Goal: Task Accomplishment & Management: Manage account settings

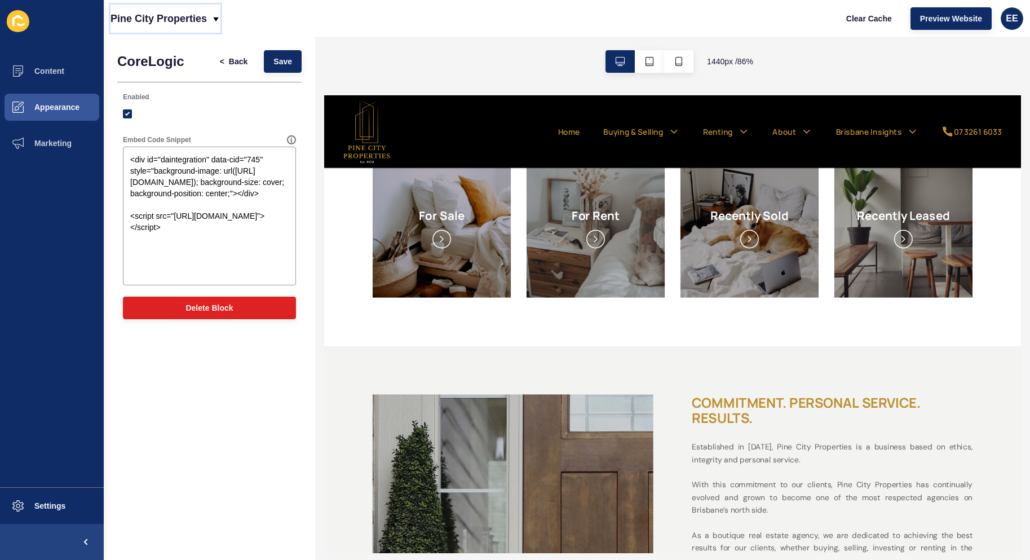
click at [217, 16] on icon at bounding box center [216, 19] width 9 height 9
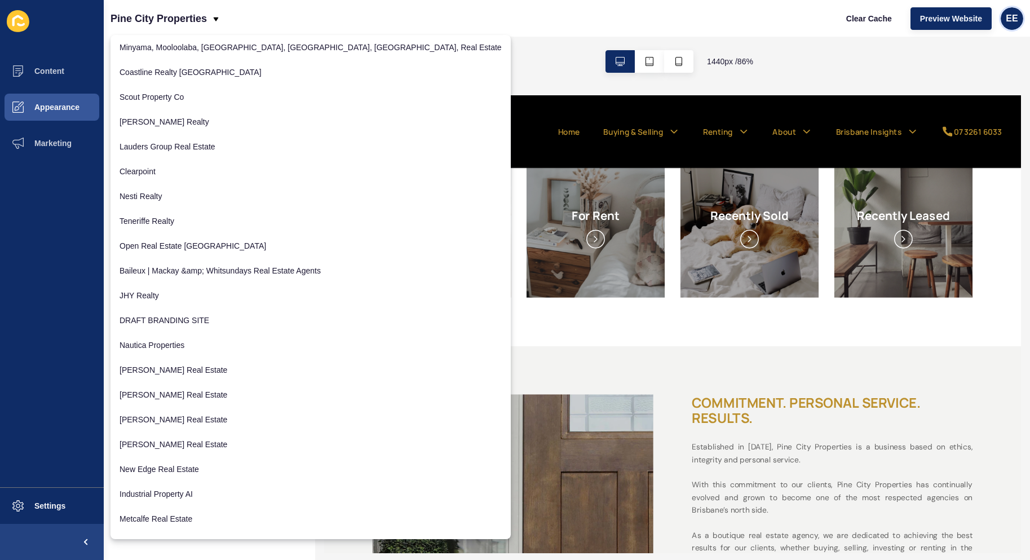
drag, startPoint x: 1012, startPoint y: 14, endPoint x: 1023, endPoint y: 14, distance: 10.7
click at [1018, 14] on div "EE" at bounding box center [1012, 18] width 23 height 23
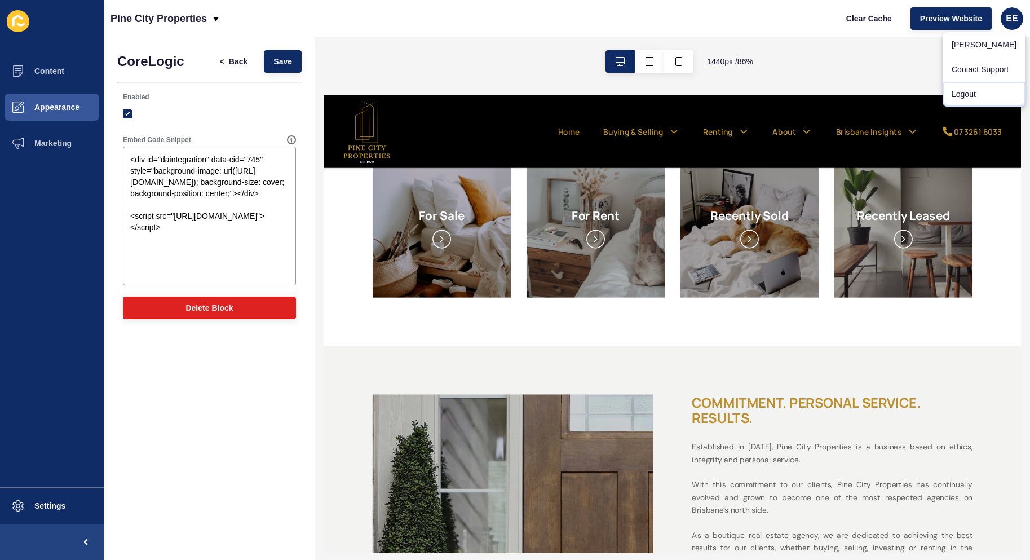
drag, startPoint x: 973, startPoint y: 94, endPoint x: 964, endPoint y: 71, distance: 24.3
click at [973, 94] on link "Logout" at bounding box center [984, 94] width 83 height 25
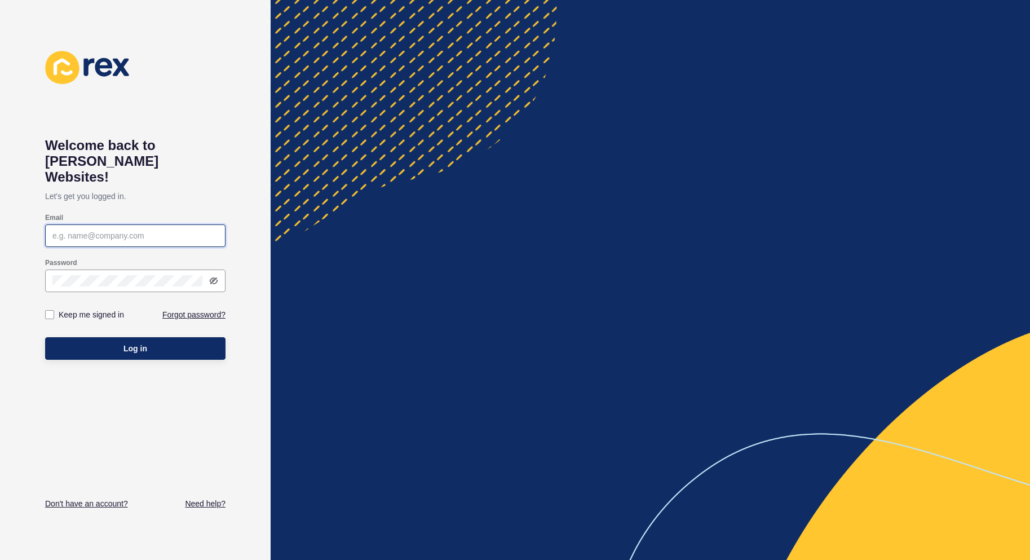
type input "[PERSON_NAME][EMAIL_ADDRESS][PERSON_NAME][DOMAIN_NAME]"
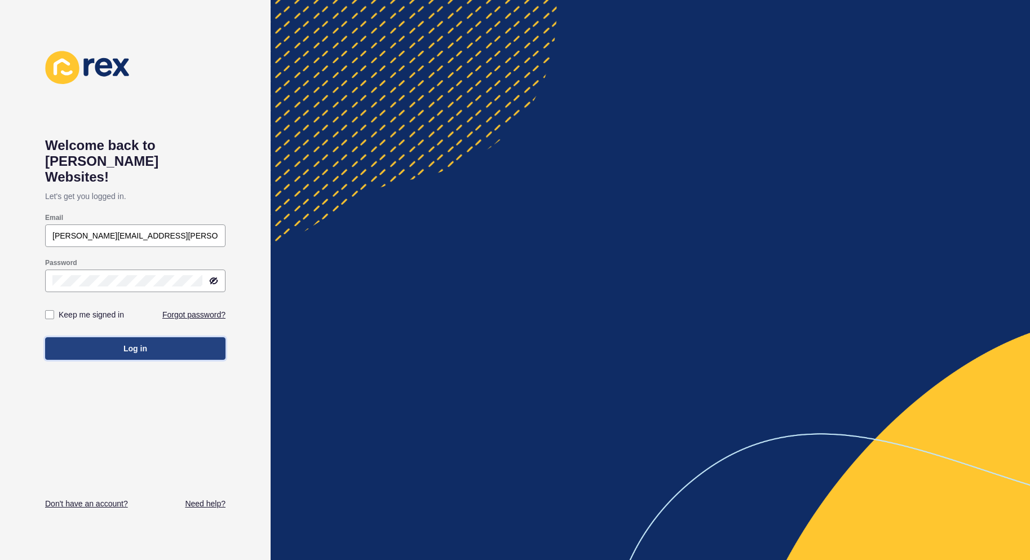
click at [171, 339] on button "Log in" at bounding box center [135, 348] width 180 height 23
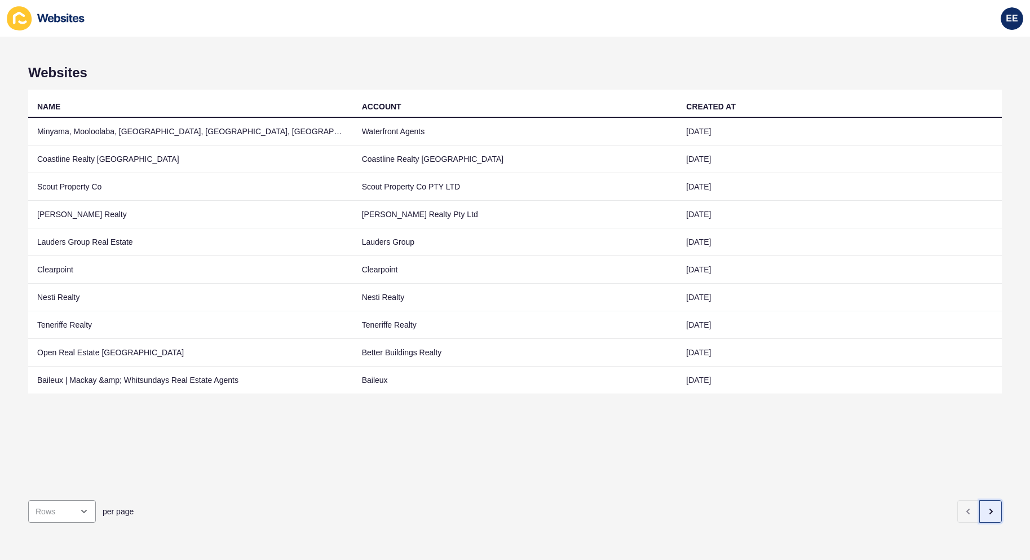
click at [986, 507] on icon "button" at bounding box center [990, 511] width 9 height 9
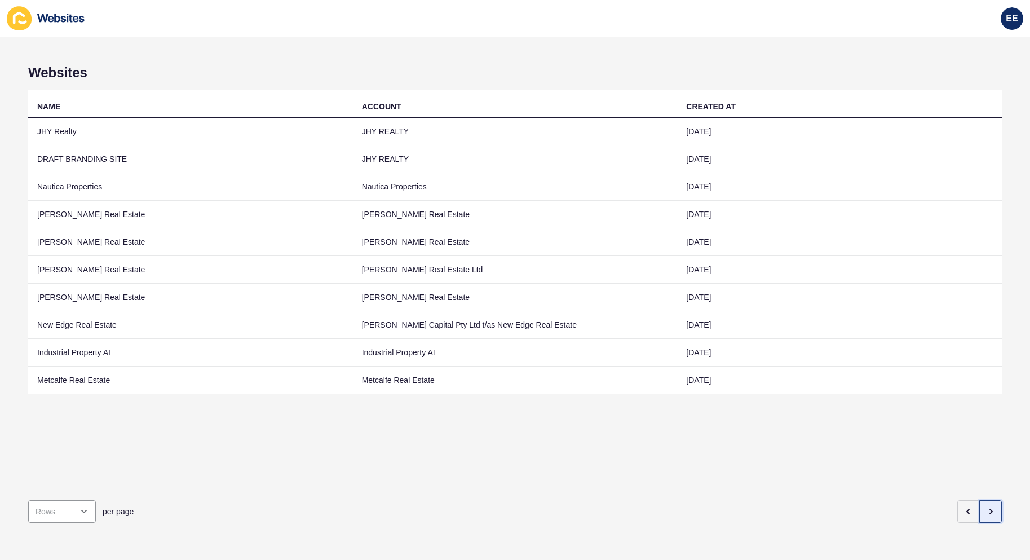
click at [986, 507] on icon "button" at bounding box center [990, 511] width 9 height 9
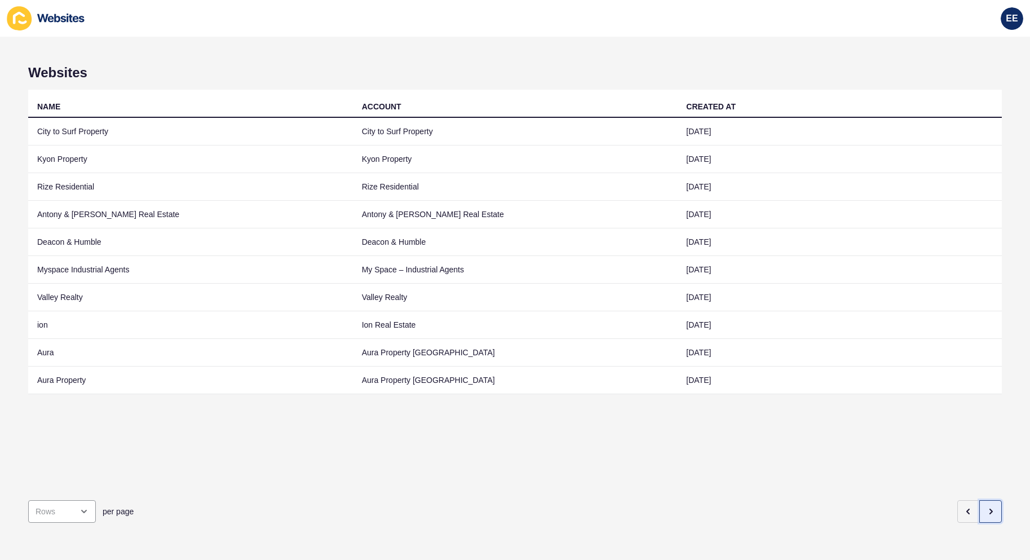
click at [986, 507] on icon "button" at bounding box center [990, 511] width 9 height 9
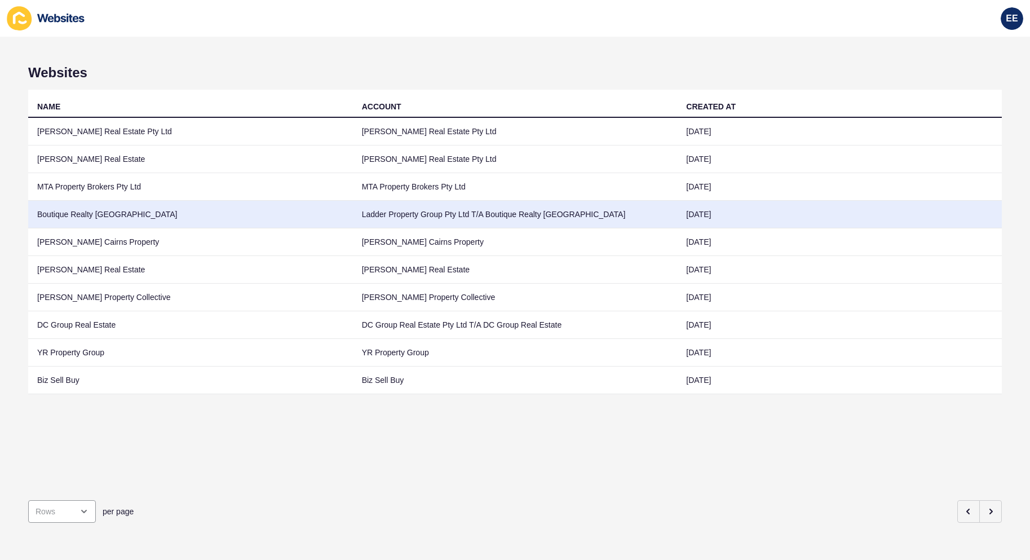
click at [87, 219] on td "Boutique Realty [GEOGRAPHIC_DATA]" at bounding box center [190, 215] width 325 height 28
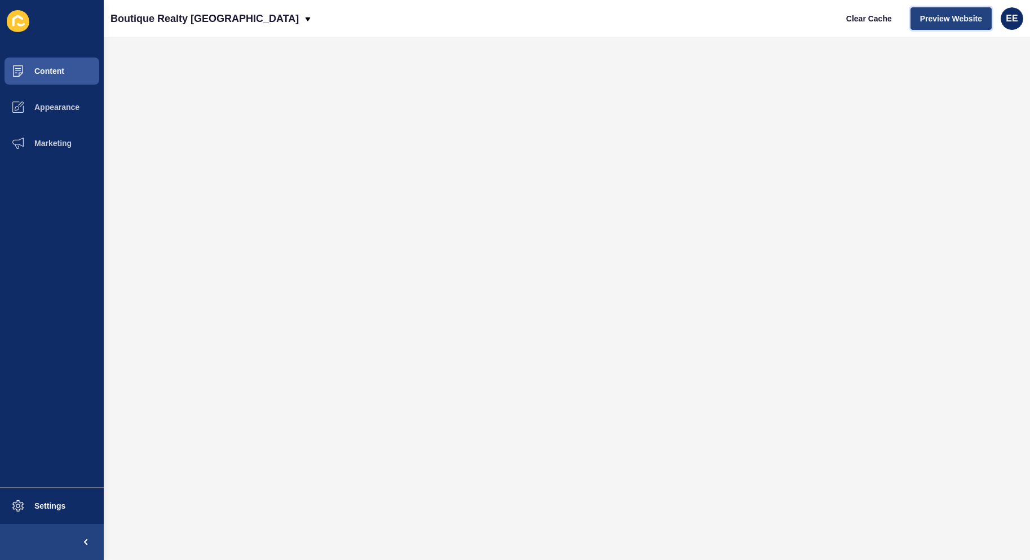
click at [957, 21] on span "Preview Website" at bounding box center [951, 18] width 62 height 11
click at [45, 72] on span "Content" at bounding box center [31, 71] width 66 height 9
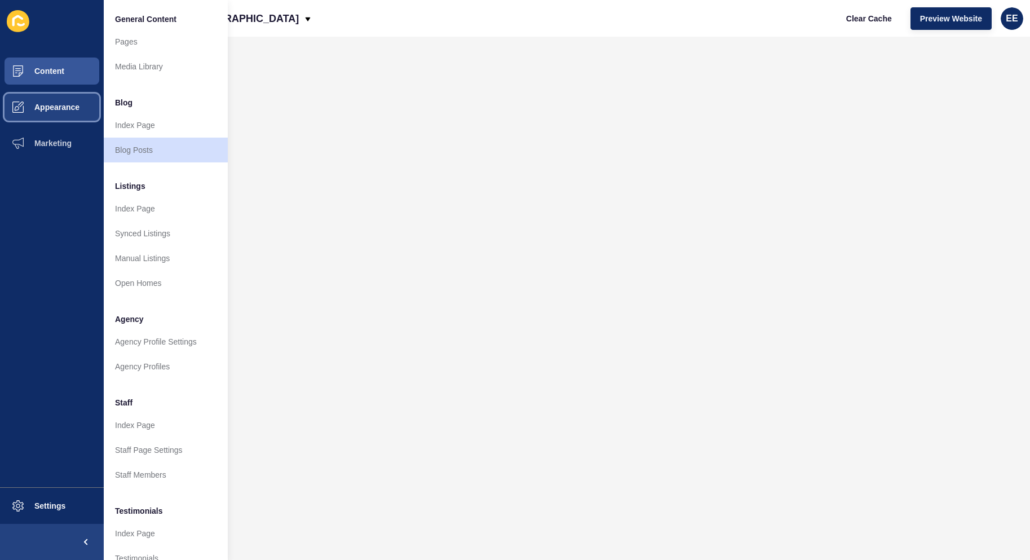
click at [43, 115] on button "Appearance" at bounding box center [52, 107] width 104 height 36
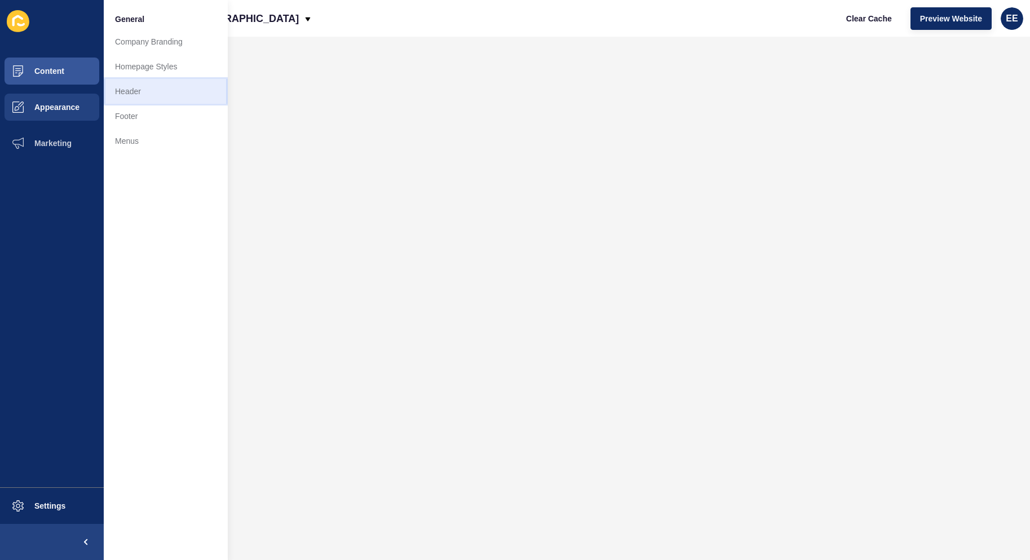
click at [134, 92] on link "Header" at bounding box center [166, 91] width 124 height 25
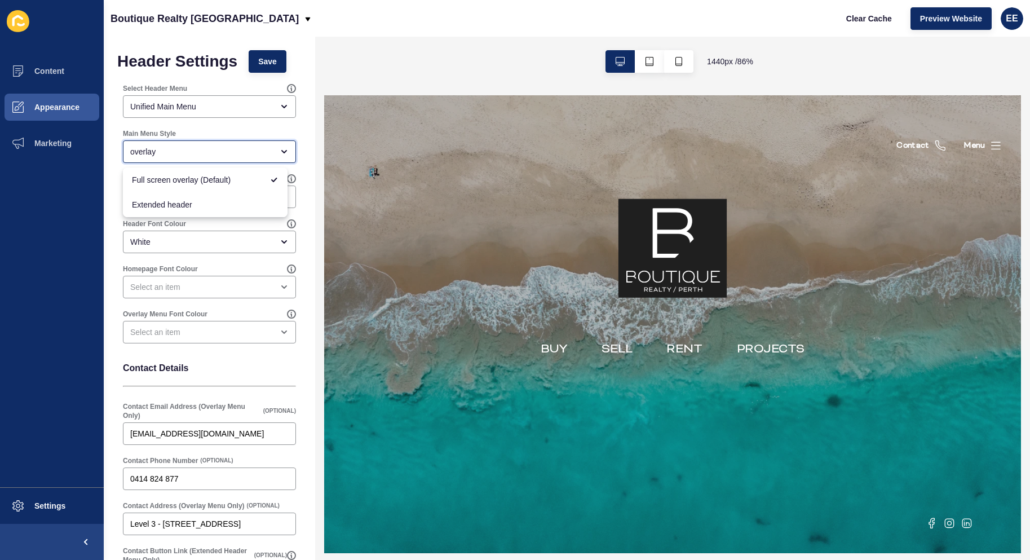
click at [252, 149] on div "overlay" at bounding box center [201, 151] width 143 height 11
click at [247, 197] on div "Extended header" at bounding box center [205, 204] width 165 height 25
type input "Extended header"
click at [277, 64] on span "Save" at bounding box center [267, 61] width 19 height 11
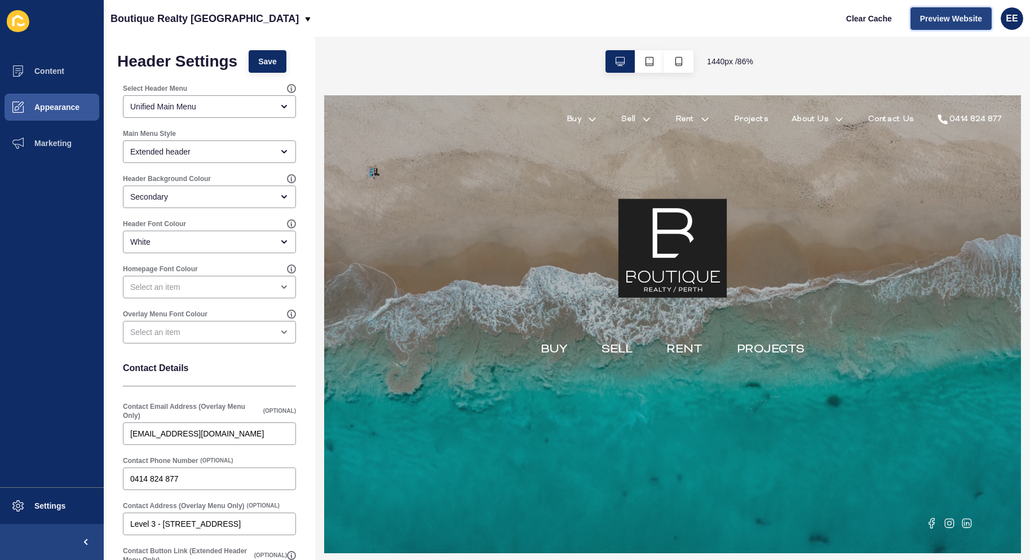
click at [947, 20] on span "Preview Website" at bounding box center [951, 18] width 62 height 11
click at [259, 69] on button "Save" at bounding box center [268, 61] width 38 height 23
click at [194, 288] on div "open menu" at bounding box center [201, 286] width 143 height 11
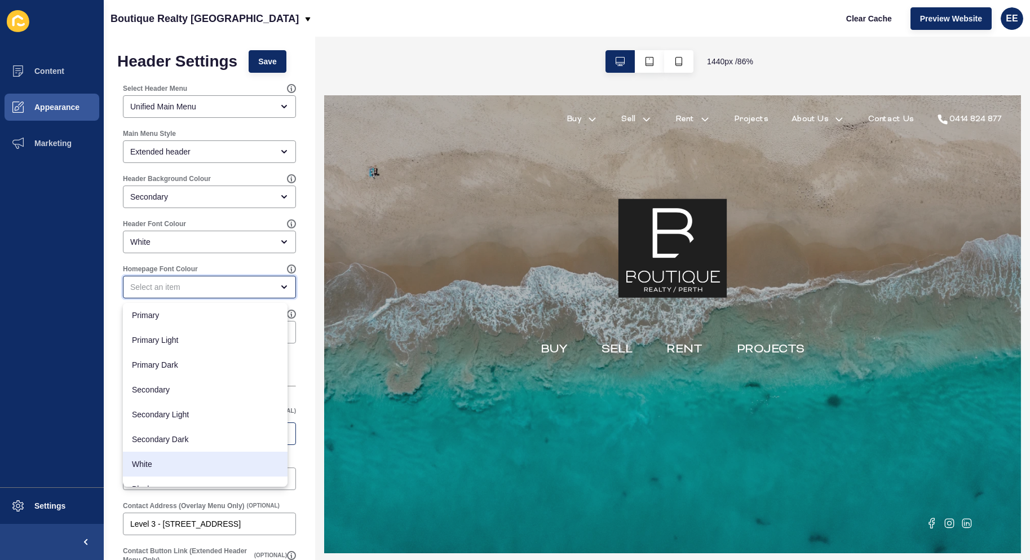
drag, startPoint x: 174, startPoint y: 467, endPoint x: 225, endPoint y: 435, distance: 60.6
click at [175, 466] on span "White" at bounding box center [205, 464] width 147 height 11
type input "White"
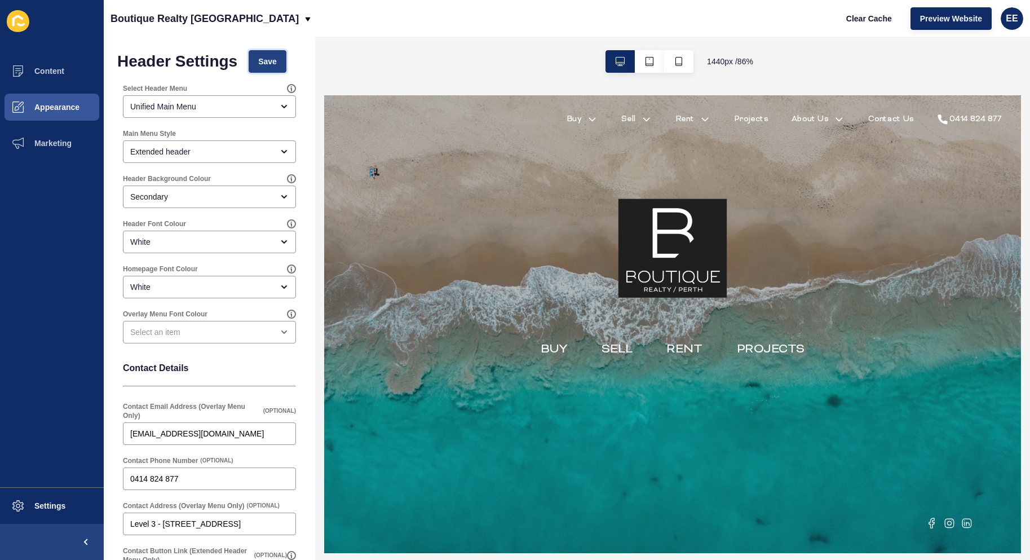
click at [268, 59] on span "Save" at bounding box center [267, 61] width 19 height 11
click at [49, 501] on span "Settings" at bounding box center [31, 505] width 67 height 9
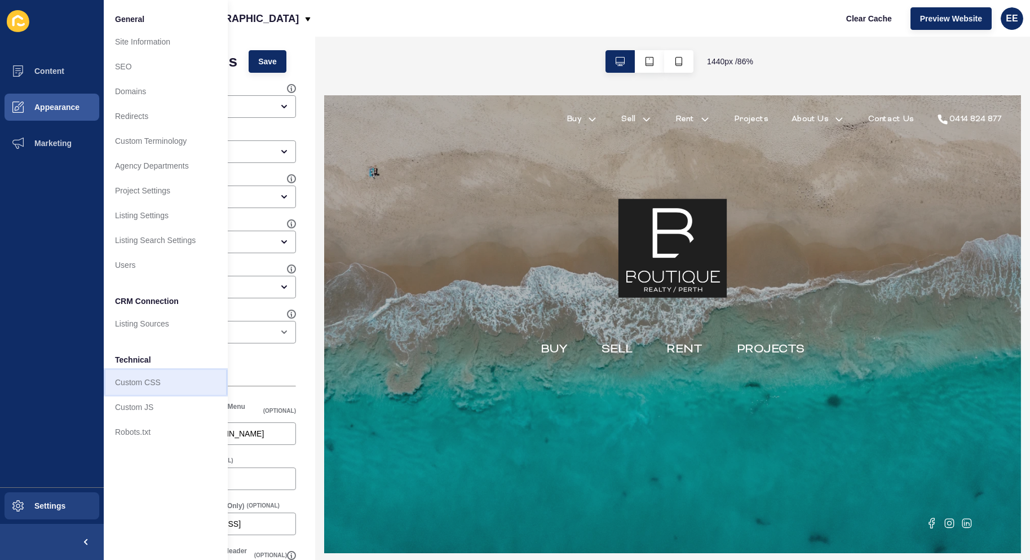
drag, startPoint x: 142, startPoint y: 373, endPoint x: 208, endPoint y: 349, distance: 70.3
click at [142, 373] on link "Custom CSS" at bounding box center [166, 382] width 124 height 25
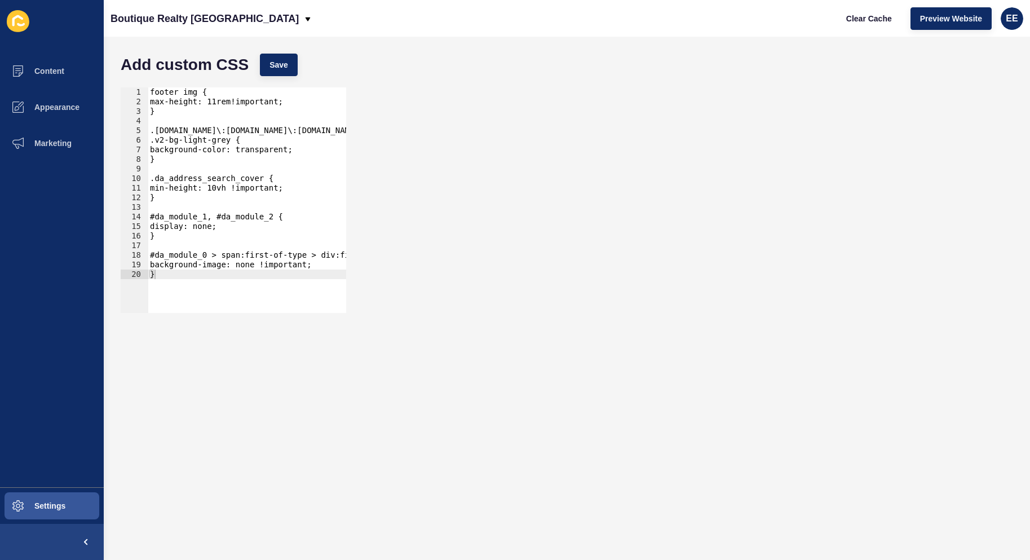
click at [205, 179] on div "footer img { max-height: 11rem!important; } .[DOMAIN_NAME]\:[DOMAIN_NAME]\:[DOM…" at bounding box center [647, 205] width 999 height 236
drag, startPoint x: 293, startPoint y: 274, endPoint x: 309, endPoint y: 270, distance: 15.6
click at [294, 273] on div "footer img { max-height: 11rem!important; } .[DOMAIN_NAME]\:[DOMAIN_NAME]\:[DOM…" at bounding box center [647, 205] width 999 height 236
click at [322, 267] on div "footer img { max-height: 11rem!important; } .[DOMAIN_NAME]\:[DOMAIN_NAME]\:[DOM…" at bounding box center [647, 205] width 999 height 236
click at [168, 157] on div "footer img { max-height: 11rem!important; } .[DOMAIN_NAME]\:[DOMAIN_NAME]\:[DOM…" at bounding box center [647, 205] width 999 height 236
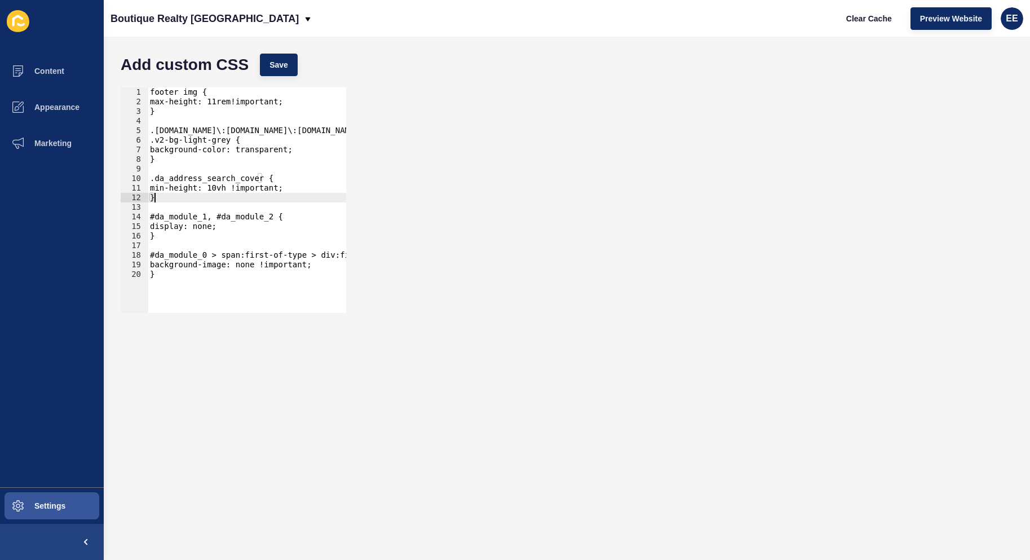
click at [174, 197] on div "footer img { max-height: 11rem!important; } .[DOMAIN_NAME]\:[DOMAIN_NAME]\:[DOM…" at bounding box center [647, 205] width 999 height 236
click at [175, 232] on div "footer img { max-height: 11rem!important; } .[DOMAIN_NAME]\:[DOMAIN_NAME]\:[DOM…" at bounding box center [647, 205] width 999 height 236
click at [190, 275] on div "footer img { max-height: 11rem!important; } .[DOMAIN_NAME]\:[DOMAIN_NAME]\:[DOM…" at bounding box center [647, 205] width 999 height 236
drag, startPoint x: 316, startPoint y: 251, endPoint x: 303, endPoint y: 199, distance: 53.4
click at [320, 247] on div "footer img { max-height: 11rem!important; } .[DOMAIN_NAME]\:[DOMAIN_NAME]\:[DOM…" at bounding box center [647, 205] width 999 height 236
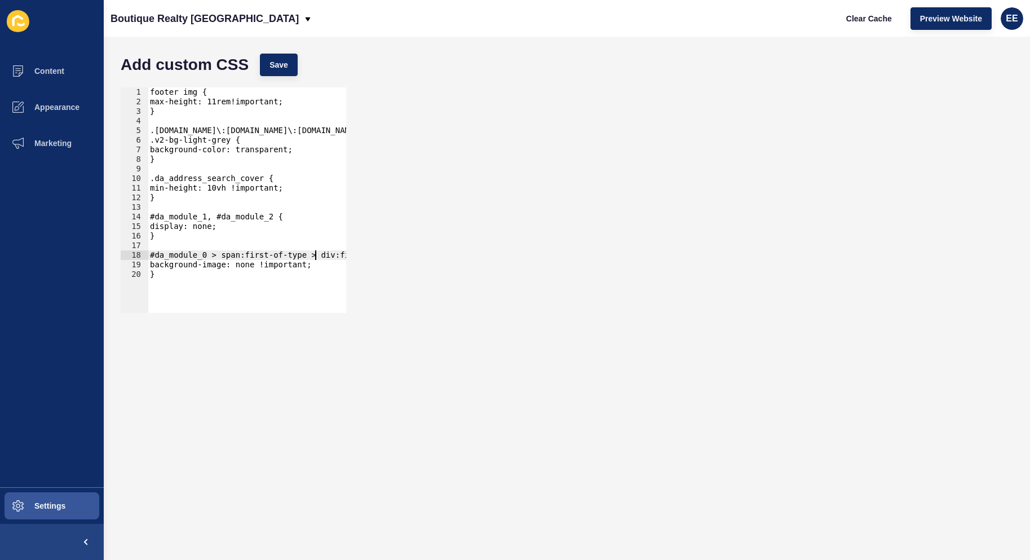
type textarea "#da_module_0 > span:first-of-type > div:first-of-type {"
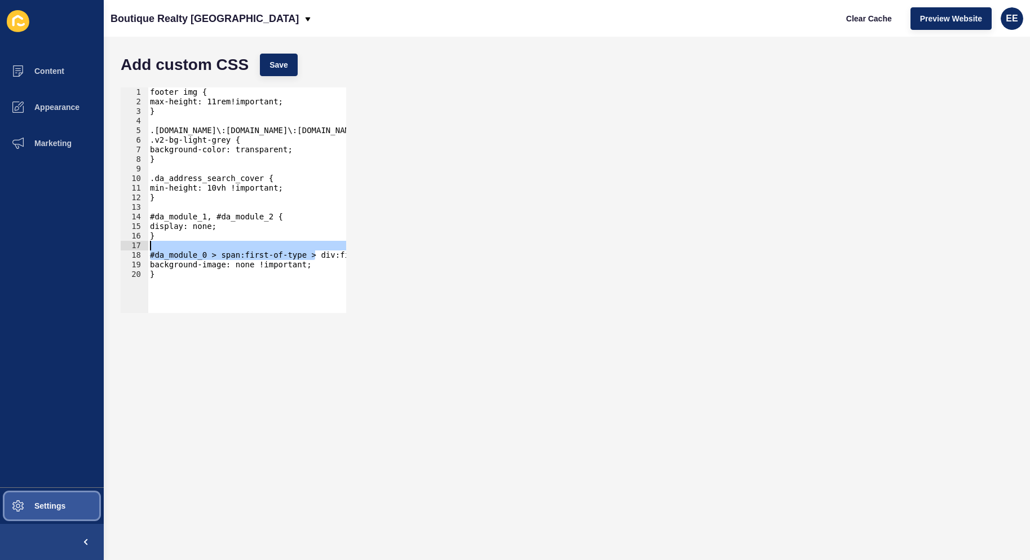
drag, startPoint x: 47, startPoint y: 501, endPoint x: 113, endPoint y: 461, distance: 77.2
click at [49, 499] on button "Settings" at bounding box center [52, 506] width 104 height 36
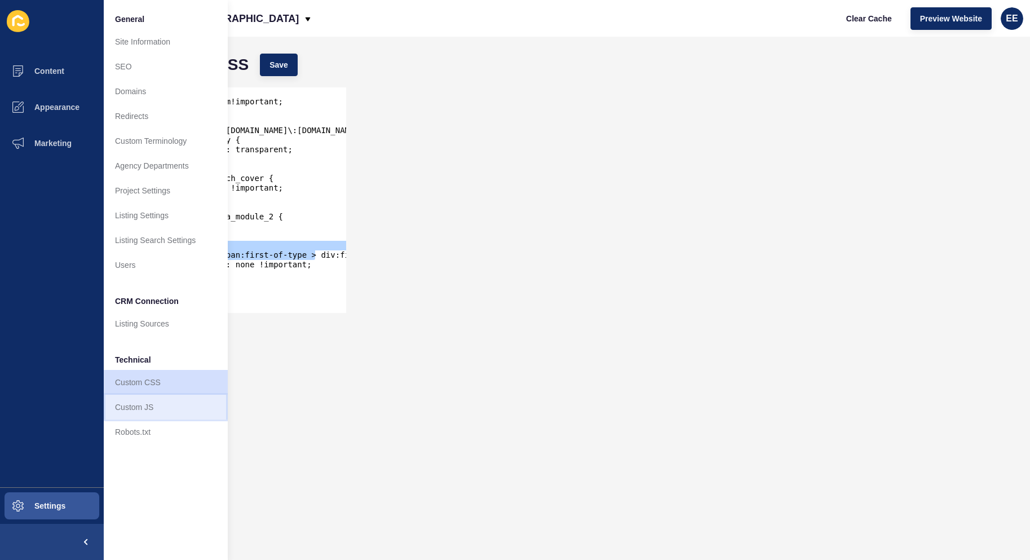
click at [140, 406] on link "Custom JS" at bounding box center [166, 407] width 124 height 25
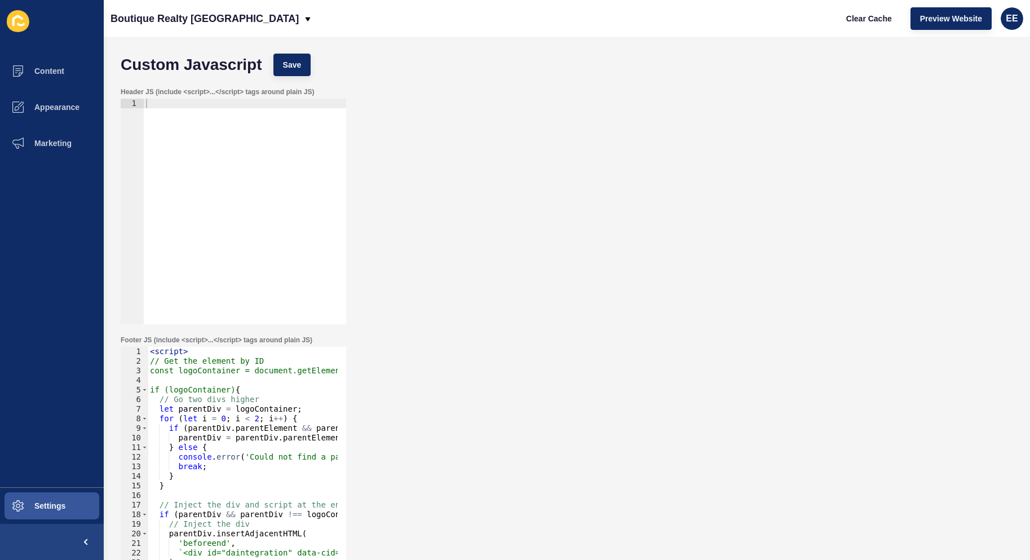
drag, startPoint x: 213, startPoint y: 226, endPoint x: 158, endPoint y: 183, distance: 69.9
click at [215, 221] on div at bounding box center [245, 221] width 202 height 245
click at [59, 72] on span "Content" at bounding box center [31, 71] width 66 height 9
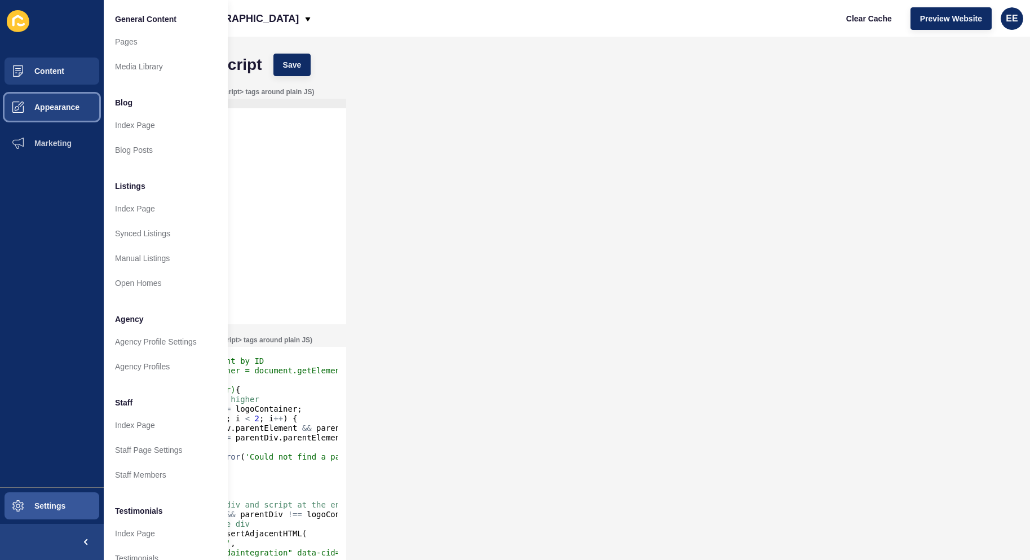
click at [60, 112] on span "Appearance" at bounding box center [38, 107] width 81 height 9
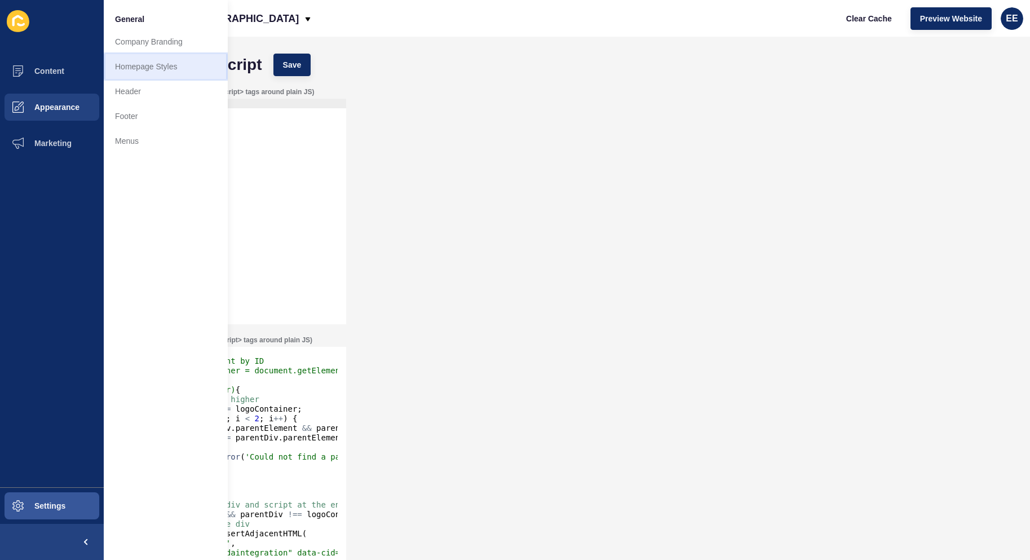
click at [158, 61] on link "Homepage Styles" at bounding box center [166, 66] width 124 height 25
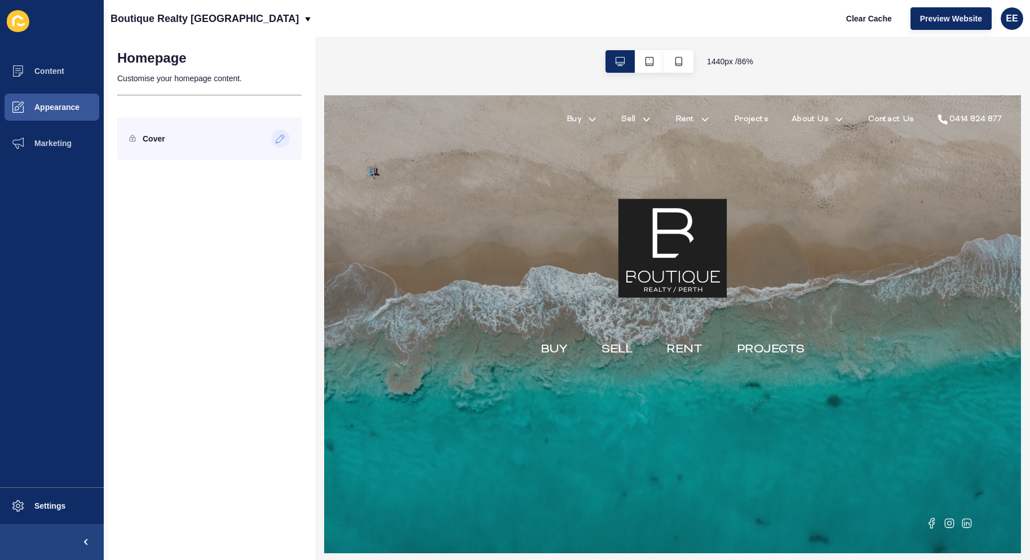
click at [279, 135] on icon at bounding box center [281, 138] width 10 height 9
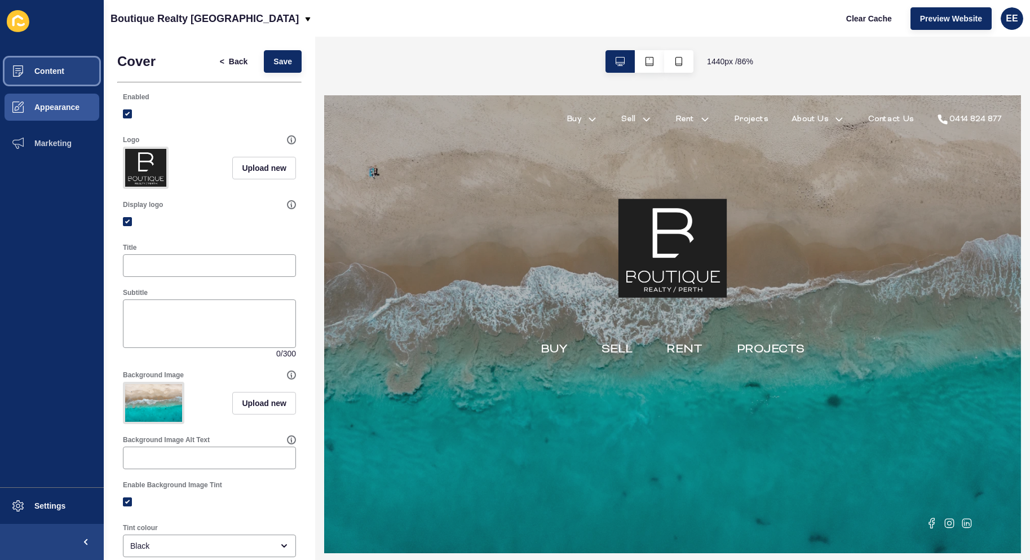
click at [36, 67] on span "Content" at bounding box center [31, 71] width 66 height 9
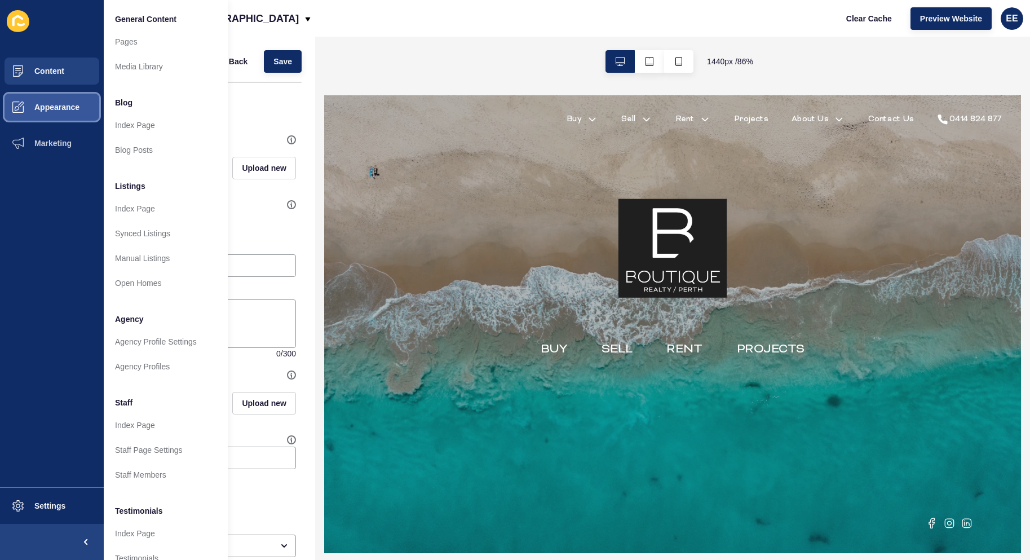
click at [50, 106] on span "Appearance" at bounding box center [38, 107] width 81 height 9
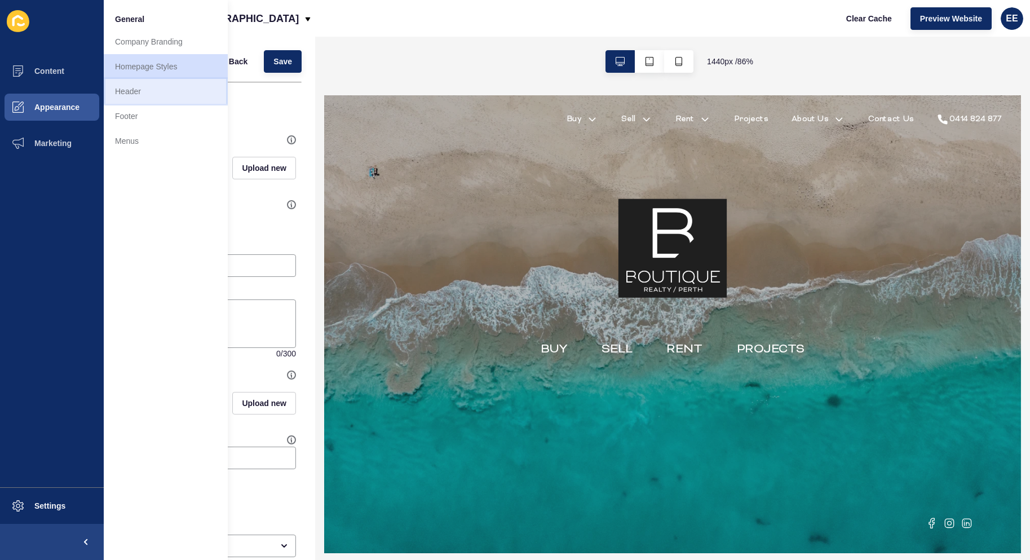
click at [129, 93] on link "Header" at bounding box center [166, 91] width 124 height 25
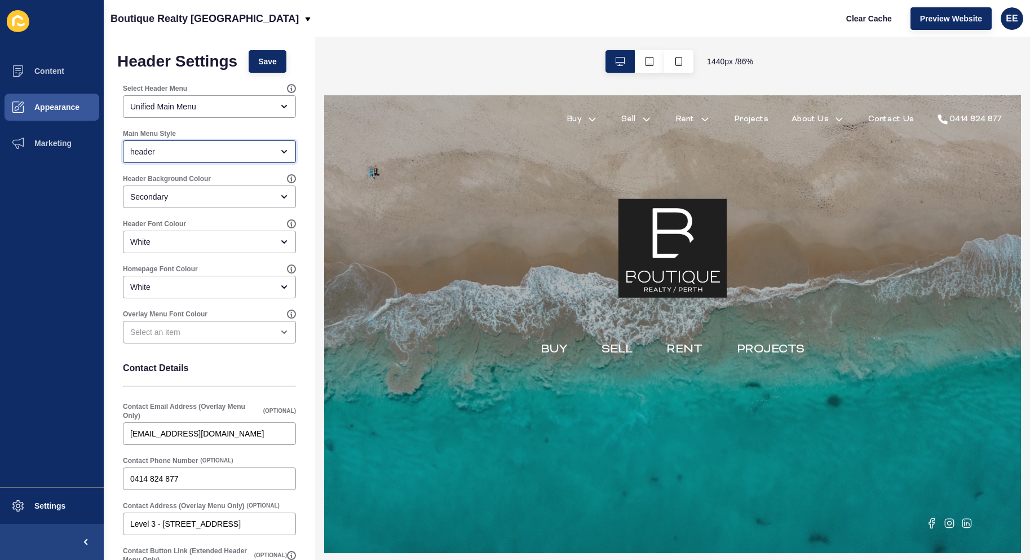
click at [230, 152] on div "header" at bounding box center [201, 151] width 143 height 11
click at [215, 186] on div "Full screen overlay (Default)" at bounding box center [205, 180] width 165 height 25
click at [268, 59] on span "Save" at bounding box center [267, 61] width 19 height 11
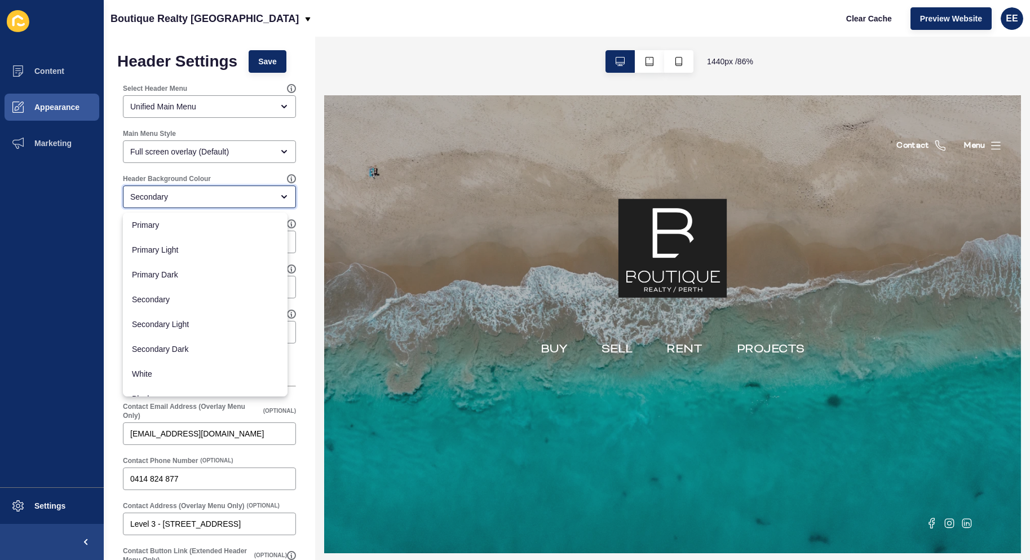
click at [248, 200] on div "Secondary" at bounding box center [201, 196] width 143 height 11
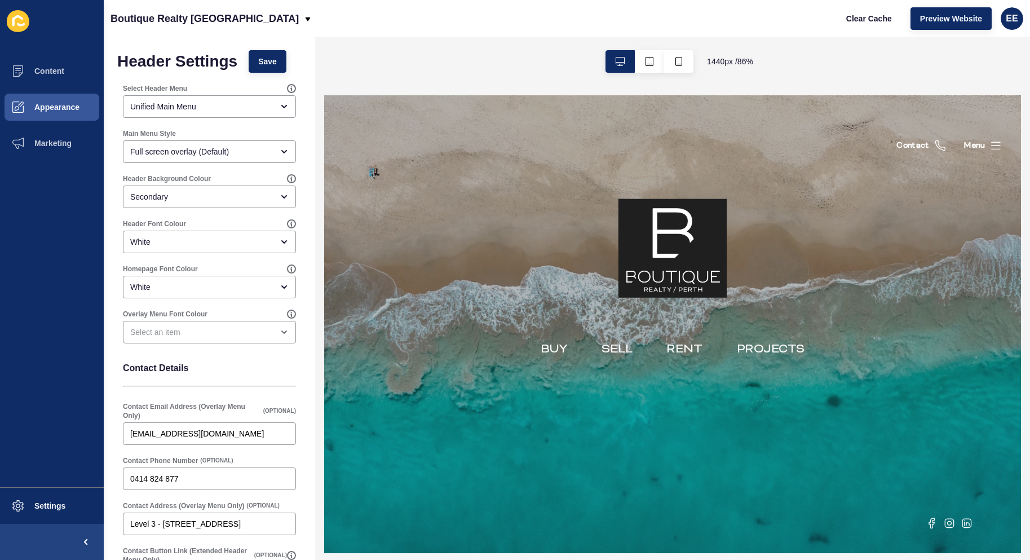
click at [850, 151] on div "Contact Menu" at bounding box center [730, 153] width 767 height 117
click at [240, 151] on div "Full screen overlay (Default)" at bounding box center [201, 151] width 143 height 11
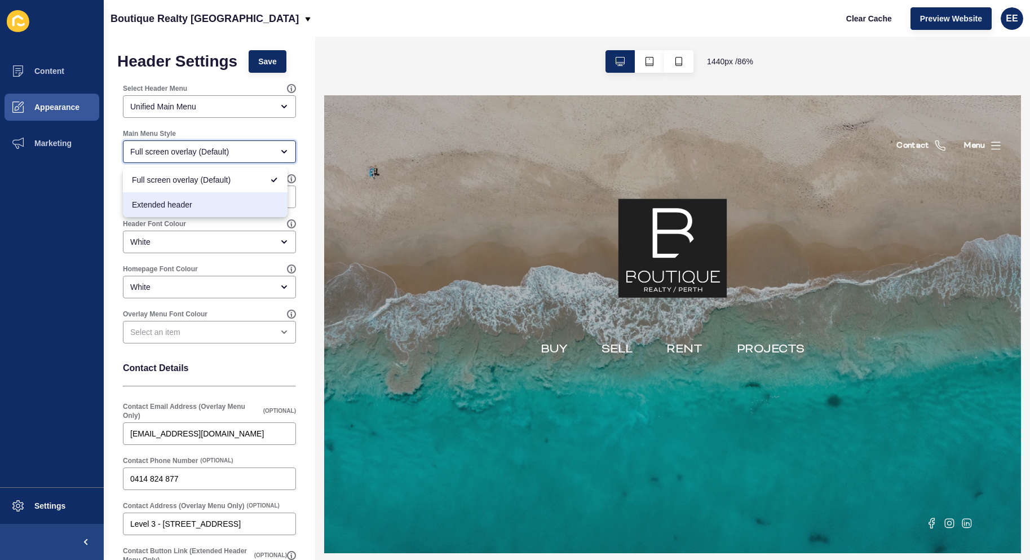
click at [217, 197] on div "Extended header" at bounding box center [205, 204] width 165 height 25
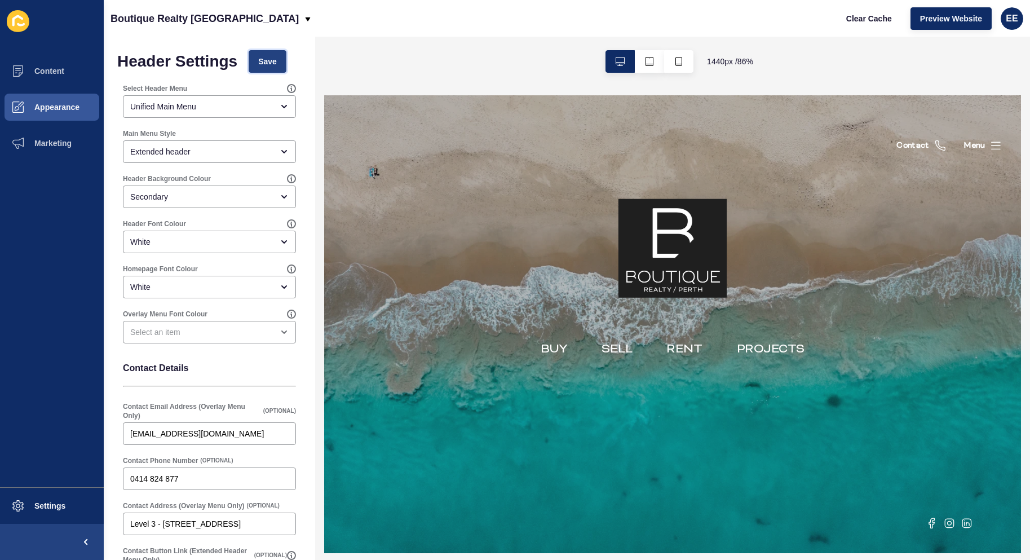
click at [274, 65] on span "Save" at bounding box center [267, 61] width 19 height 11
click at [266, 58] on span "Save" at bounding box center [267, 61] width 19 height 11
click at [870, 19] on span "Clear Cache" at bounding box center [870, 18] width 46 height 11
click at [864, 19] on span "Clear Cache" at bounding box center [870, 18] width 46 height 11
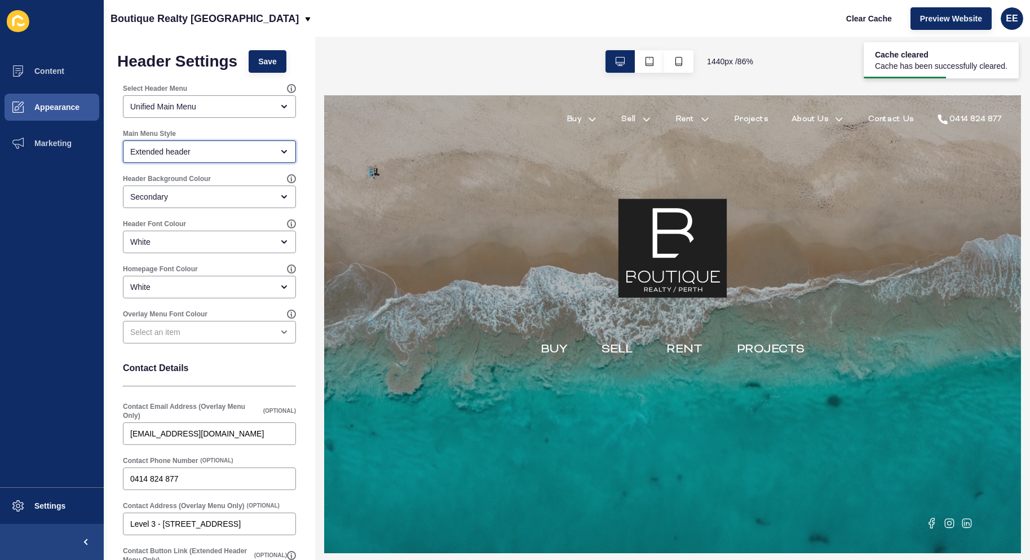
click at [206, 157] on div "Extended header" at bounding box center [209, 151] width 173 height 23
drag, startPoint x: 197, startPoint y: 181, endPoint x: 268, endPoint y: 156, distance: 74.7
click at [200, 181] on span "Full screen overlay (Default)" at bounding box center [205, 179] width 147 height 11
click at [269, 55] on button "Save" at bounding box center [268, 61] width 38 height 23
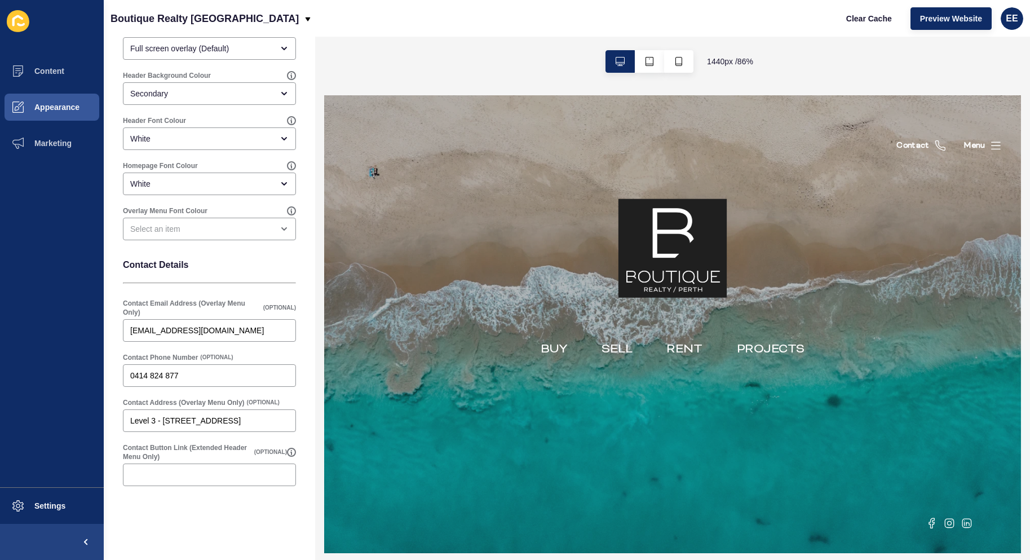
scroll to position [105, 0]
click at [202, 477] on input "Contact Button Link (Extended Header Menu Only)" at bounding box center [209, 473] width 158 height 11
click at [204, 470] on input "Contact Button Link (Extended Header Menu Only)" at bounding box center [209, 473] width 158 height 11
click at [206, 470] on input "Contact Button Link (Extended Header Menu Only)" at bounding box center [209, 473] width 158 height 11
click at [207, 472] on input "Contact Button Link (Extended Header Menu Only)" at bounding box center [209, 473] width 158 height 11
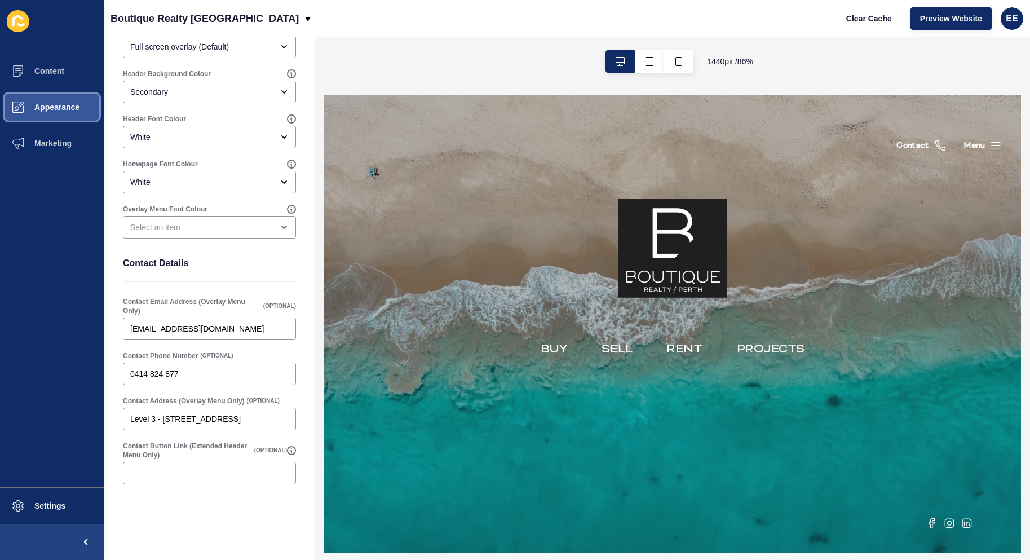
click at [47, 108] on span "Appearance" at bounding box center [38, 107] width 81 height 9
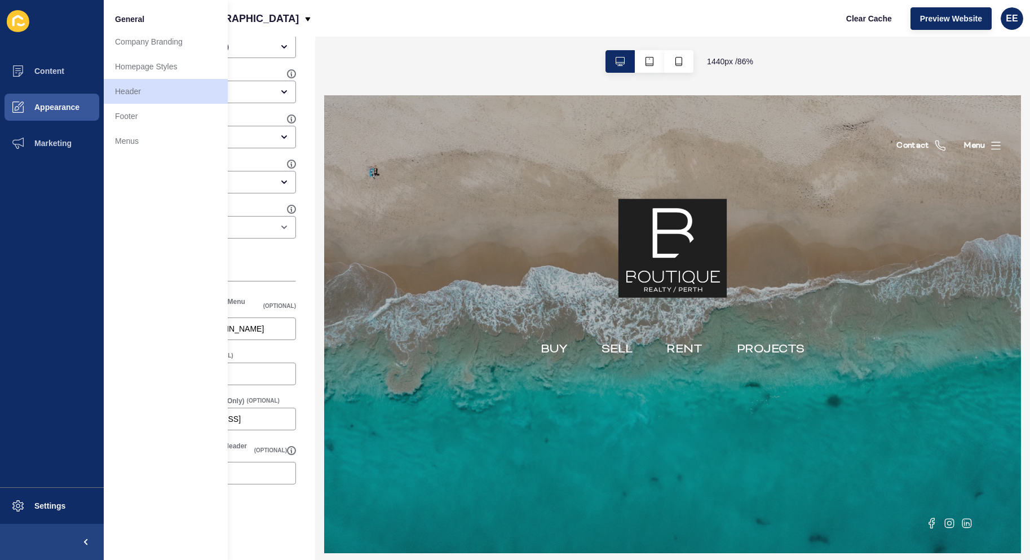
drag, startPoint x: 290, startPoint y: 274, endPoint x: 301, endPoint y: 249, distance: 26.7
click at [293, 270] on div "Contact Details" at bounding box center [209, 267] width 184 height 47
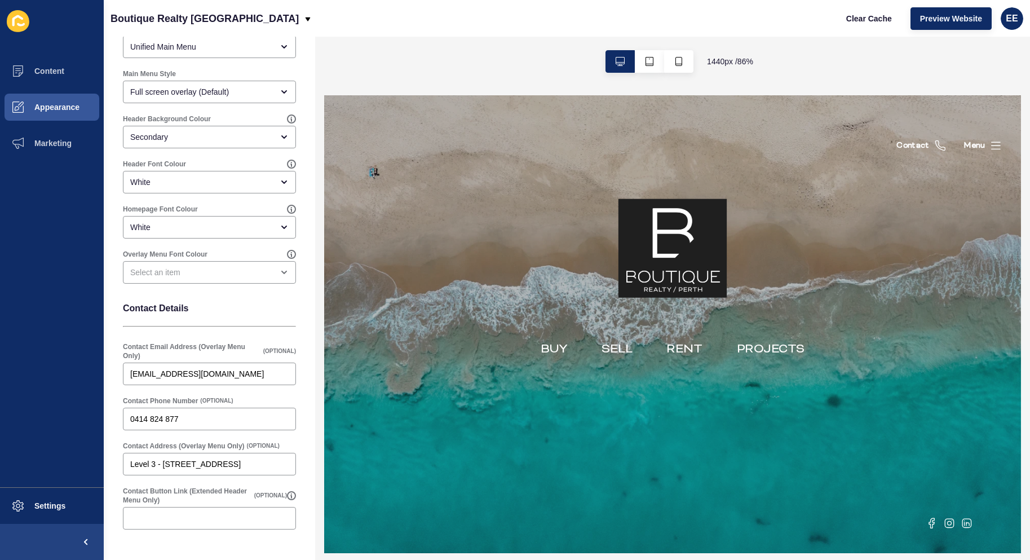
scroll to position [0, 0]
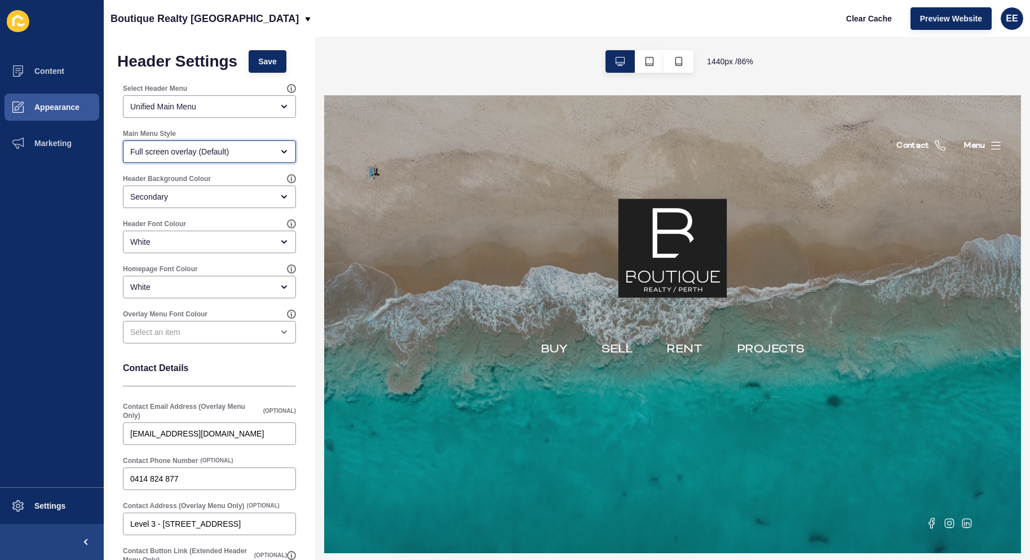
click at [228, 143] on div "Full screen overlay (Default)" at bounding box center [209, 151] width 173 height 23
drag, startPoint x: 208, startPoint y: 200, endPoint x: 310, endPoint y: 120, distance: 129.8
click at [214, 197] on div "Extended header" at bounding box center [205, 204] width 165 height 25
type input "Extended header"
click at [247, 97] on div "Unified Main Menu" at bounding box center [209, 106] width 173 height 23
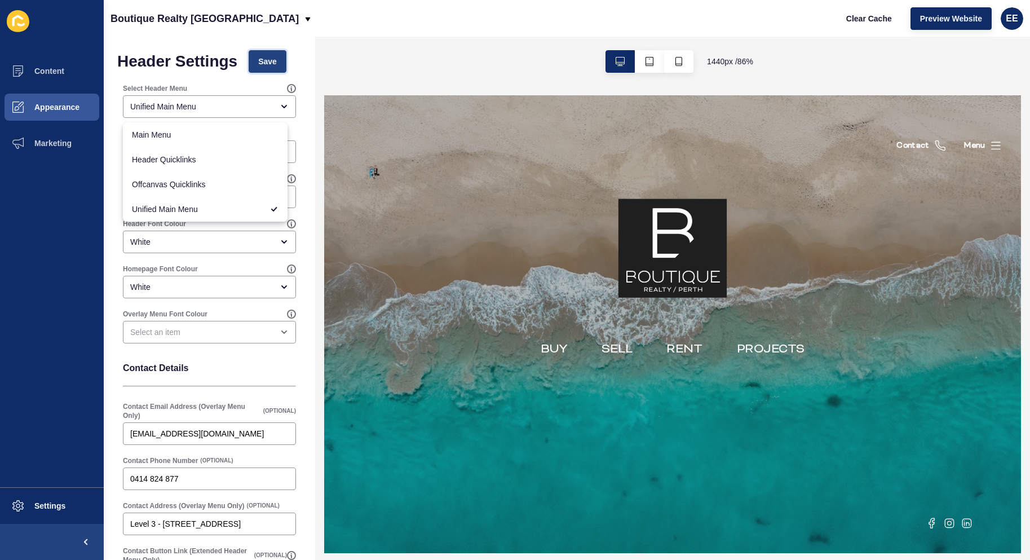
click at [272, 58] on span "Save" at bounding box center [267, 61] width 19 height 11
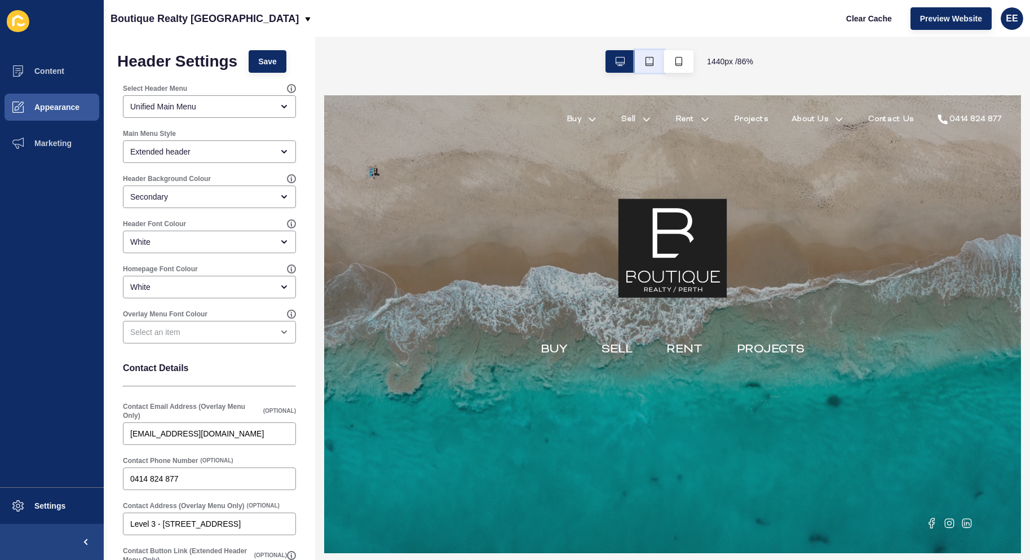
click at [651, 68] on button "button" at bounding box center [649, 61] width 29 height 23
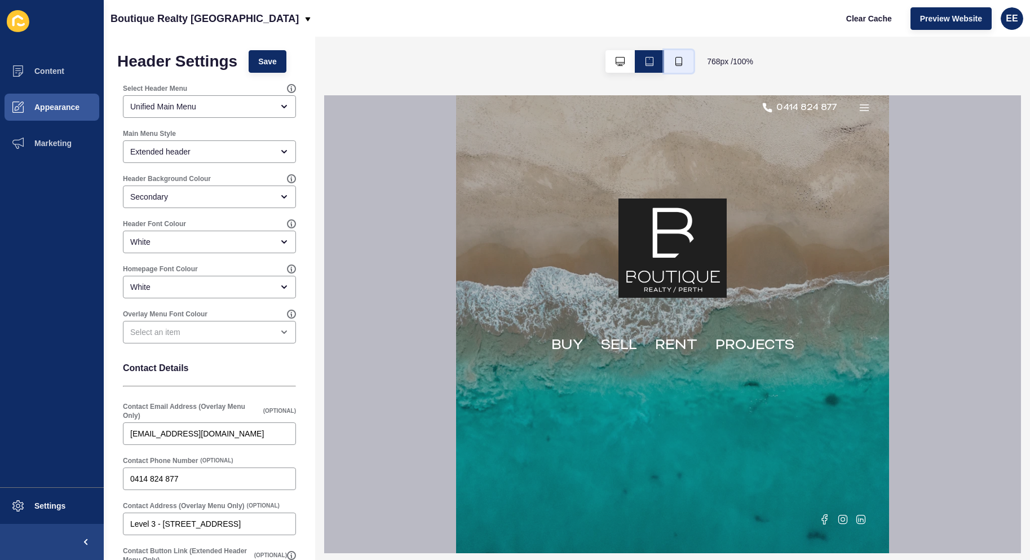
click at [675, 61] on icon "button" at bounding box center [679, 61] width 9 height 9
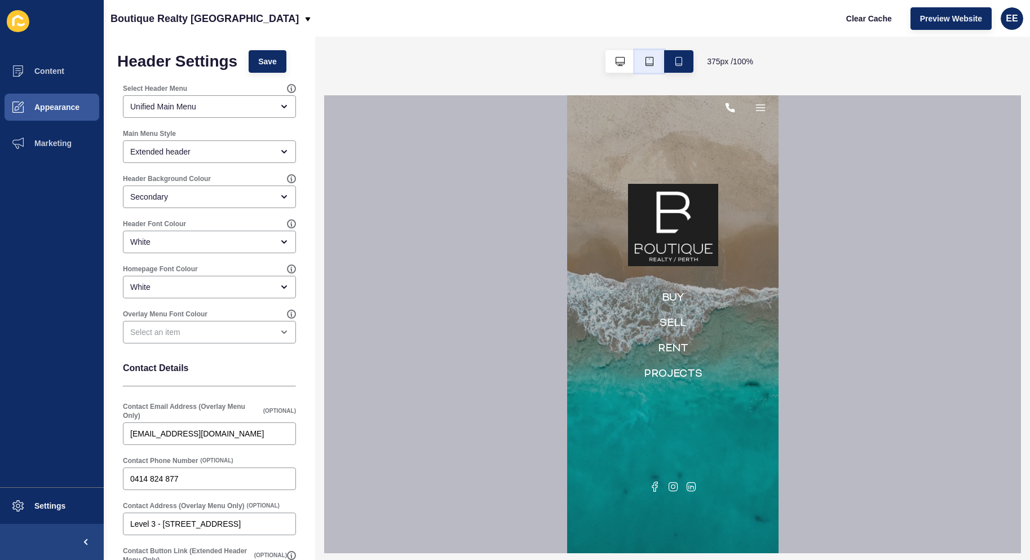
click at [649, 60] on icon "button" at bounding box center [649, 61] width 9 height 9
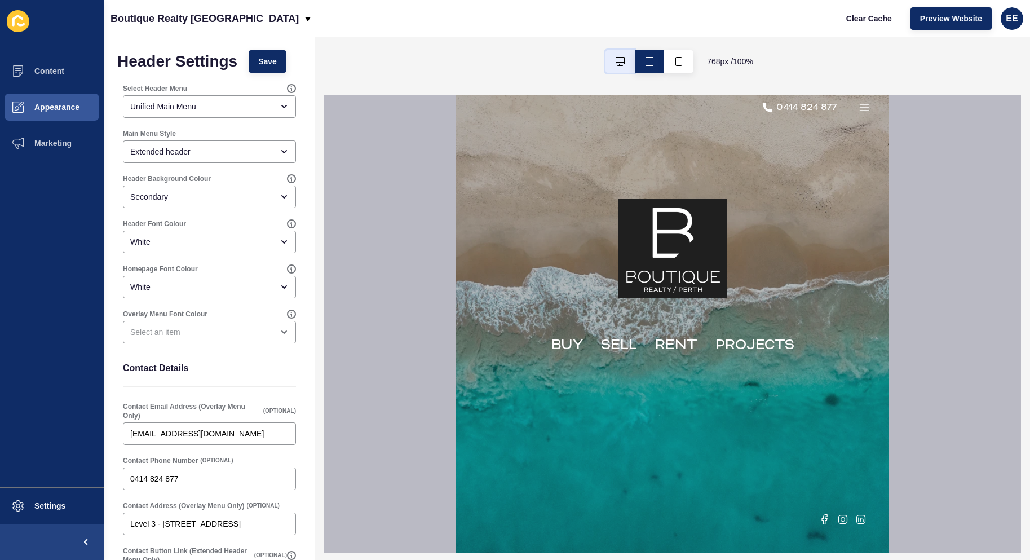
click at [624, 60] on button "button" at bounding box center [620, 61] width 29 height 23
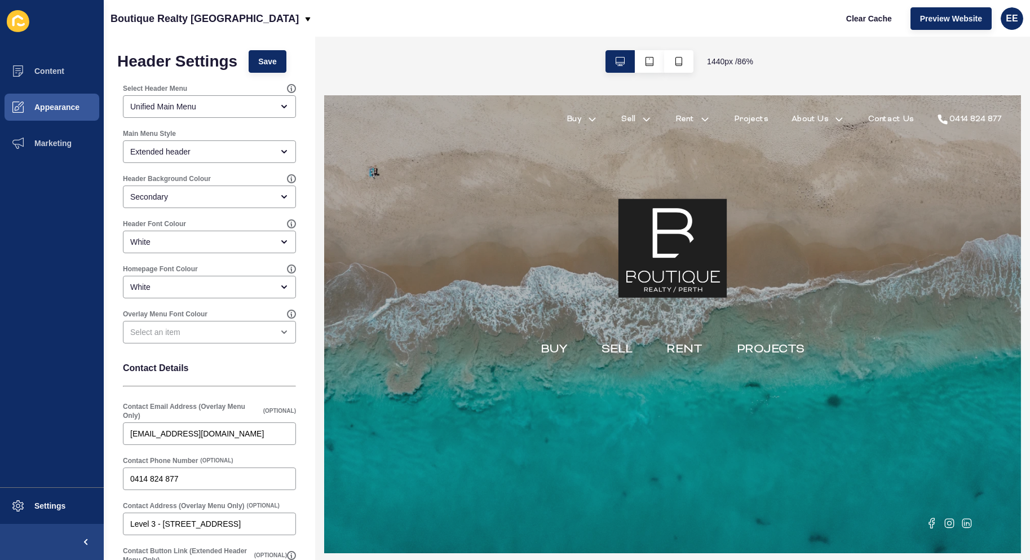
click at [910, 184] on div "BUY SELL RENT PROJECTS" at bounding box center [730, 362] width 812 height 428
click at [11, 408] on ul "Content Appearance Marketing" at bounding box center [52, 270] width 104 height 434
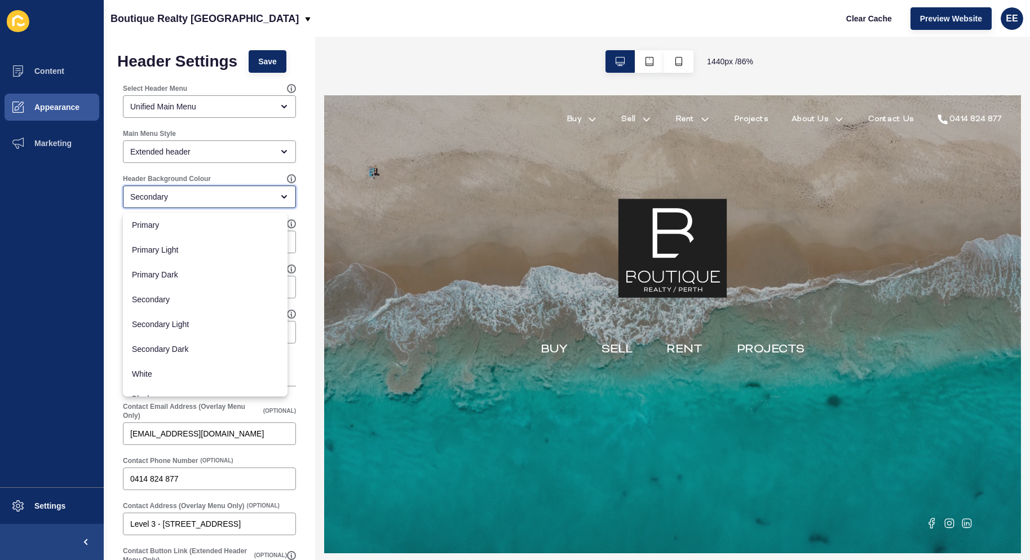
click at [237, 196] on div "Secondary" at bounding box center [201, 196] width 143 height 11
click at [303, 215] on div "Header Settings Save Select Header Menu Unified Main Menu Main Menu Style Exten…" at bounding box center [210, 351] width 212 height 628
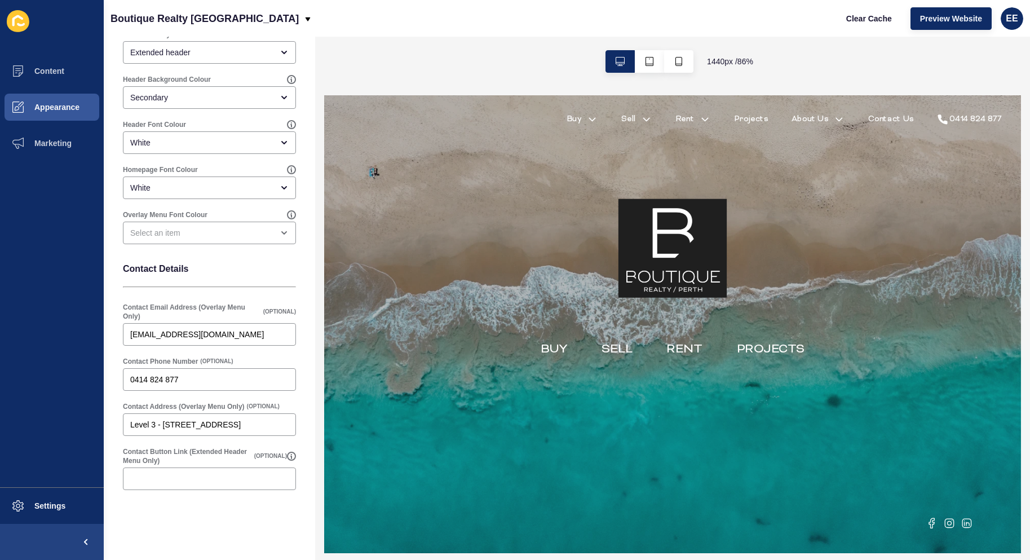
scroll to position [105, 0]
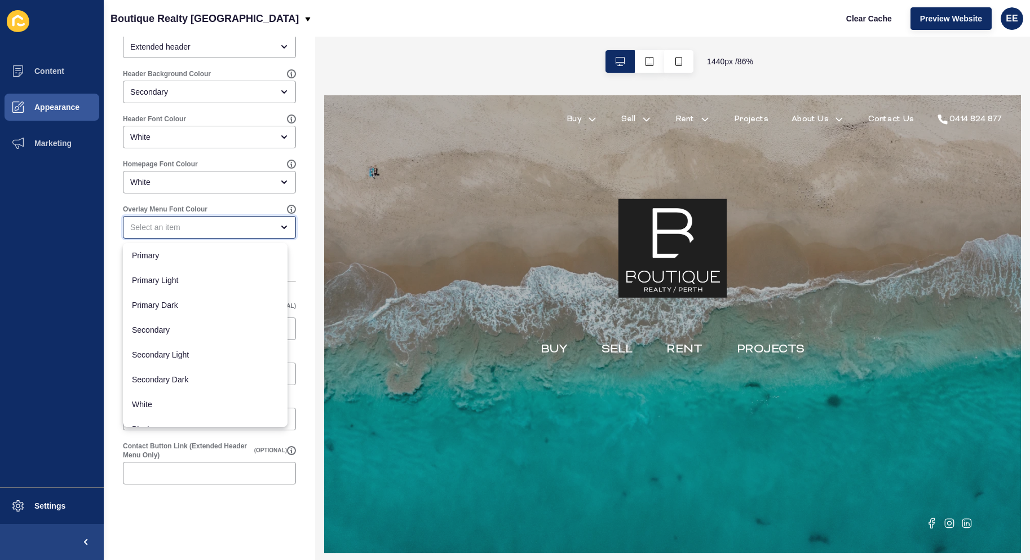
click at [208, 231] on div "close menu" at bounding box center [201, 227] width 143 height 11
drag, startPoint x: 12, startPoint y: 248, endPoint x: 49, endPoint y: 244, distance: 37.4
click at [14, 248] on ul "Content Appearance Marketing" at bounding box center [52, 270] width 104 height 434
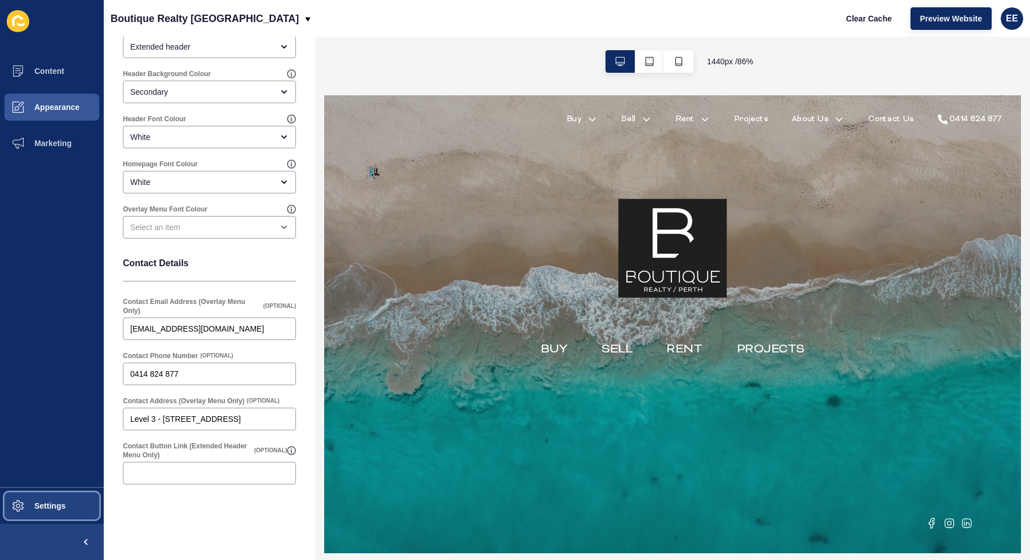
click at [39, 502] on span "Settings" at bounding box center [31, 505] width 67 height 9
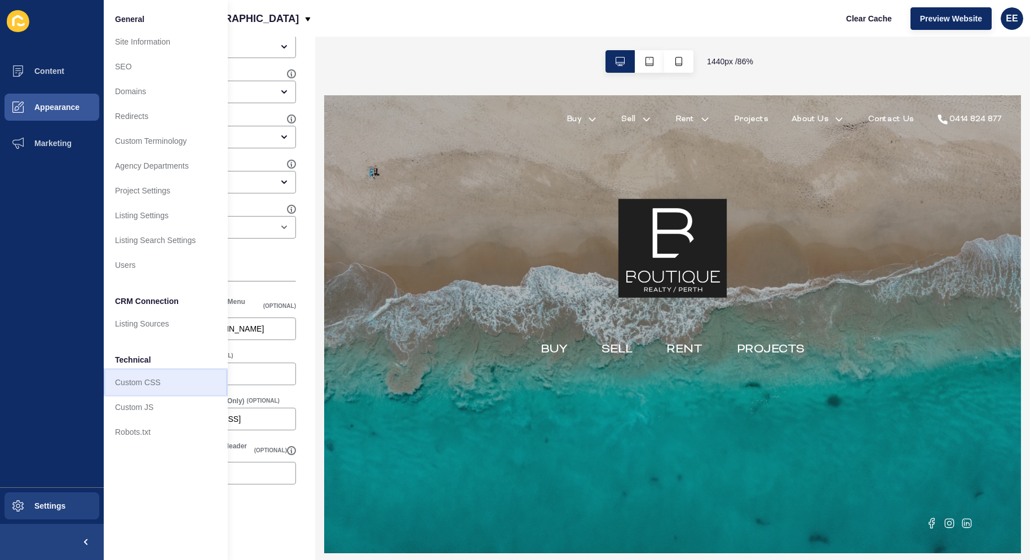
click at [132, 380] on link "Custom CSS" at bounding box center [166, 382] width 124 height 25
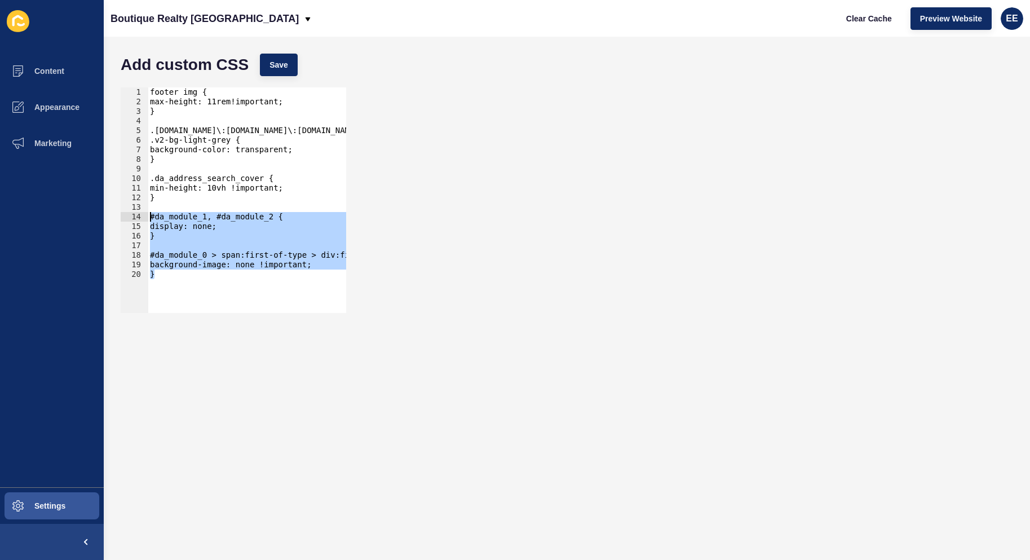
drag, startPoint x: 164, startPoint y: 277, endPoint x: 146, endPoint y: 221, distance: 59.0
click at [146, 221] on div "} 1 2 3 4 5 6 7 8 9 10 11 12 13 14 15 16 17 18 19 20 footer img { max-height: 1…" at bounding box center [234, 200] width 226 height 226
type textarea "#da_module_1, #da_module_2 { display: none;"
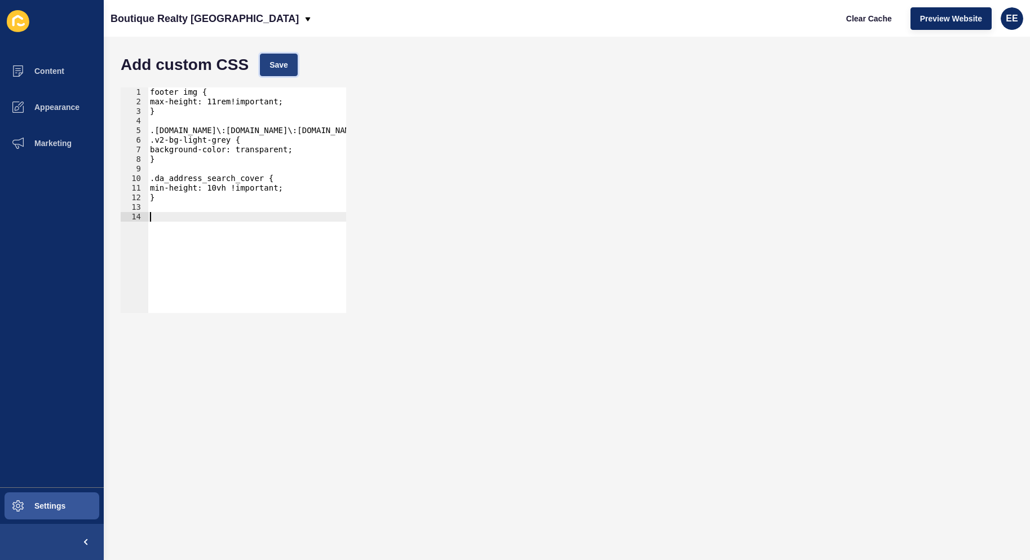
click at [283, 55] on button "Save" at bounding box center [279, 65] width 38 height 23
click at [149, 214] on div "footer img { max-height: 11rem!important; } .[DOMAIN_NAME]\:[DOMAIN_NAME]\:[DOM…" at bounding box center [647, 205] width 999 height 236
paste textarea "}"
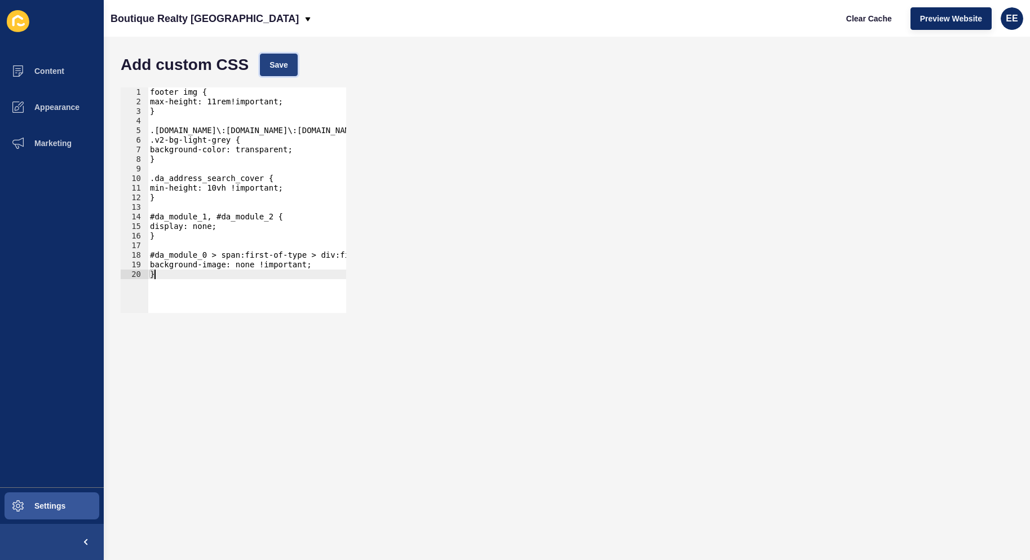
click at [285, 69] on span "Save" at bounding box center [279, 64] width 19 height 11
type textarea "background-color: transparent;"
click at [238, 153] on div "footer img { max-height: 11rem!important; } .[DOMAIN_NAME]\:[DOMAIN_NAME]\:[DOM…" at bounding box center [647, 205] width 999 height 236
click at [856, 20] on span "Clear Cache" at bounding box center [870, 18] width 46 height 11
click at [55, 74] on span "Content" at bounding box center [31, 71] width 66 height 9
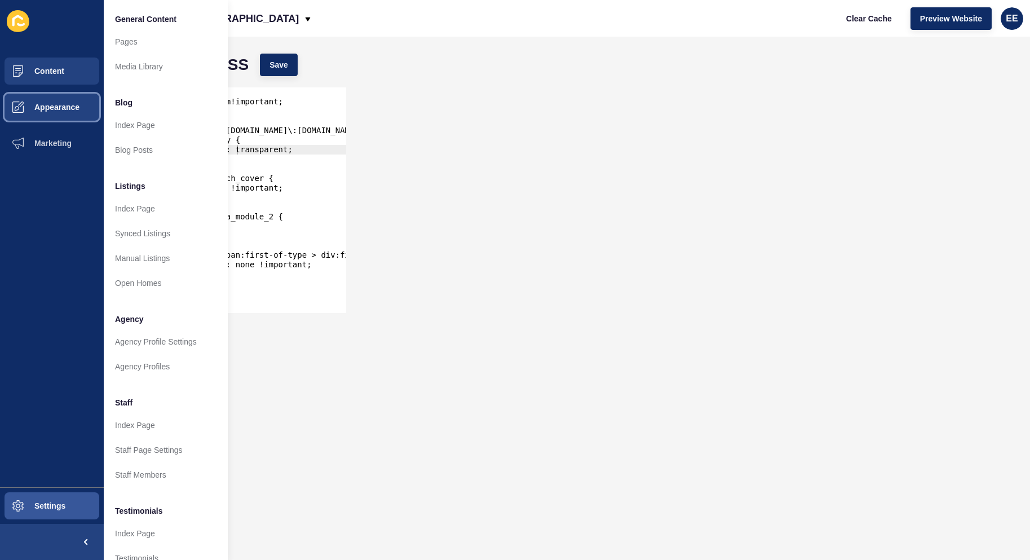
click at [56, 102] on button "Appearance" at bounding box center [52, 107] width 104 height 36
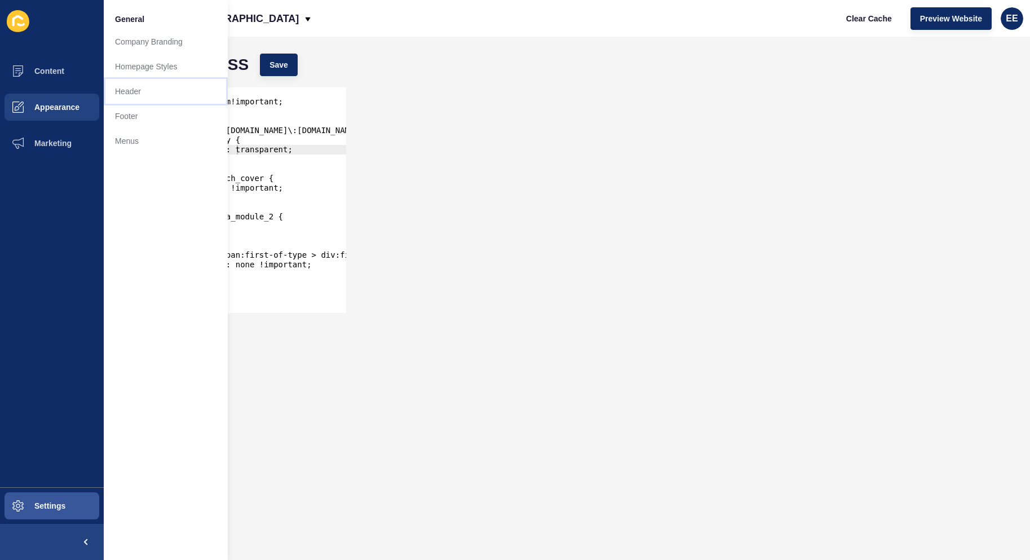
drag, startPoint x: 142, startPoint y: 89, endPoint x: 214, endPoint y: 89, distance: 72.2
click at [143, 90] on link "Header" at bounding box center [166, 91] width 124 height 25
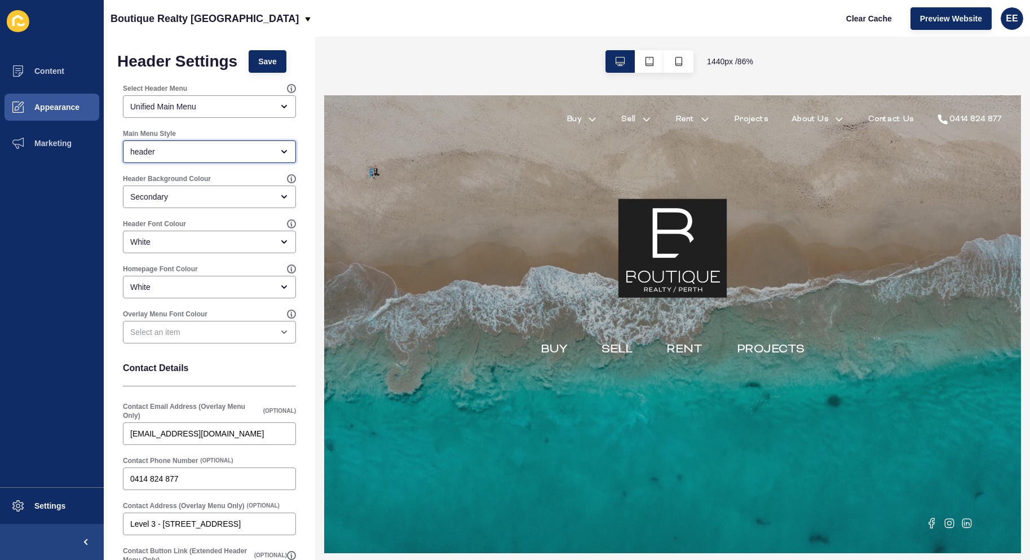
click at [192, 153] on div "header" at bounding box center [201, 151] width 143 height 11
click at [182, 184] on span "Full screen overlay (Default)" at bounding box center [205, 179] width 147 height 11
type input "Full screen overlay (Default)"
drag, startPoint x: 265, startPoint y: 57, endPoint x: 284, endPoint y: 81, distance: 30.5
click at [268, 58] on span "Save" at bounding box center [267, 61] width 19 height 11
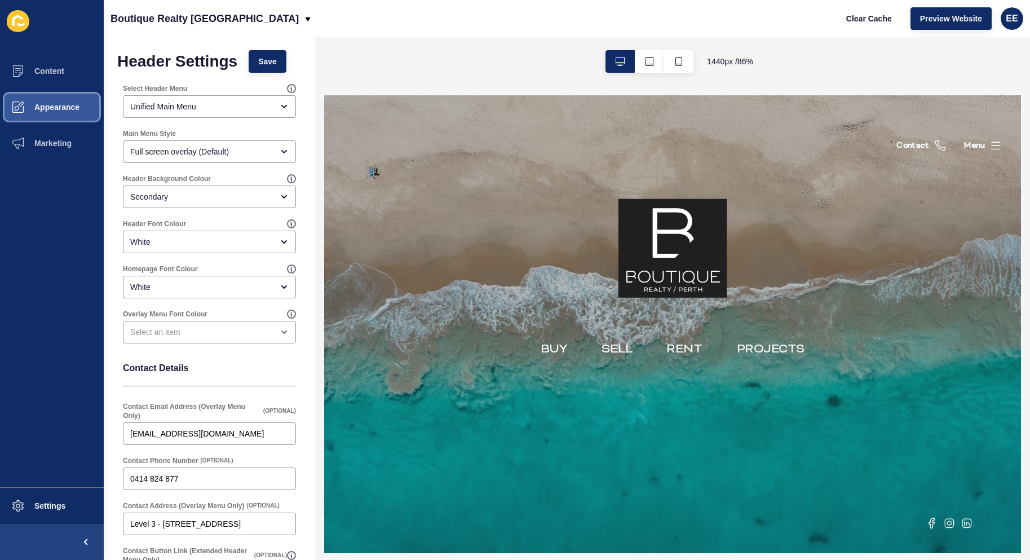
click at [62, 105] on span "Appearance" at bounding box center [38, 107] width 81 height 9
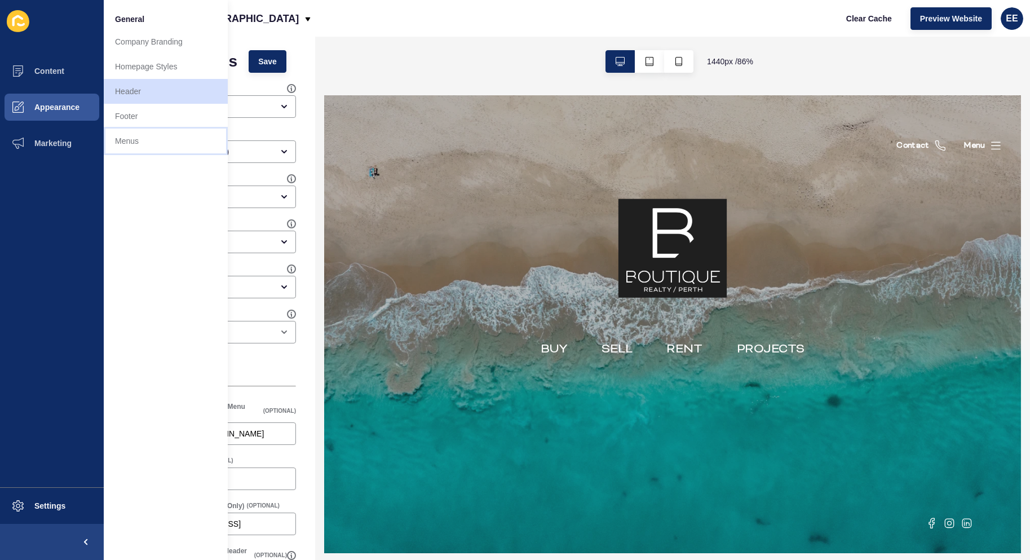
drag, startPoint x: 151, startPoint y: 142, endPoint x: 187, endPoint y: 155, distance: 38.2
click at [151, 143] on link "Menus" at bounding box center [166, 141] width 124 height 25
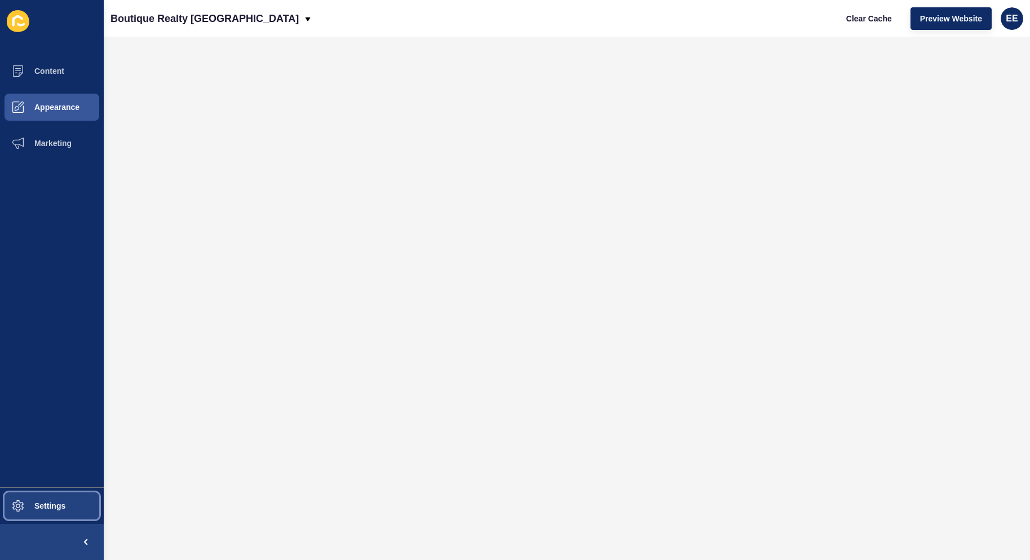
click at [43, 505] on span "Settings" at bounding box center [31, 505] width 67 height 9
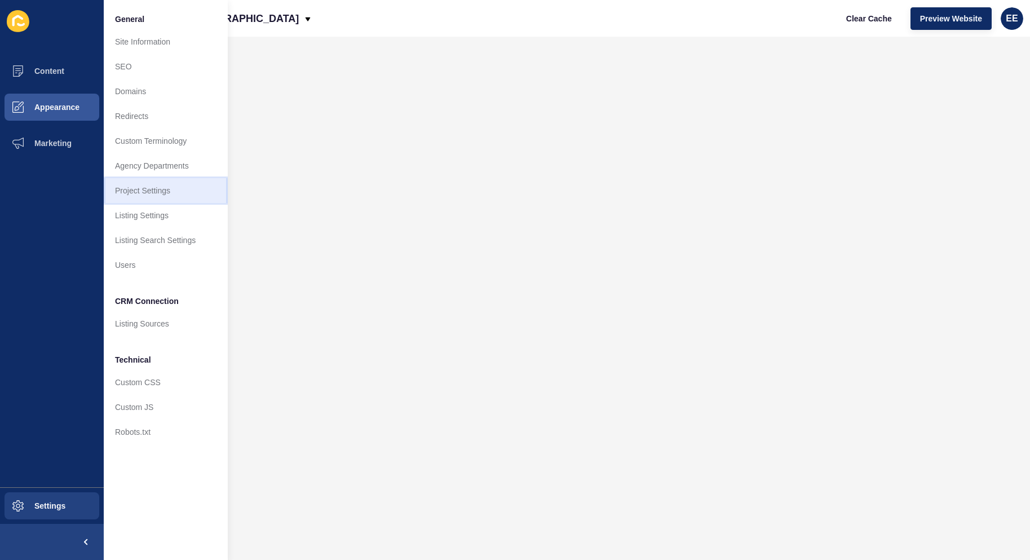
click at [143, 190] on link "Project Settings" at bounding box center [166, 190] width 124 height 25
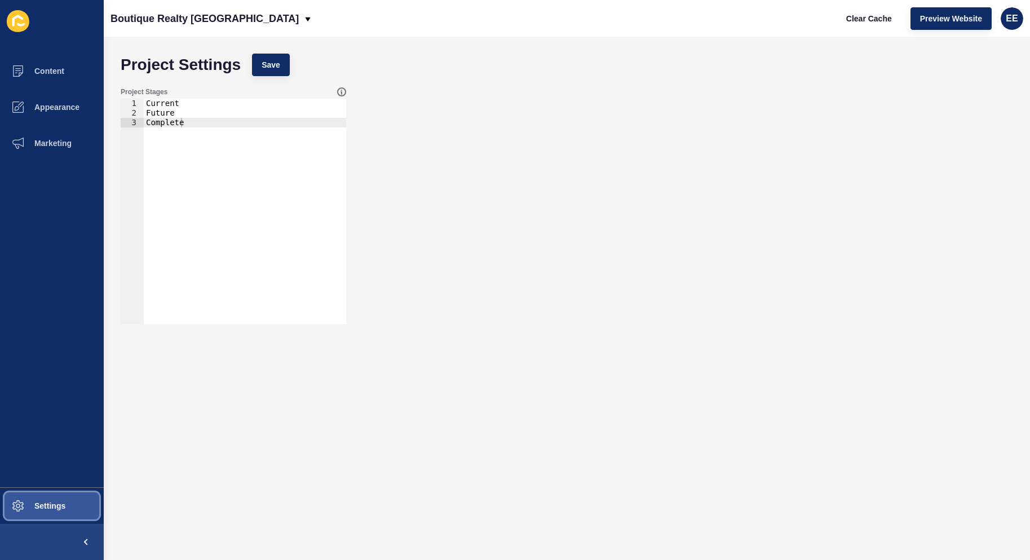
click at [44, 508] on span "Settings" at bounding box center [31, 505] width 67 height 9
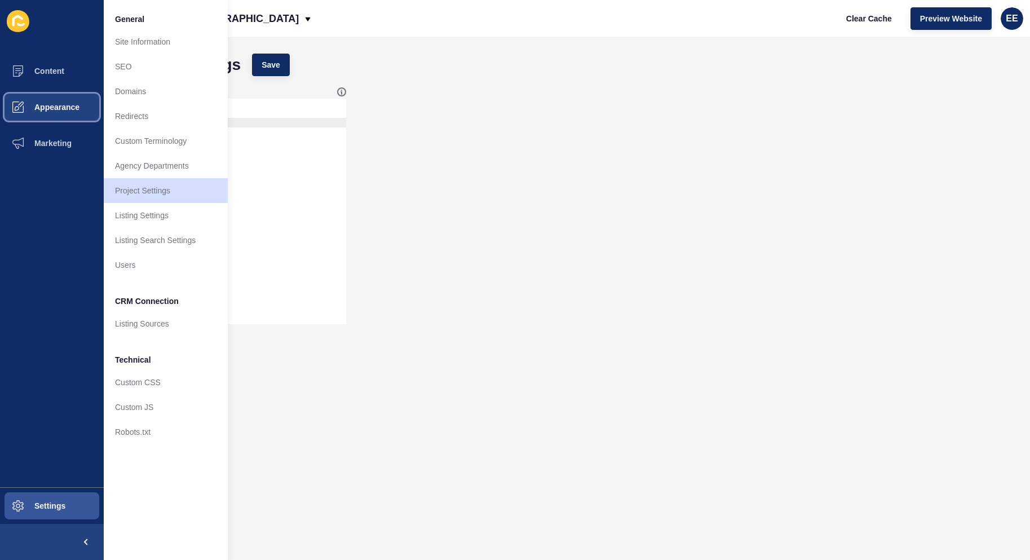
click at [46, 105] on span "Appearance" at bounding box center [38, 107] width 81 height 9
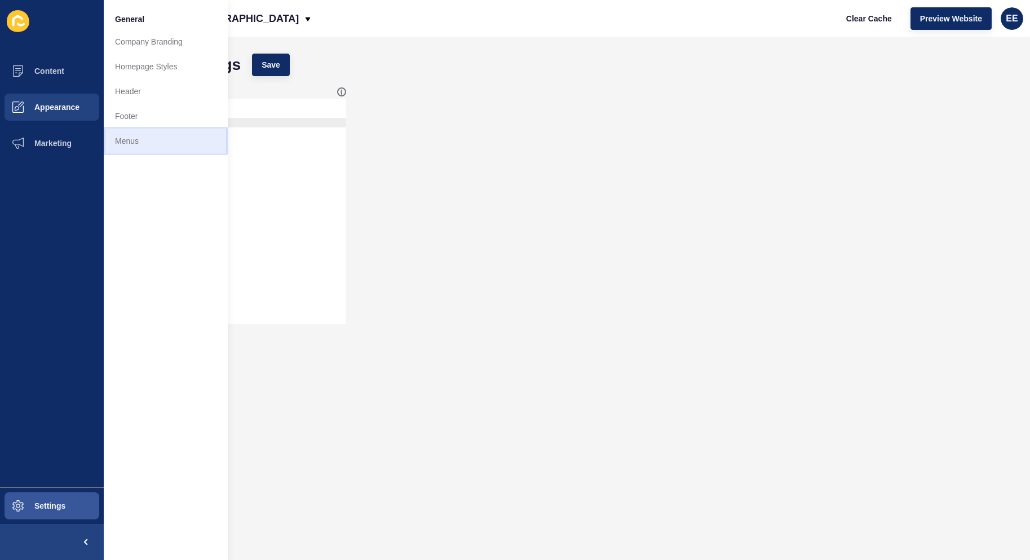
click at [131, 137] on link "Menus" at bounding box center [166, 141] width 124 height 25
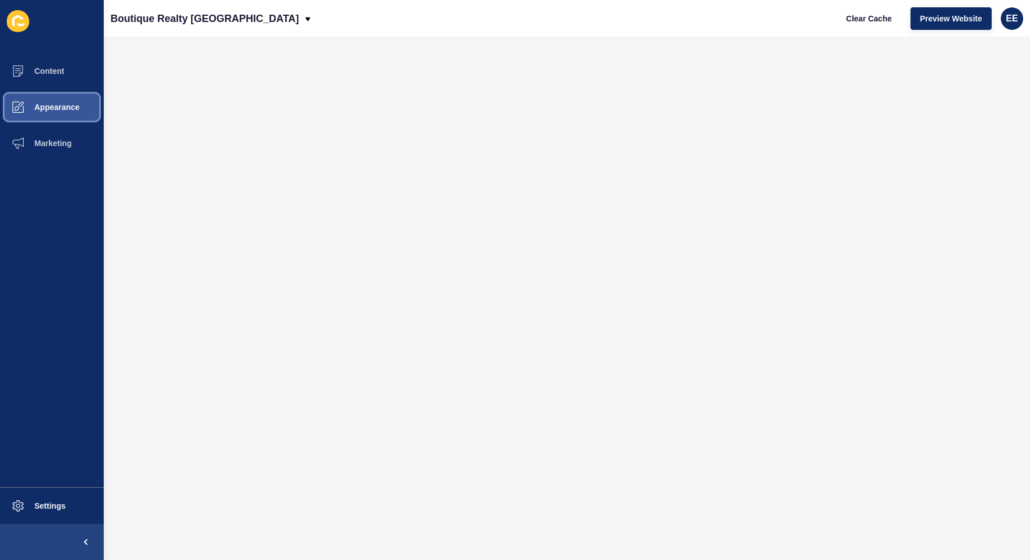
click at [51, 113] on button "Appearance" at bounding box center [52, 107] width 104 height 36
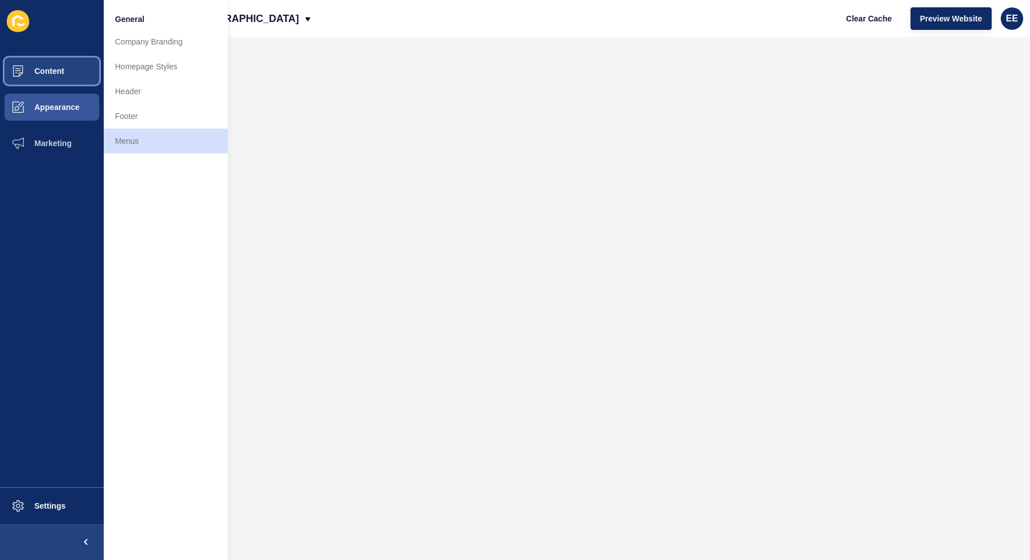
click at [30, 72] on span "Content" at bounding box center [31, 71] width 66 height 9
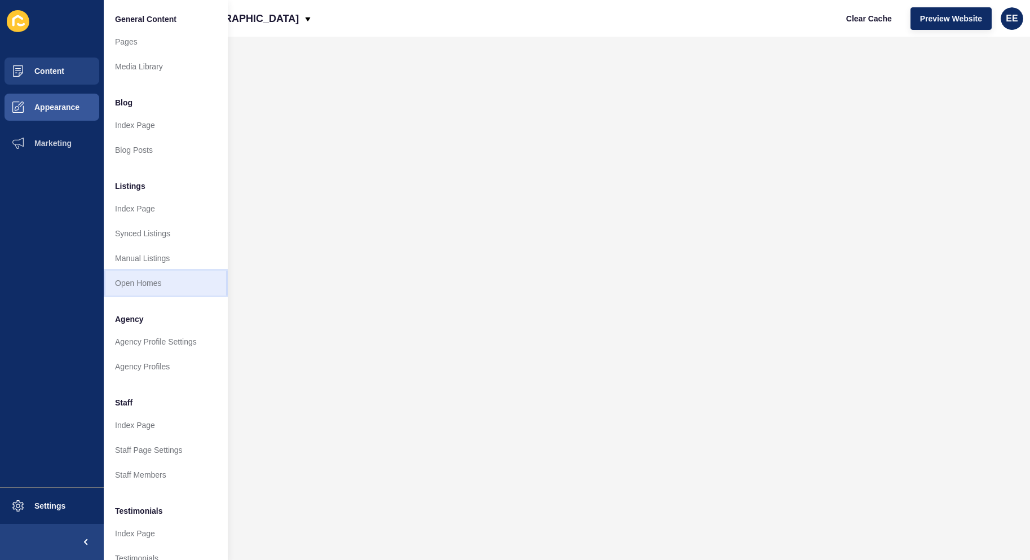
click at [135, 285] on link "Open Homes" at bounding box center [166, 283] width 124 height 25
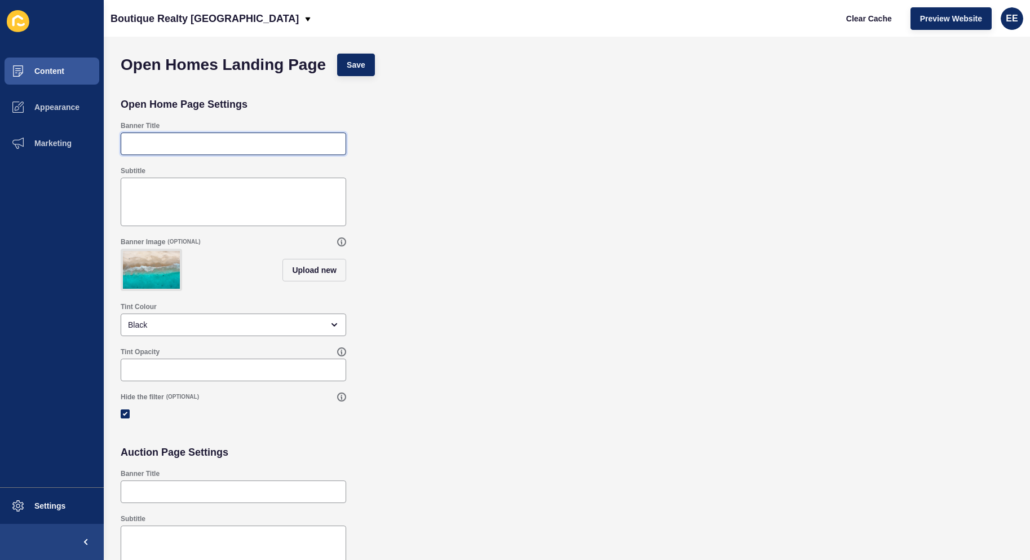
click at [204, 144] on input "Banner Title" at bounding box center [233, 143] width 211 height 11
type input "Home Opens"
click at [368, 63] on button "Save" at bounding box center [356, 65] width 38 height 23
click at [37, 72] on span "Content" at bounding box center [31, 71] width 66 height 9
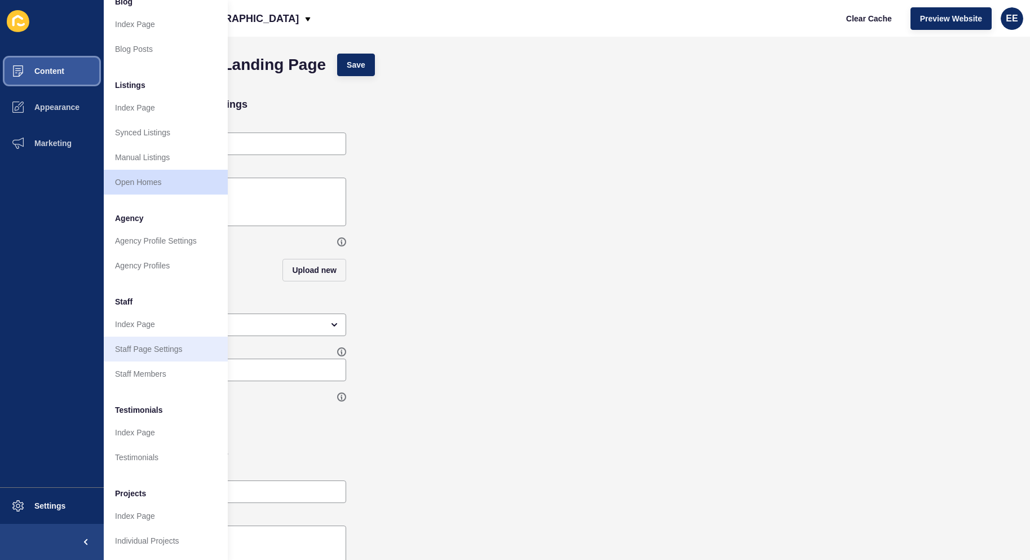
scroll to position [109, 0]
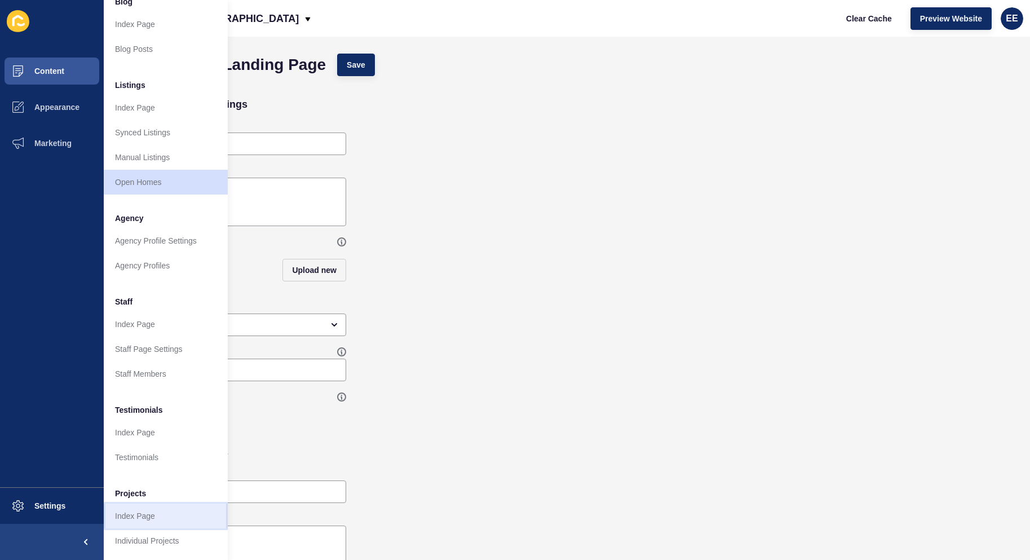
click at [144, 509] on link "Index Page" at bounding box center [166, 516] width 124 height 25
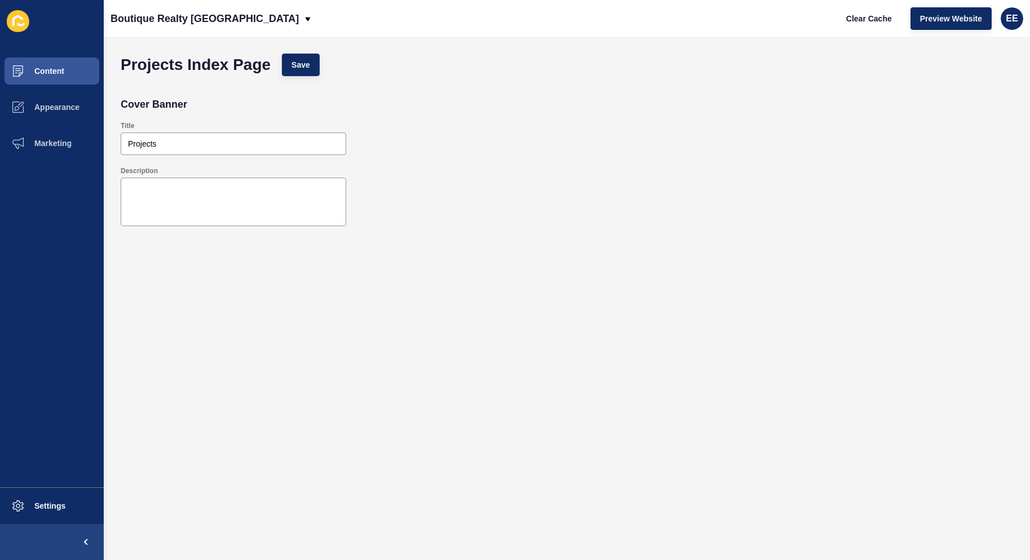
click at [244, 130] on div "Title" at bounding box center [234, 125] width 226 height 9
click at [226, 195] on textarea "Description" at bounding box center [233, 201] width 222 height 45
click at [45, 99] on button "Appearance" at bounding box center [52, 107] width 104 height 36
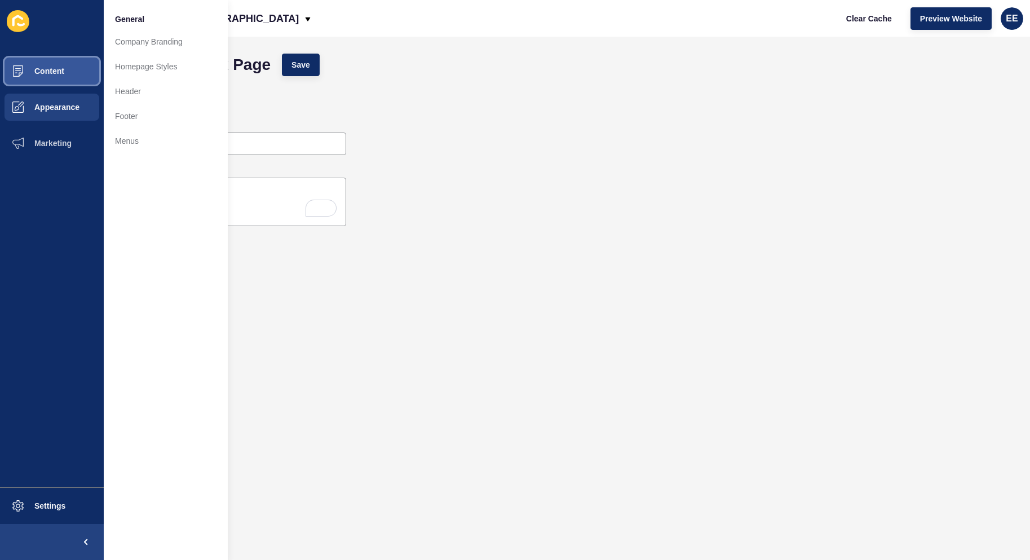
click at [52, 62] on button "Content" at bounding box center [52, 71] width 104 height 36
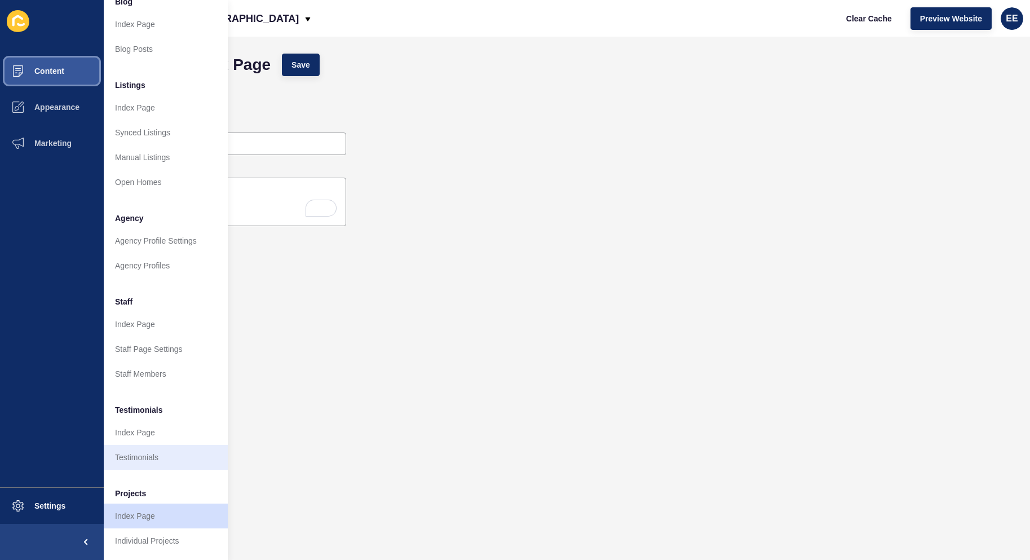
scroll to position [109, 0]
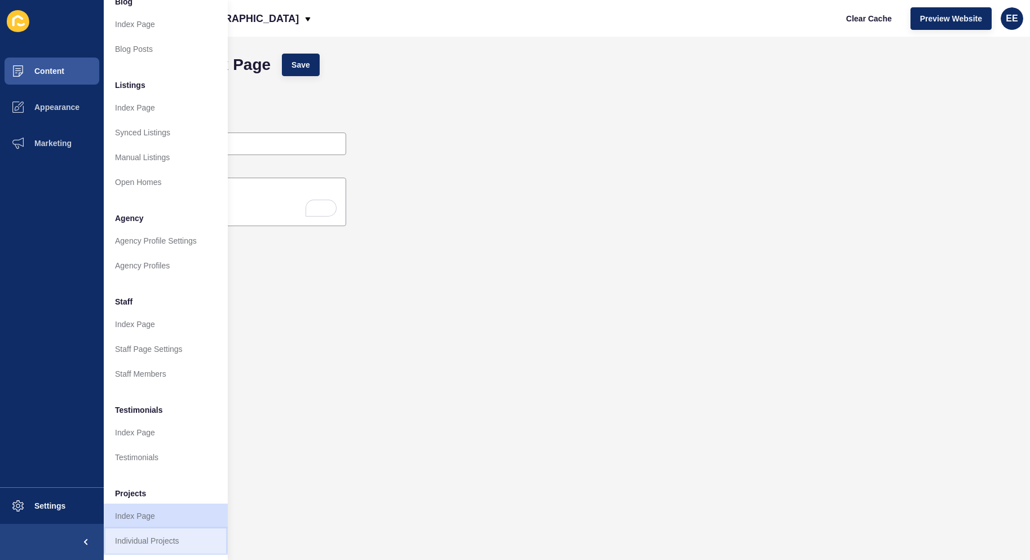
click at [160, 531] on link "Individual Projects" at bounding box center [166, 540] width 124 height 25
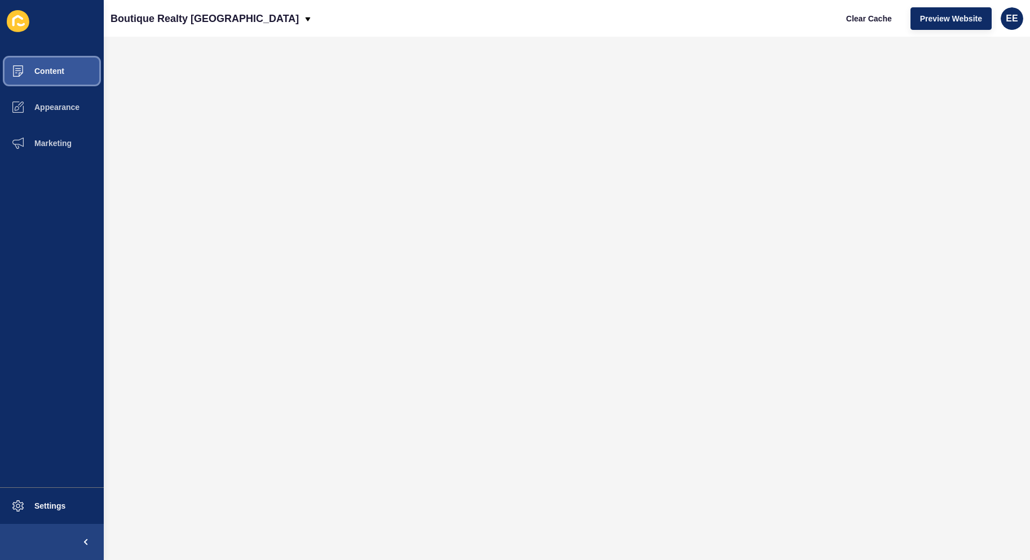
drag, startPoint x: 43, startPoint y: 67, endPoint x: 68, endPoint y: 67, distance: 24.8
click at [44, 67] on span "Content" at bounding box center [31, 71] width 66 height 9
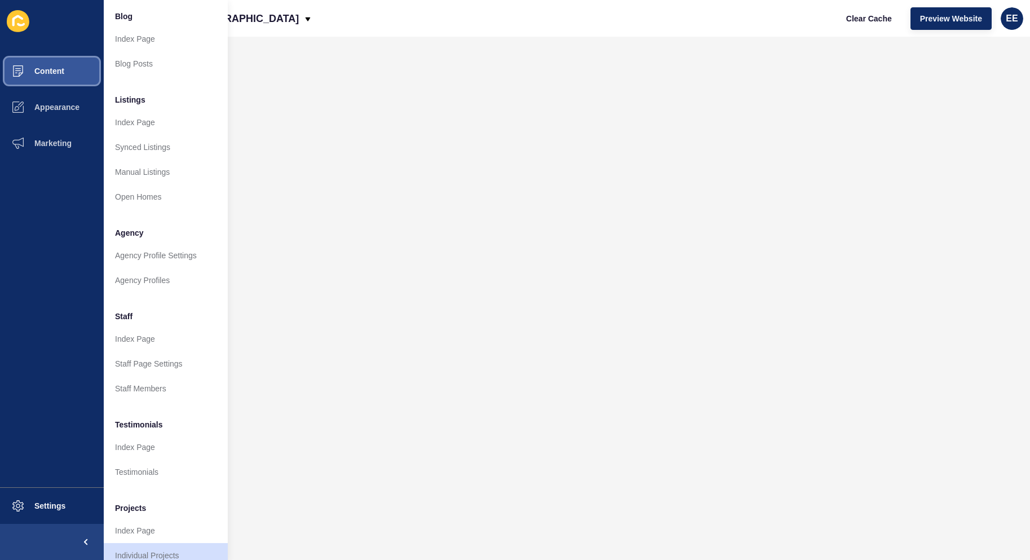
scroll to position [109, 0]
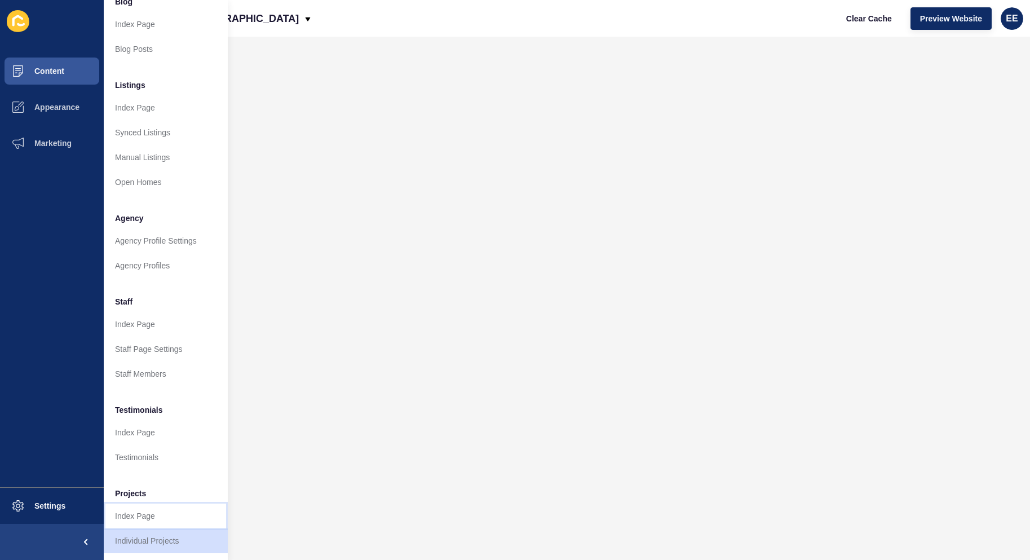
drag, startPoint x: 131, startPoint y: 504, endPoint x: 164, endPoint y: 494, distance: 34.3
click at [131, 505] on link "Index Page" at bounding box center [166, 516] width 124 height 25
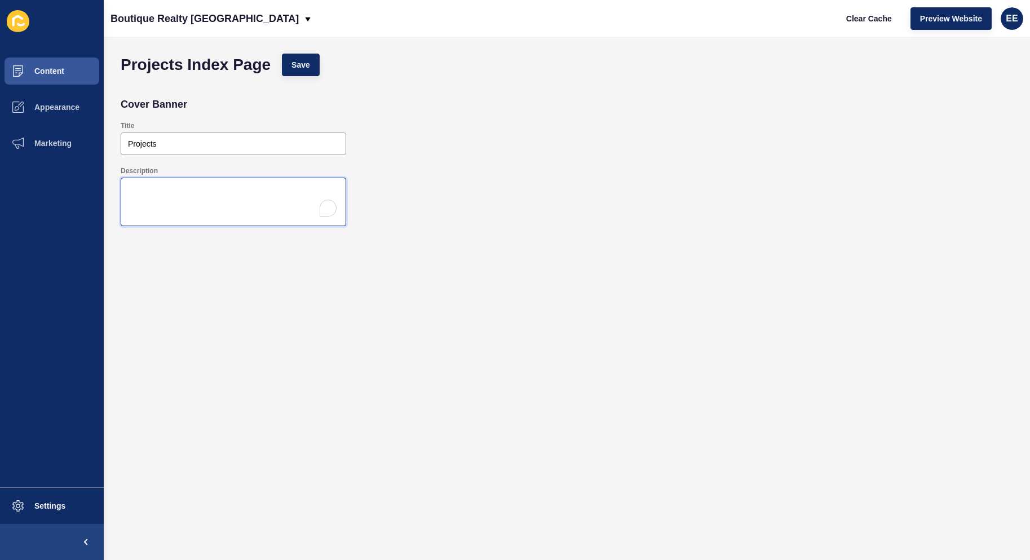
click at [203, 192] on textarea "Description" at bounding box center [233, 201] width 222 height 45
click at [55, 70] on span "Content" at bounding box center [31, 71] width 66 height 9
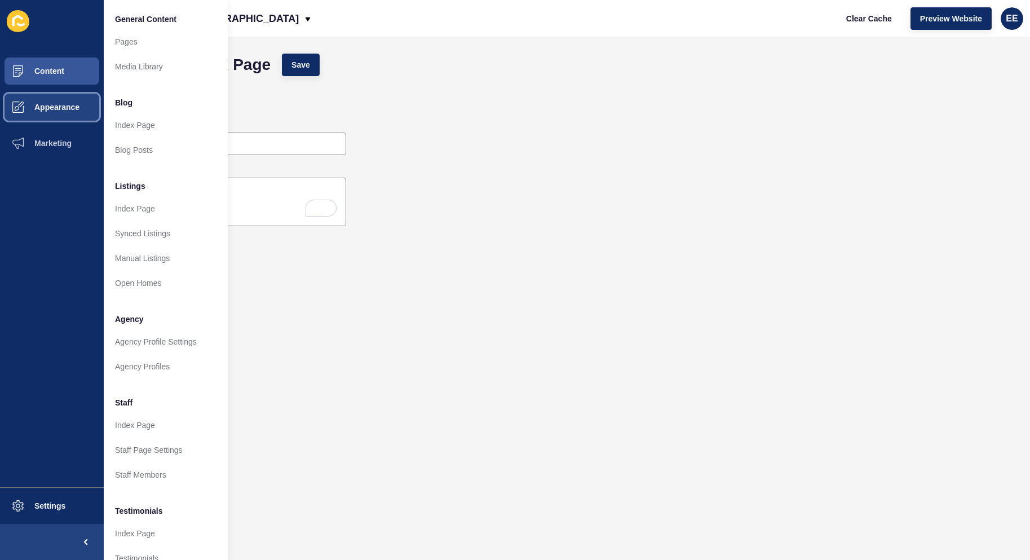
drag, startPoint x: 68, startPoint y: 92, endPoint x: 91, endPoint y: 93, distance: 22.6
click at [76, 93] on button "Appearance" at bounding box center [52, 107] width 104 height 36
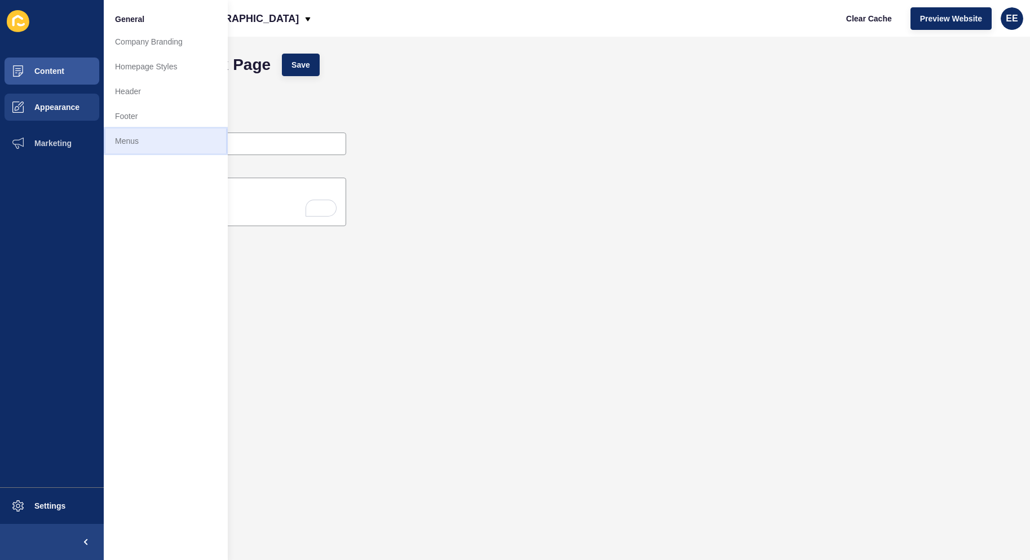
click at [129, 138] on link "Menus" at bounding box center [166, 141] width 124 height 25
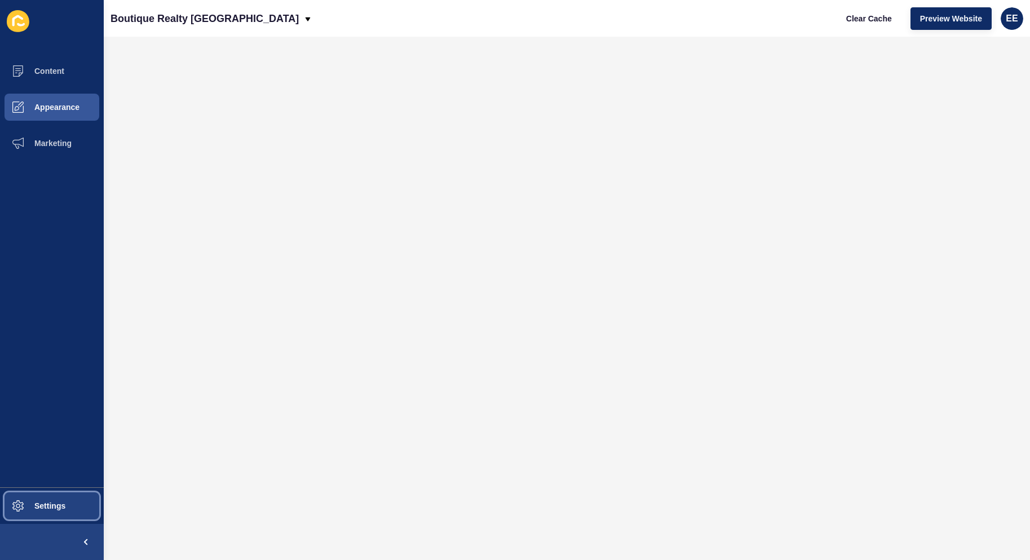
drag, startPoint x: 62, startPoint y: 508, endPoint x: 153, endPoint y: 484, distance: 94.5
click at [64, 509] on span "Settings" at bounding box center [31, 505] width 67 height 9
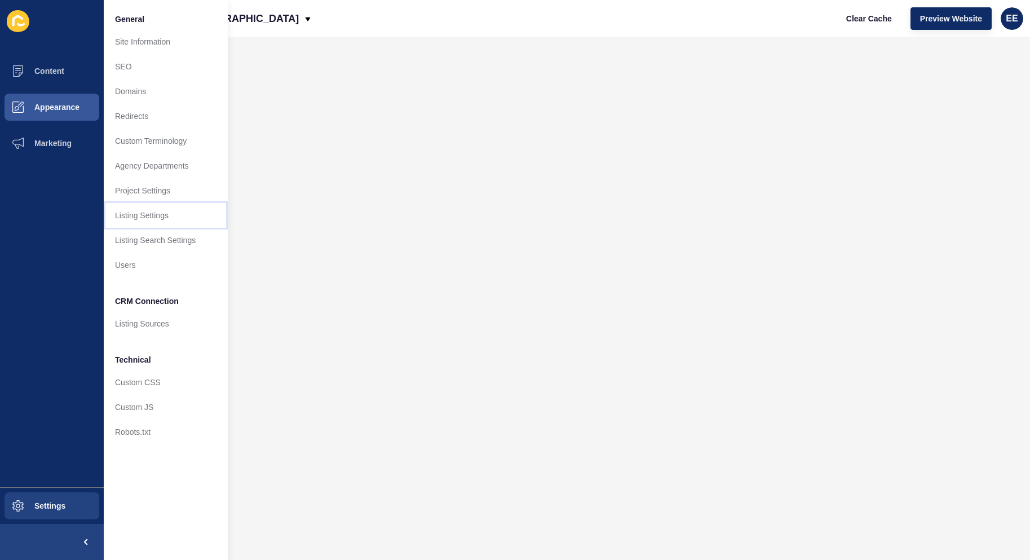
click at [155, 216] on link "Listing Settings" at bounding box center [166, 215] width 124 height 25
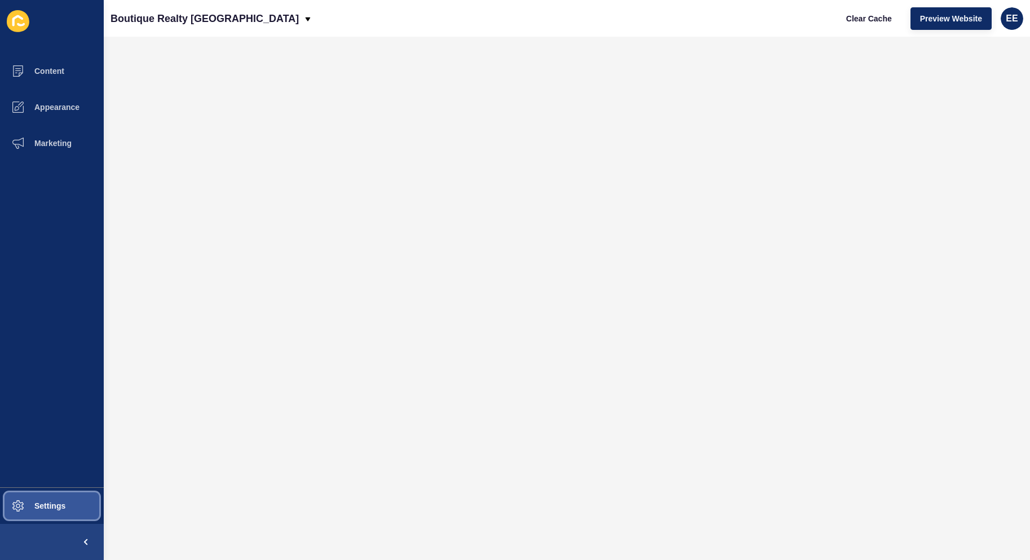
drag, startPoint x: 37, startPoint y: 509, endPoint x: 117, endPoint y: 465, distance: 91.4
click at [37, 508] on span "Settings" at bounding box center [31, 505] width 67 height 9
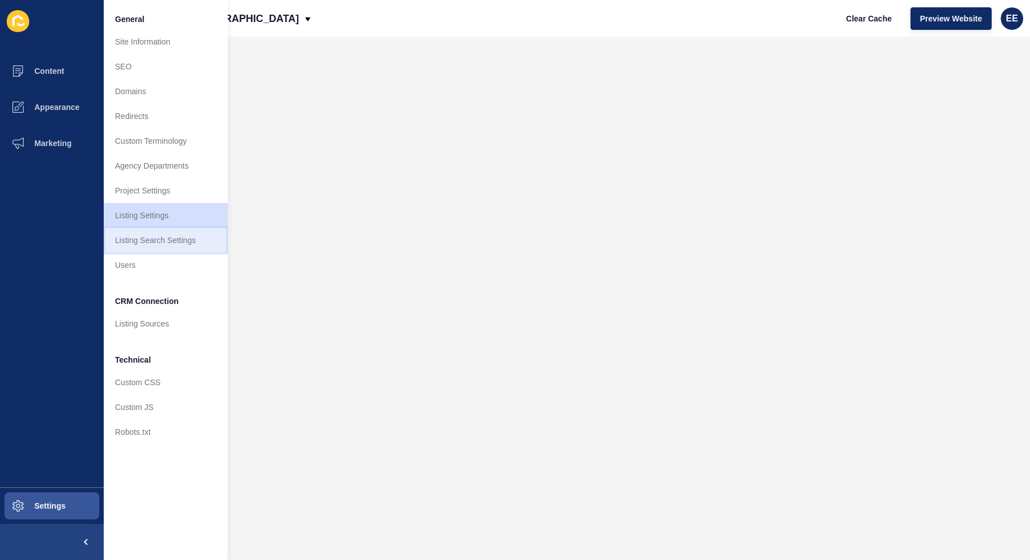
click at [147, 239] on link "Listing Search Settings" at bounding box center [166, 240] width 124 height 25
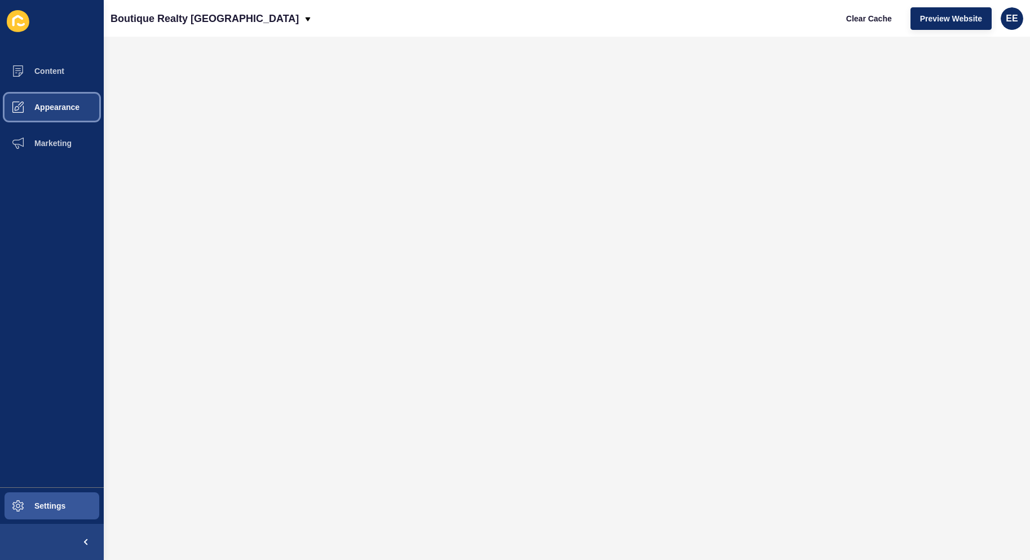
click at [37, 105] on span "Appearance" at bounding box center [38, 107] width 81 height 9
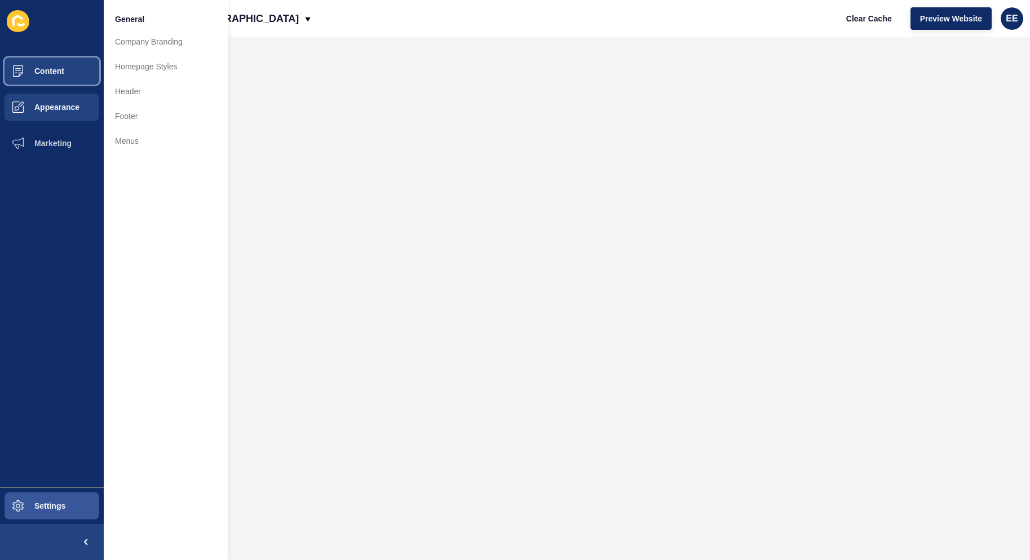
click at [43, 62] on button "Content" at bounding box center [52, 71] width 104 height 36
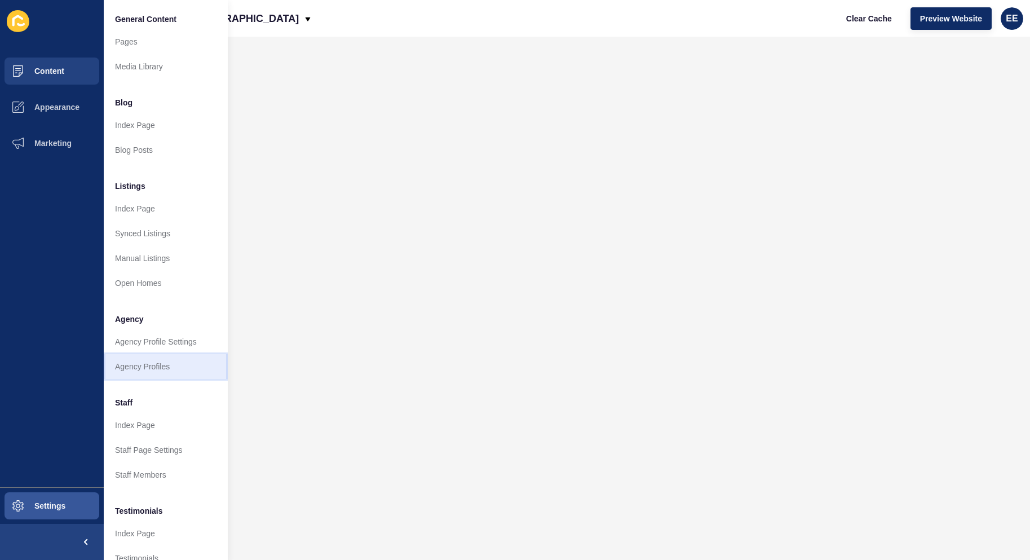
click at [140, 363] on link "Agency Profiles" at bounding box center [166, 366] width 124 height 25
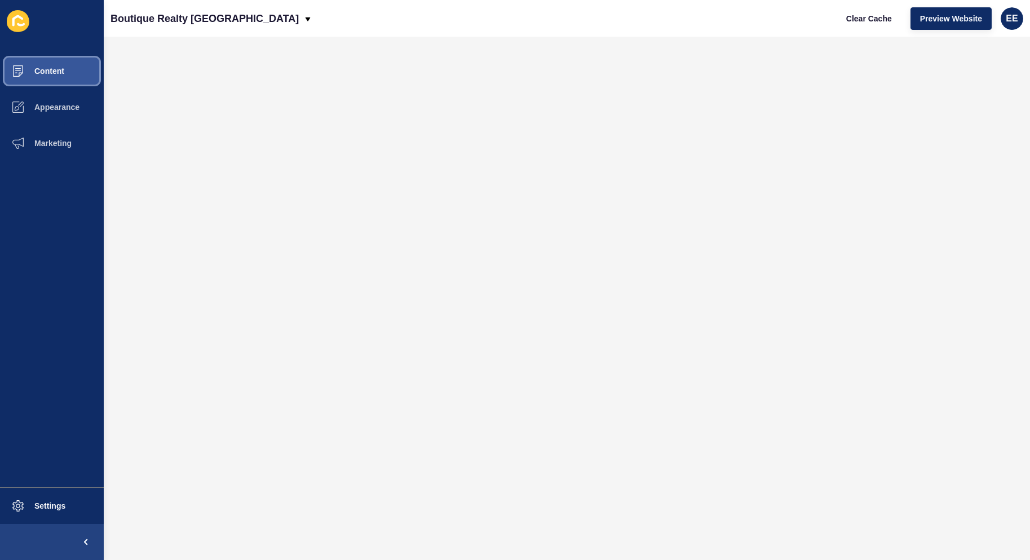
click at [43, 71] on span "Content" at bounding box center [31, 71] width 66 height 9
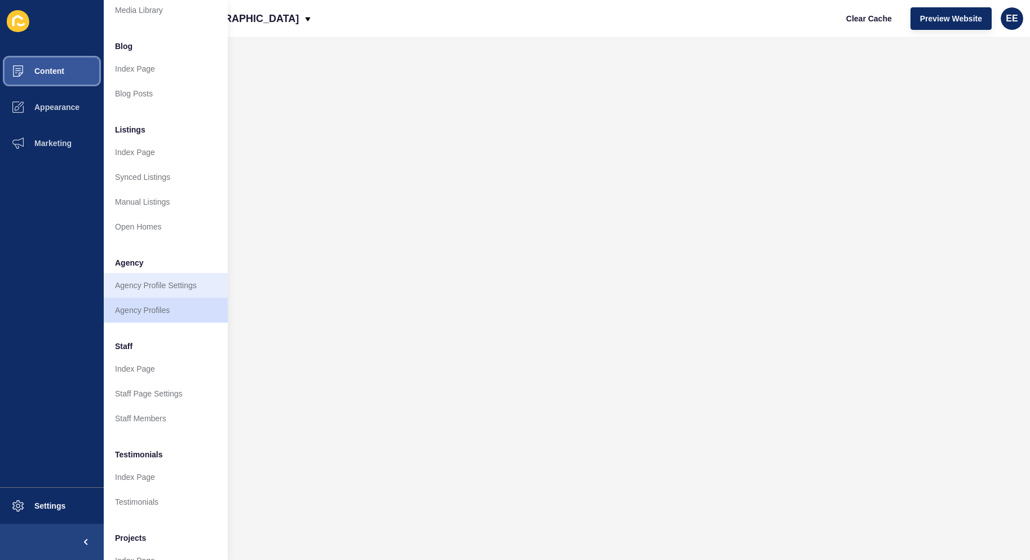
scroll to position [109, 0]
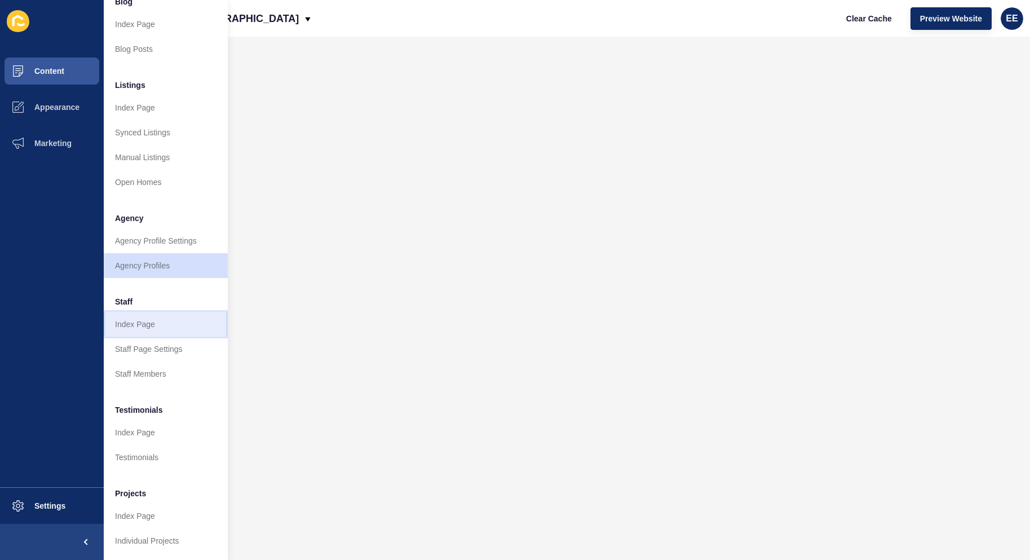
click at [146, 318] on link "Index Page" at bounding box center [166, 324] width 124 height 25
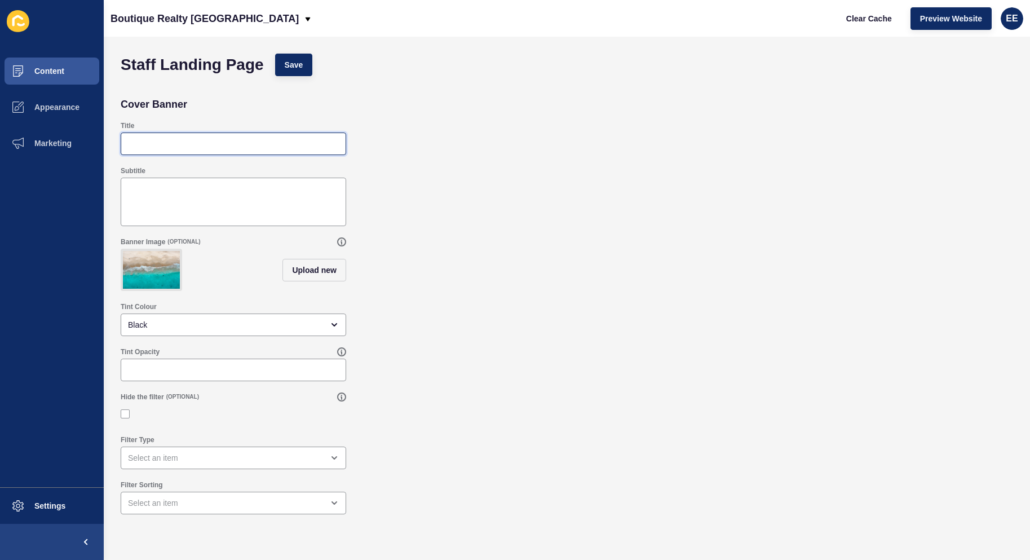
click at [154, 142] on input "Title" at bounding box center [233, 143] width 211 height 11
type input "Our People"
click at [296, 64] on span "Save" at bounding box center [294, 64] width 19 height 11
click at [31, 68] on span "Content" at bounding box center [31, 71] width 66 height 9
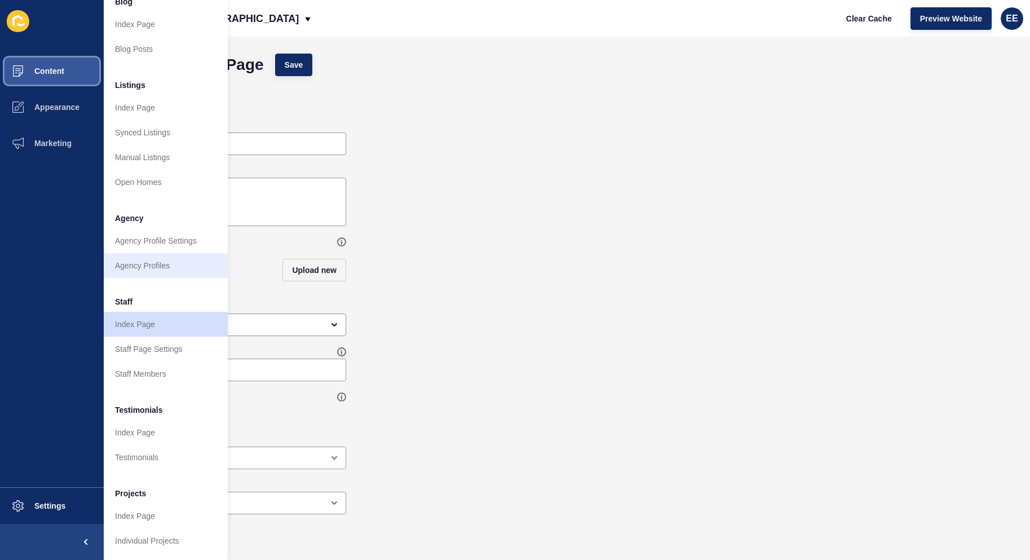
scroll to position [109, 0]
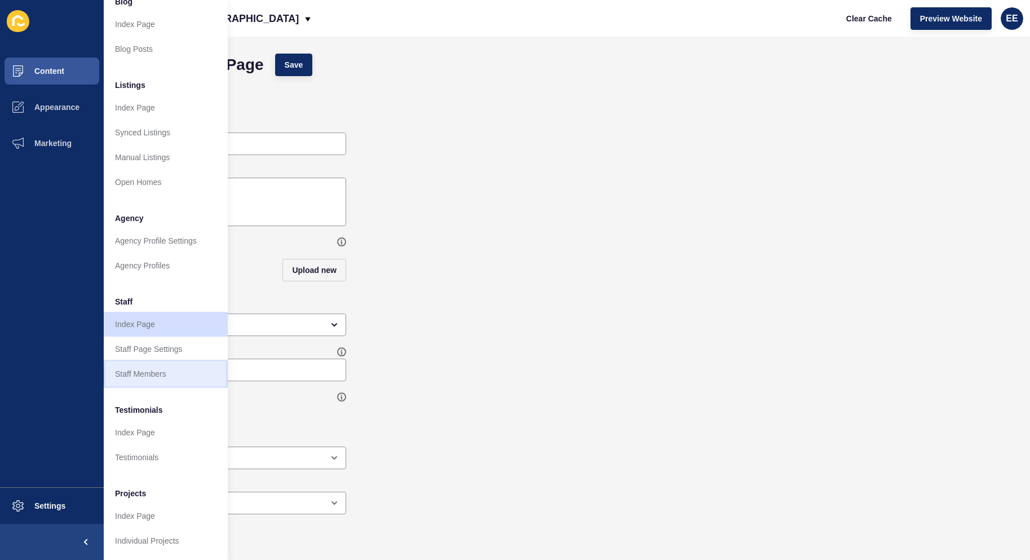
click at [151, 371] on link "Staff Members" at bounding box center [166, 374] width 124 height 25
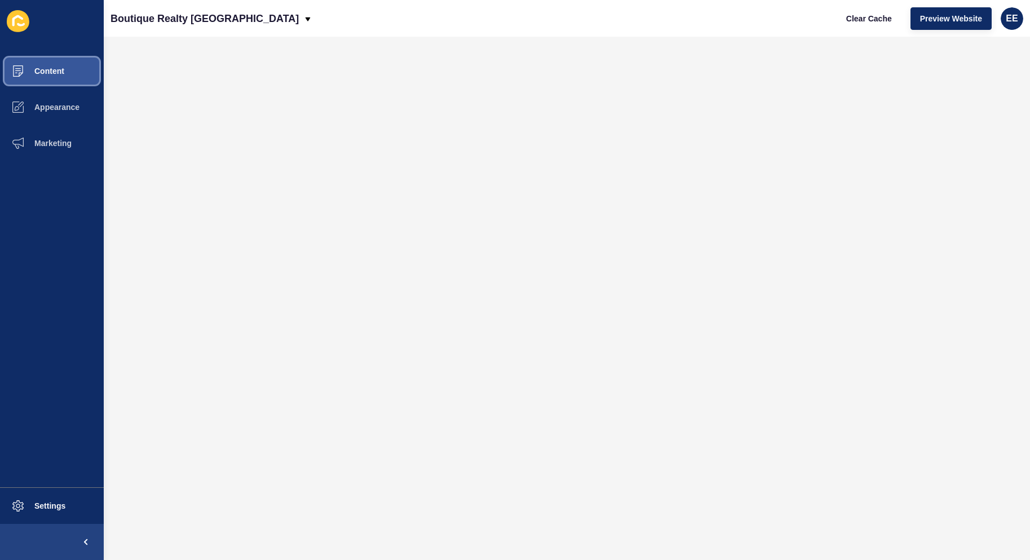
drag, startPoint x: 41, startPoint y: 71, endPoint x: 67, endPoint y: 75, distance: 26.3
click at [42, 71] on span "Content" at bounding box center [31, 71] width 66 height 9
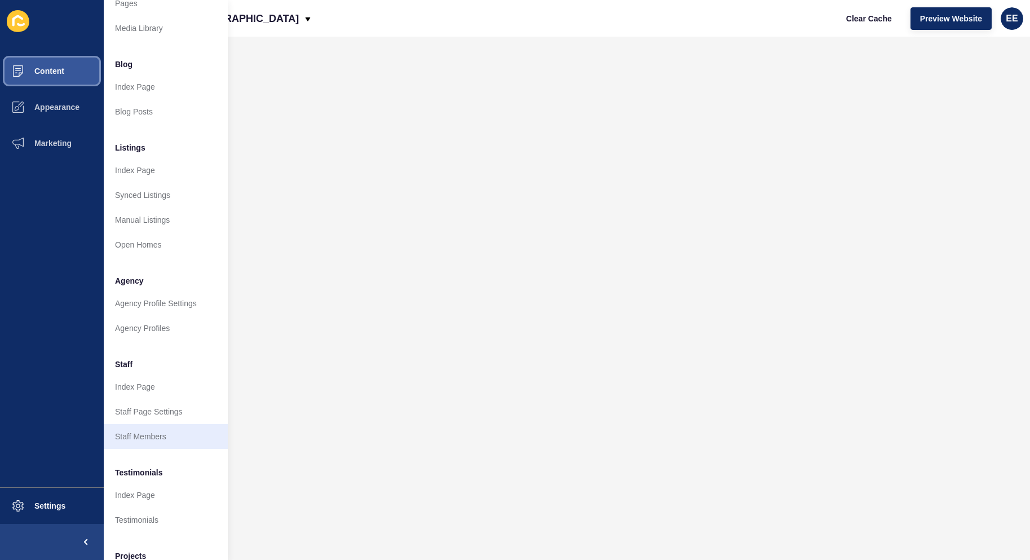
scroll to position [56, 0]
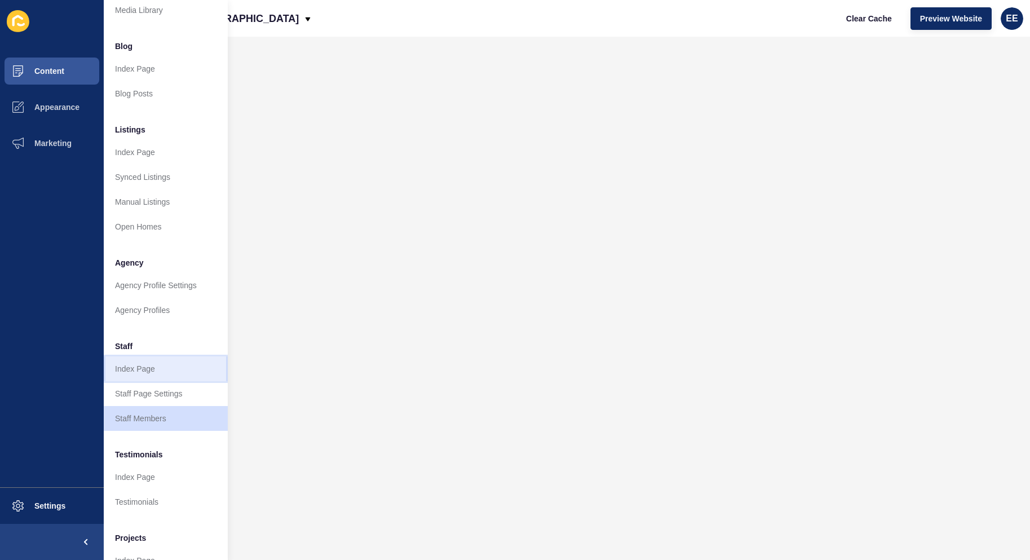
click at [135, 366] on link "Index Page" at bounding box center [166, 368] width 124 height 25
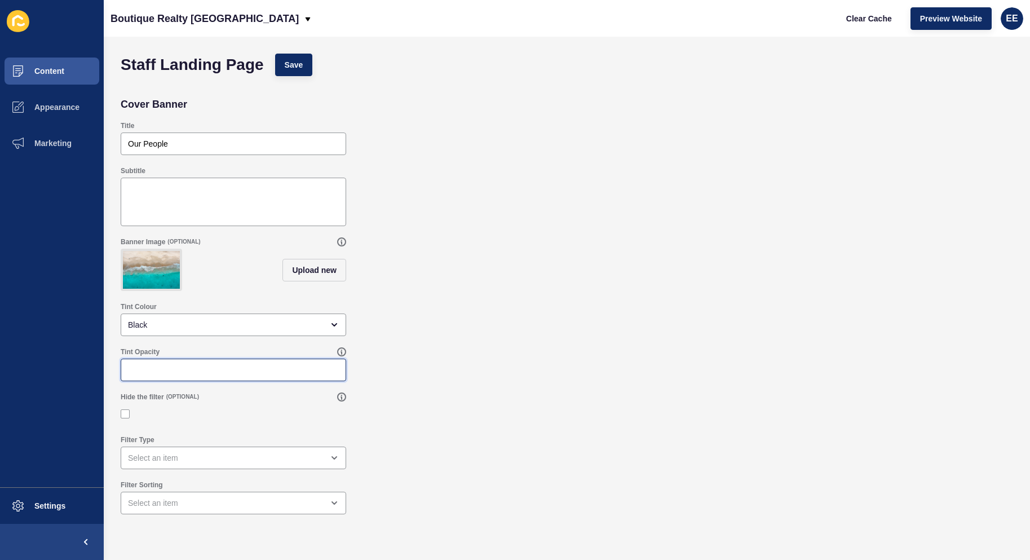
click at [208, 376] on input "Tint Opacity" at bounding box center [233, 369] width 211 height 11
type input ".30"
click at [303, 60] on span "Save" at bounding box center [294, 64] width 19 height 11
click at [59, 71] on span "Content" at bounding box center [31, 71] width 66 height 9
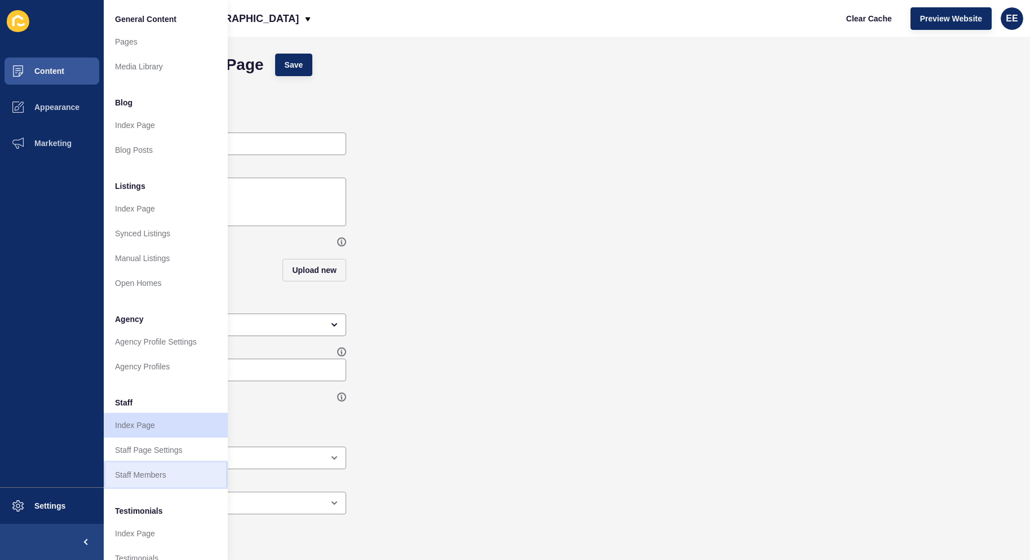
click at [147, 478] on link "Staff Members" at bounding box center [166, 474] width 124 height 25
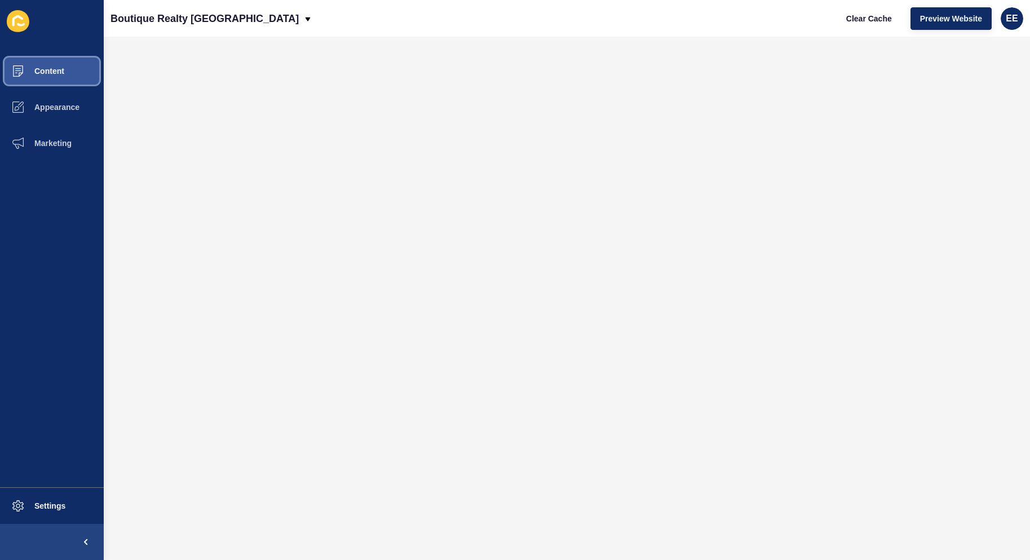
click at [49, 73] on span "Content" at bounding box center [31, 71] width 66 height 9
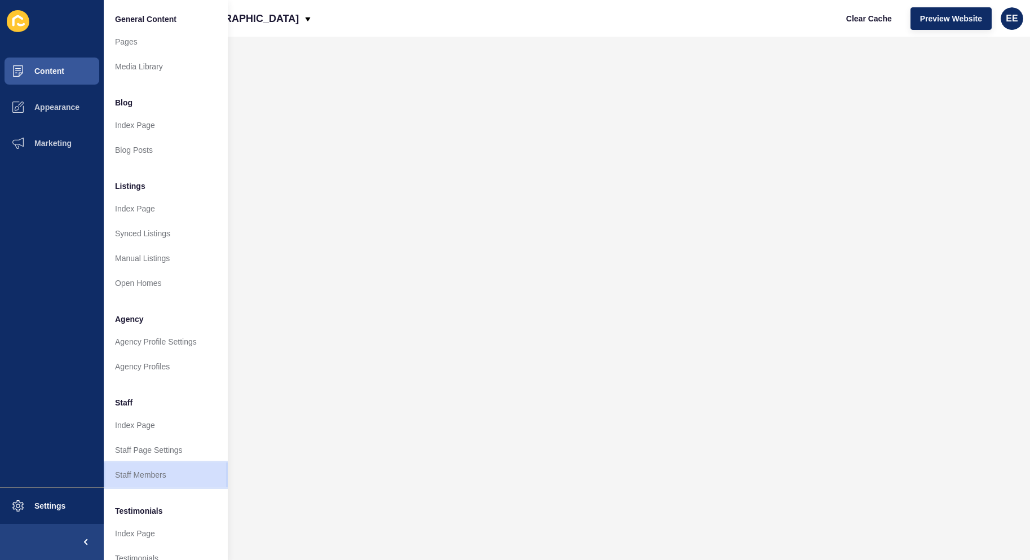
drag, startPoint x: 147, startPoint y: 478, endPoint x: 138, endPoint y: 443, distance: 36.3
click at [148, 479] on link "Staff Members" at bounding box center [166, 474] width 124 height 25
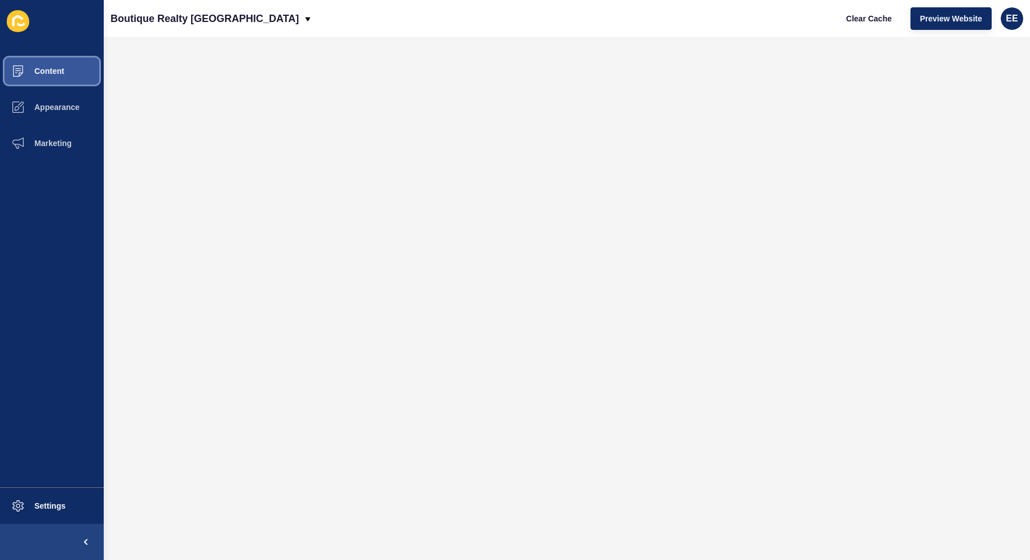
click at [47, 82] on button "Content" at bounding box center [52, 71] width 104 height 36
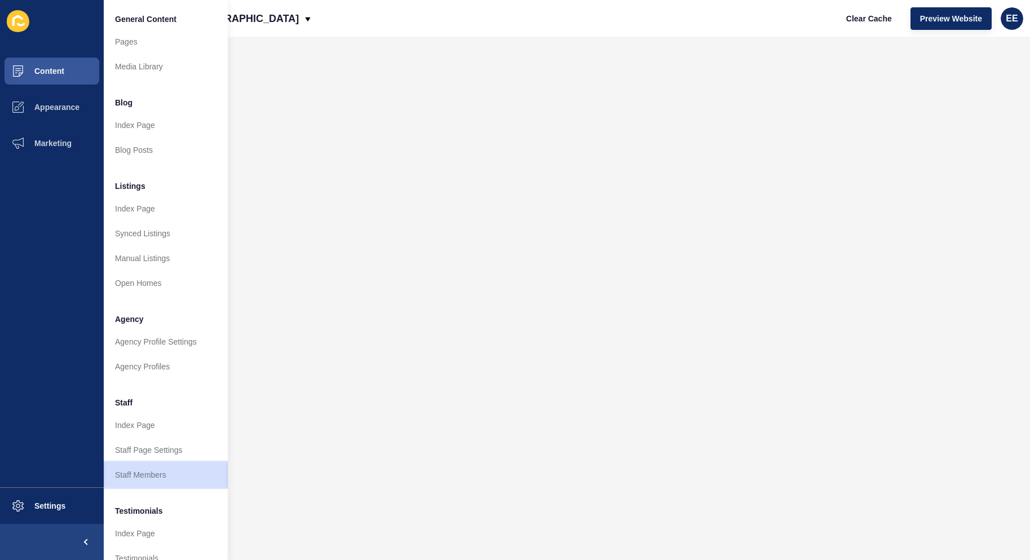
drag, startPoint x: 121, startPoint y: 472, endPoint x: 158, endPoint y: 462, distance: 38.4
click at [122, 472] on link "Staff Members" at bounding box center [166, 474] width 124 height 25
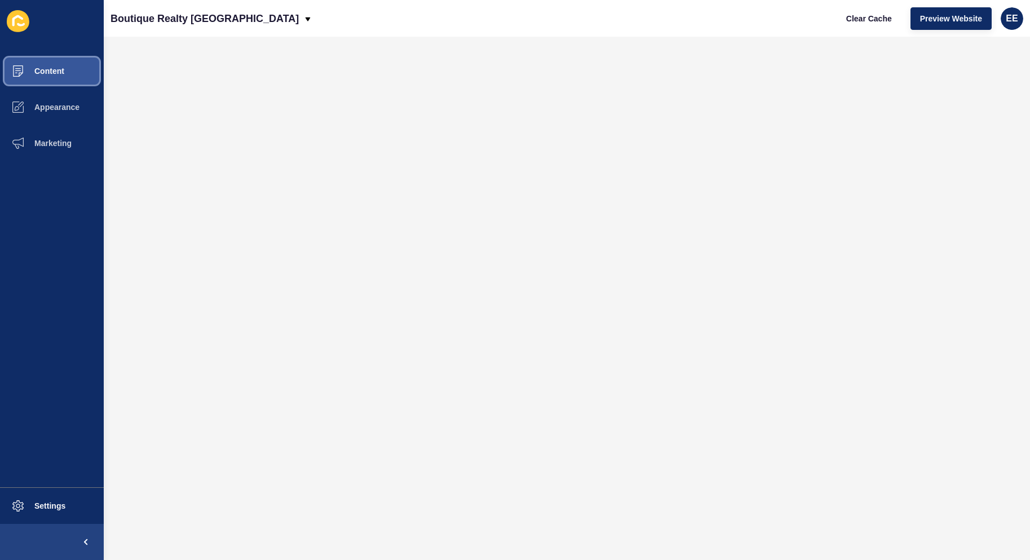
click at [46, 71] on span "Content" at bounding box center [31, 71] width 66 height 9
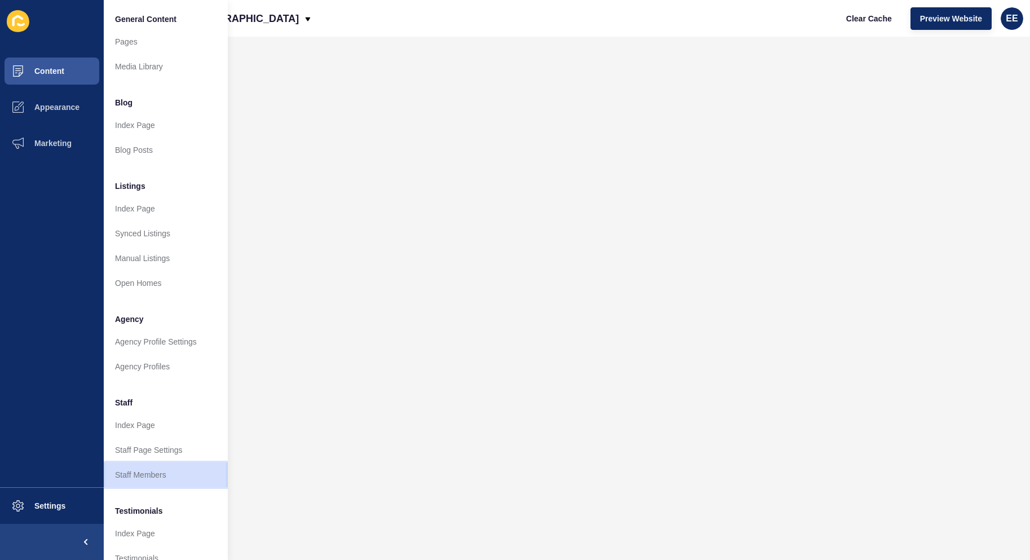
drag, startPoint x: 136, startPoint y: 474, endPoint x: 166, endPoint y: 474, distance: 29.3
click at [136, 474] on link "Staff Members" at bounding box center [166, 474] width 124 height 25
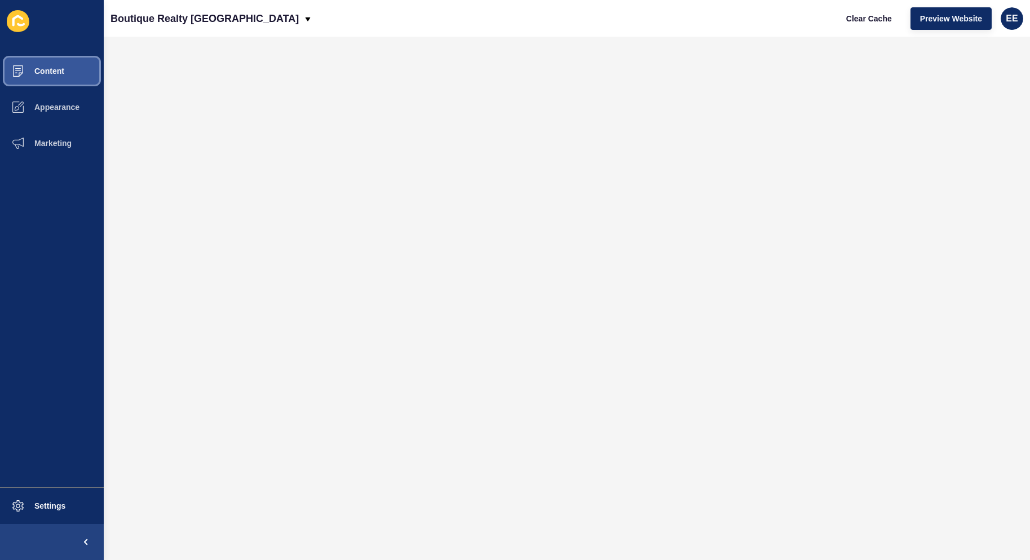
click at [38, 71] on span "Content" at bounding box center [31, 71] width 66 height 9
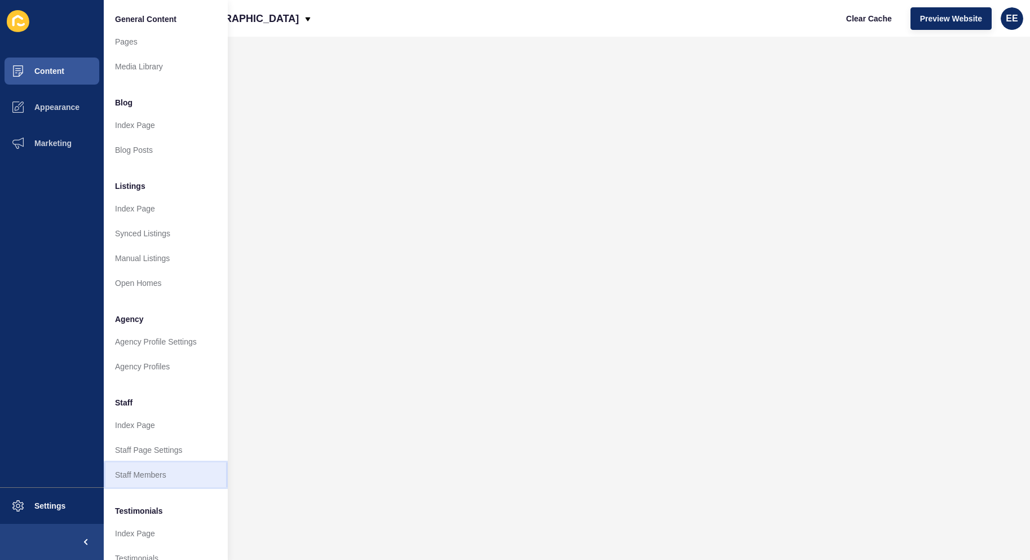
click at [147, 474] on link "Staff Members" at bounding box center [166, 474] width 124 height 25
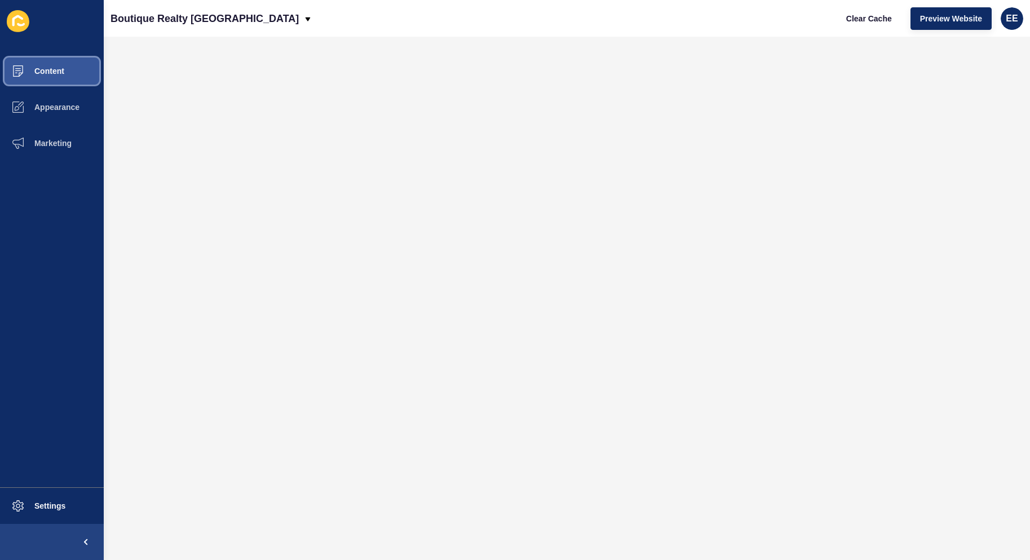
drag, startPoint x: 46, startPoint y: 72, endPoint x: 86, endPoint y: 69, distance: 40.1
click at [54, 70] on span "Content" at bounding box center [31, 71] width 66 height 9
click at [33, 74] on span "Content" at bounding box center [31, 71] width 66 height 9
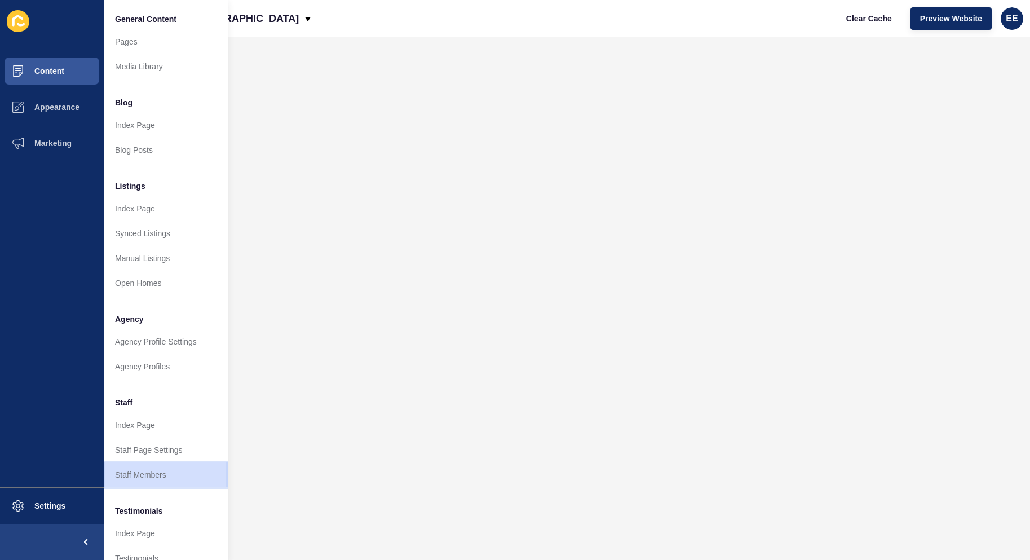
drag, startPoint x: 154, startPoint y: 478, endPoint x: 186, endPoint y: 465, distance: 33.9
click at [155, 477] on link "Staff Members" at bounding box center [166, 474] width 124 height 25
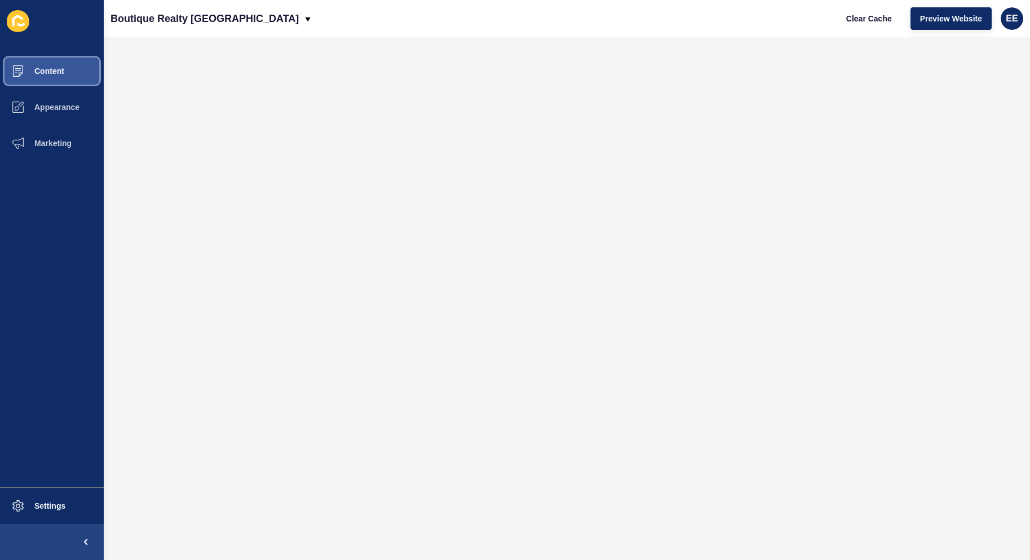
click at [74, 69] on button "Content" at bounding box center [52, 71] width 104 height 36
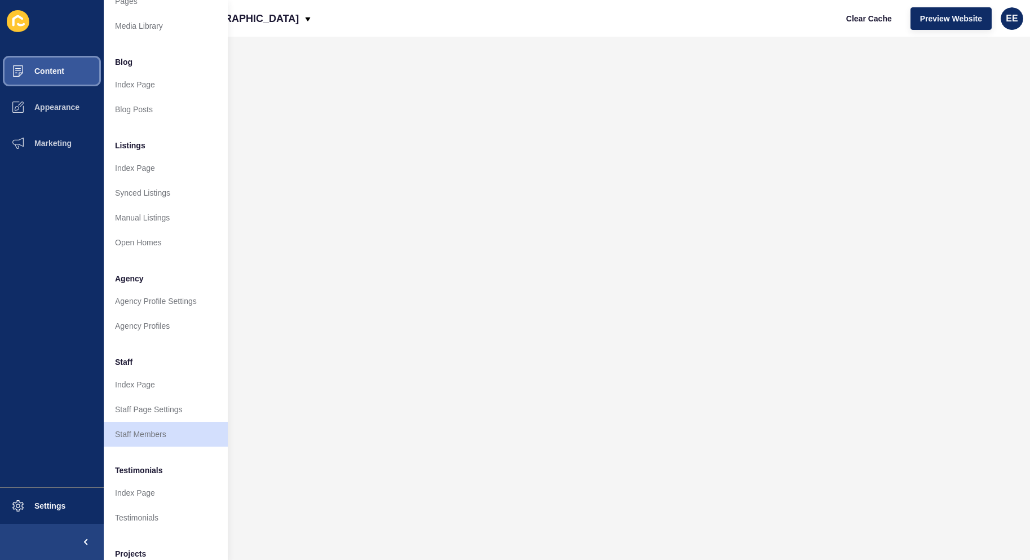
scroll to position [56, 0]
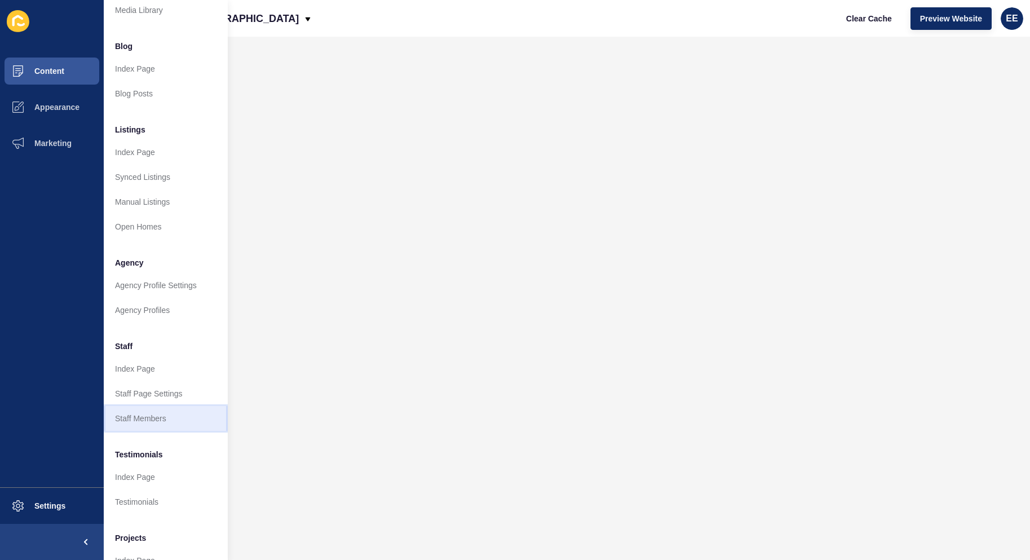
click at [143, 422] on link "Staff Members" at bounding box center [166, 418] width 124 height 25
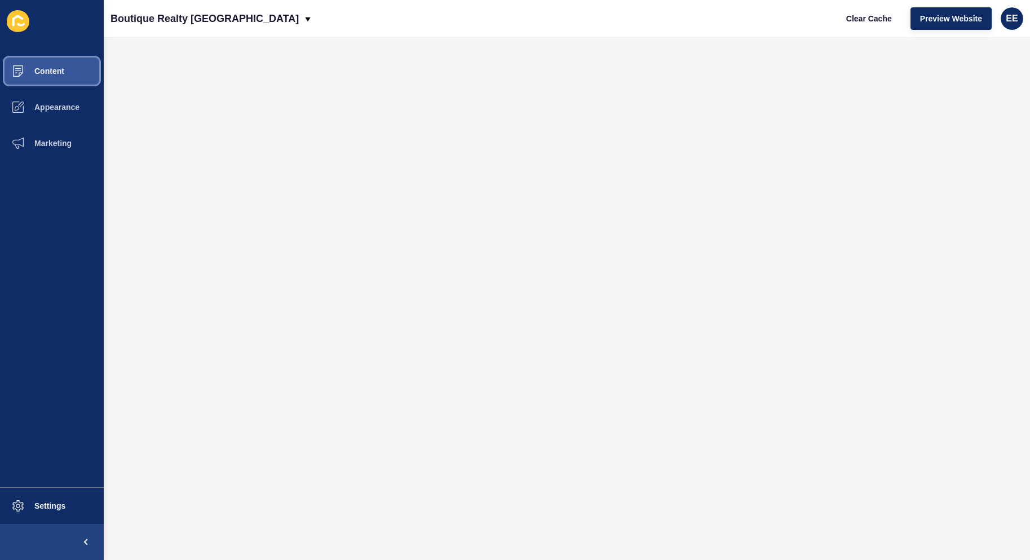
click at [67, 65] on button "Content" at bounding box center [52, 71] width 104 height 36
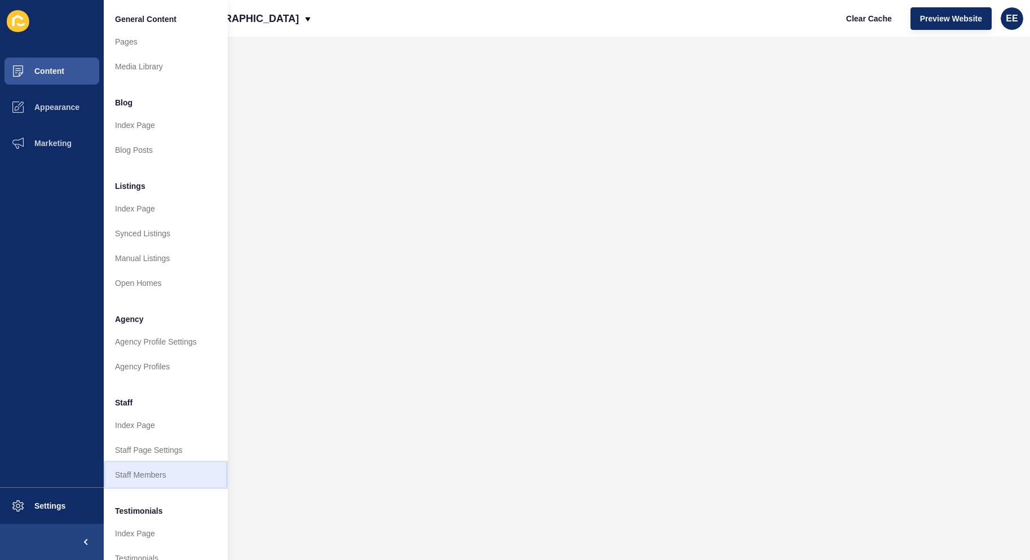
click at [144, 478] on link "Staff Members" at bounding box center [166, 474] width 124 height 25
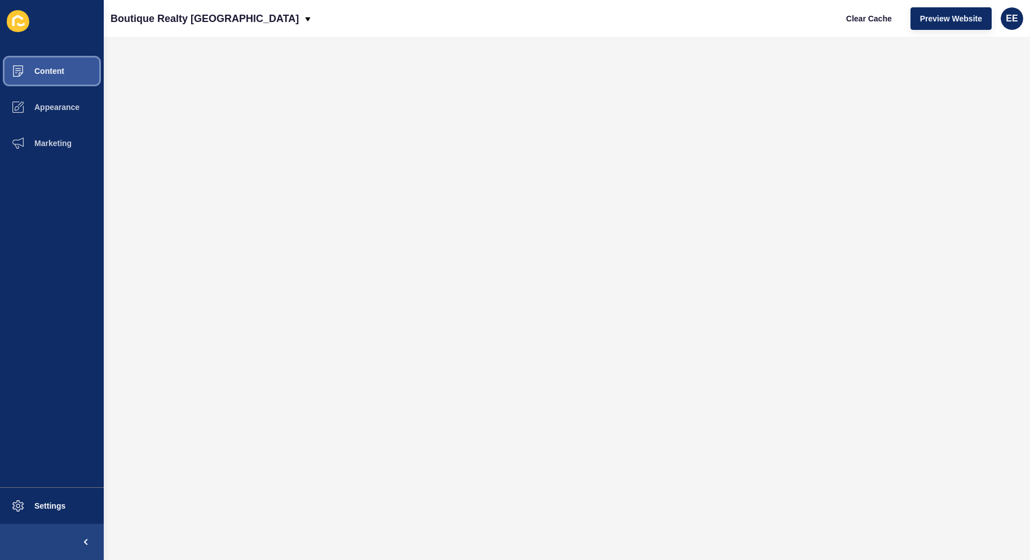
click at [42, 75] on span "Content" at bounding box center [31, 71] width 66 height 9
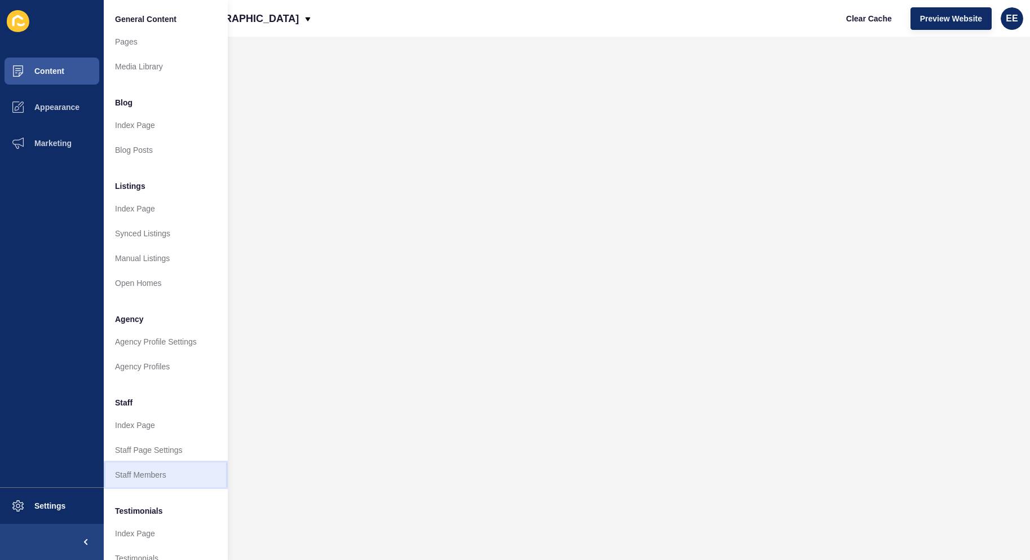
click at [136, 473] on link "Staff Members" at bounding box center [166, 474] width 124 height 25
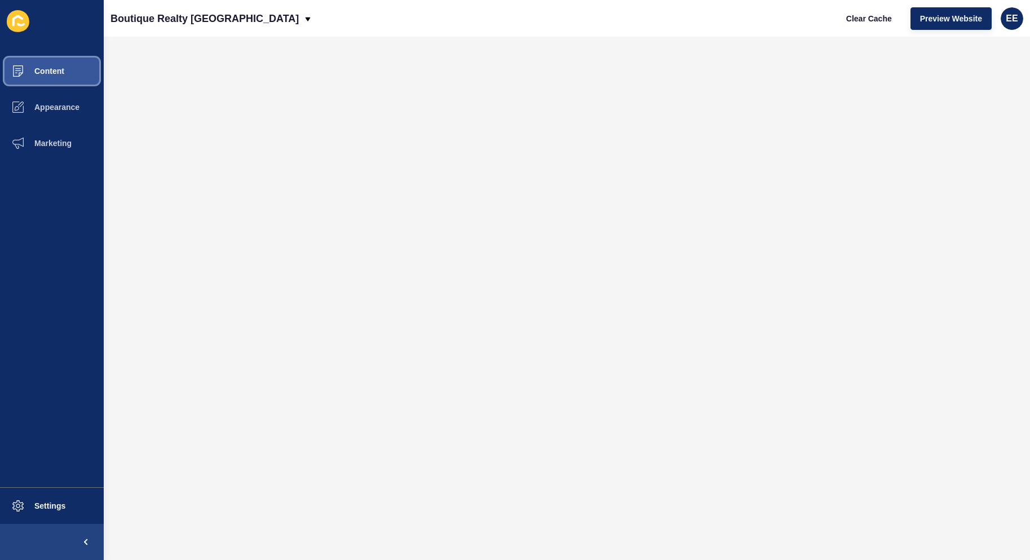
click at [57, 67] on span "Content" at bounding box center [31, 71] width 66 height 9
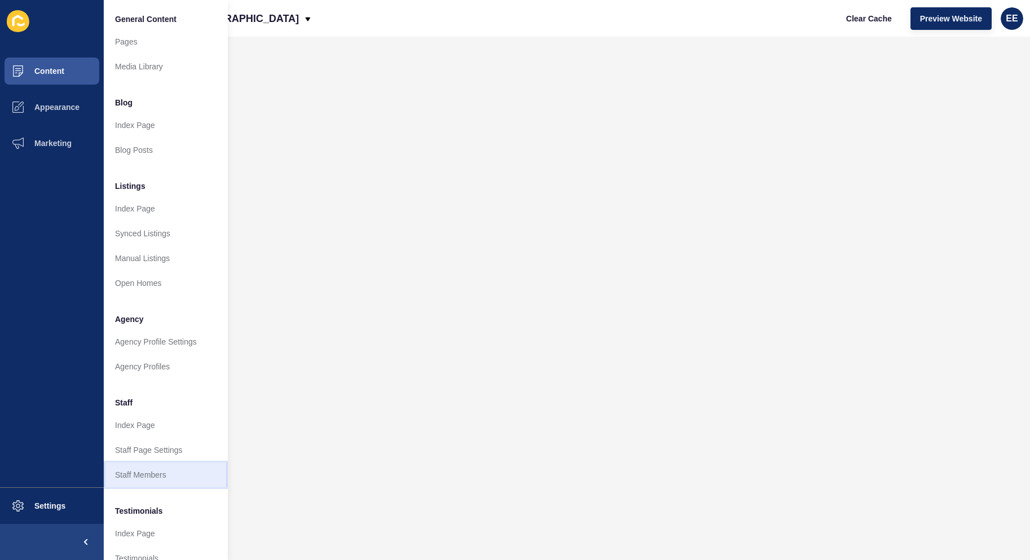
click at [132, 476] on link "Staff Members" at bounding box center [166, 474] width 124 height 25
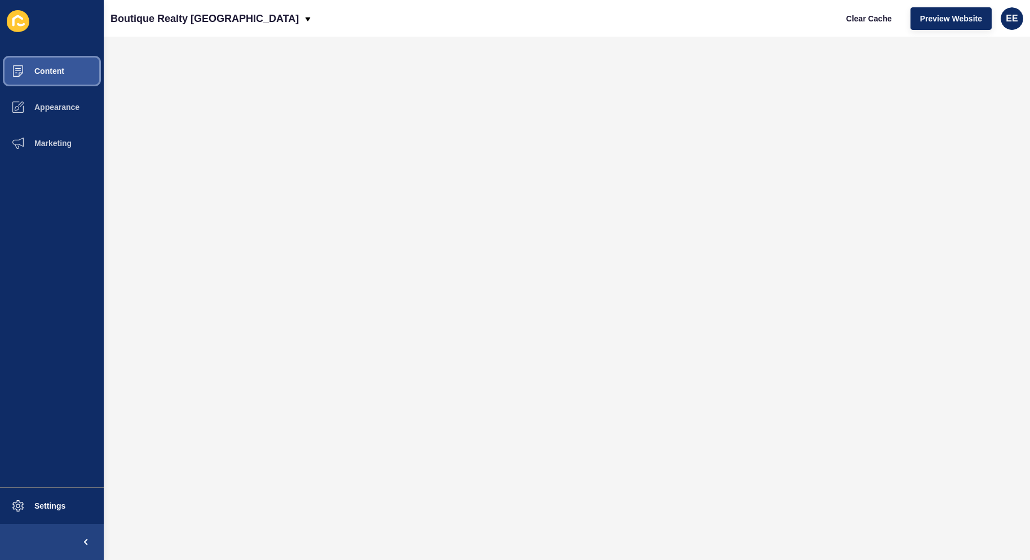
click at [60, 65] on button "Content" at bounding box center [52, 71] width 104 height 36
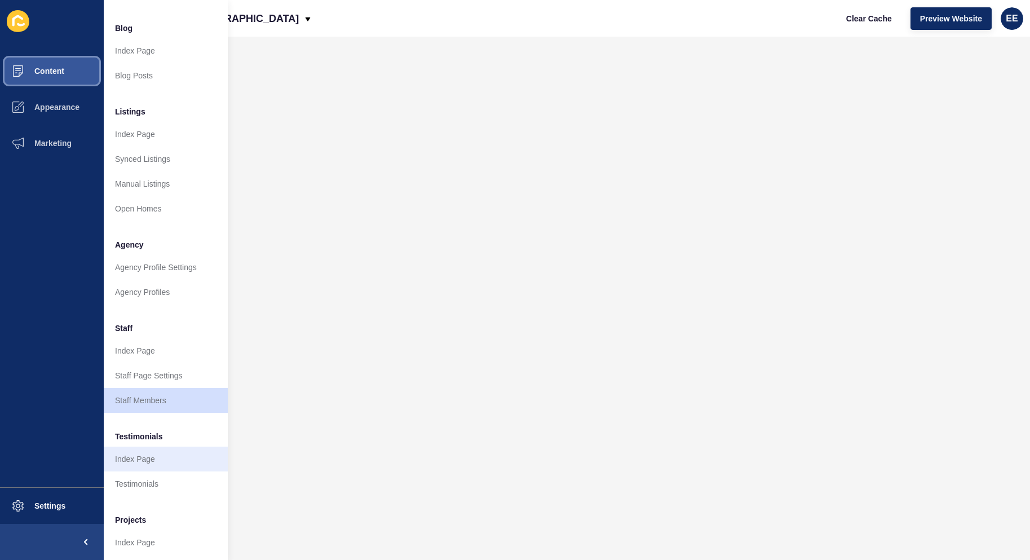
scroll to position [109, 0]
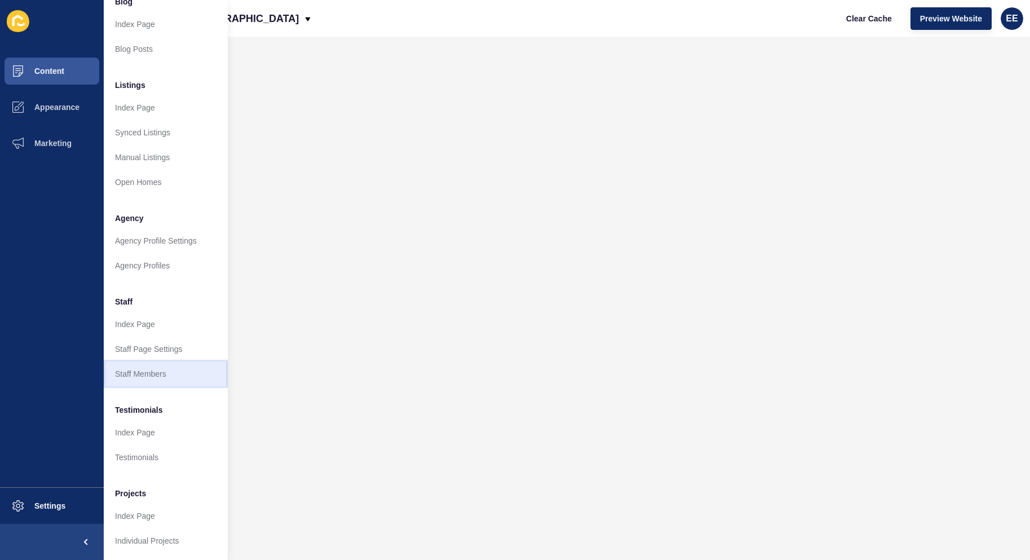
click at [157, 367] on link "Staff Members" at bounding box center [166, 374] width 124 height 25
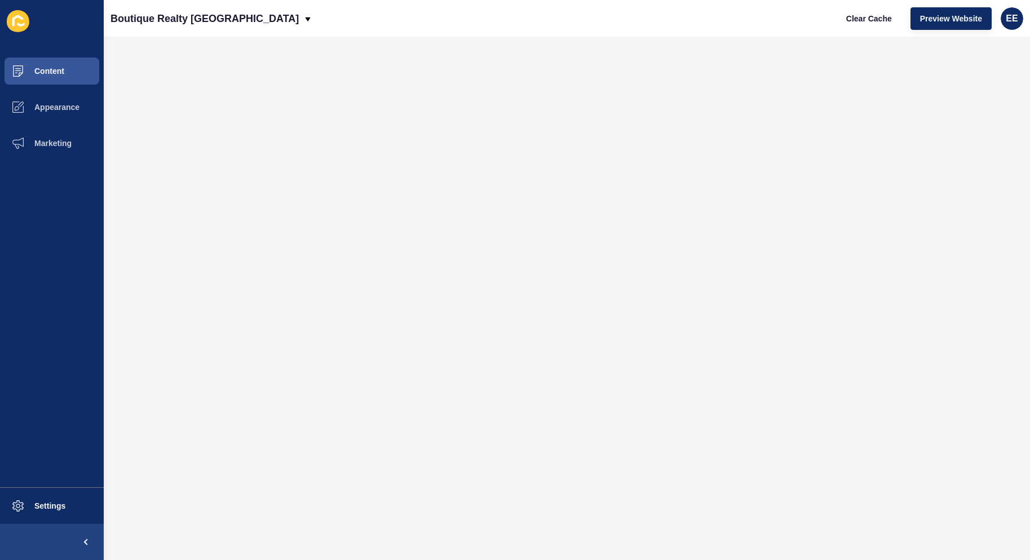
scroll to position [0, 0]
click at [58, 78] on button "Content" at bounding box center [52, 71] width 104 height 36
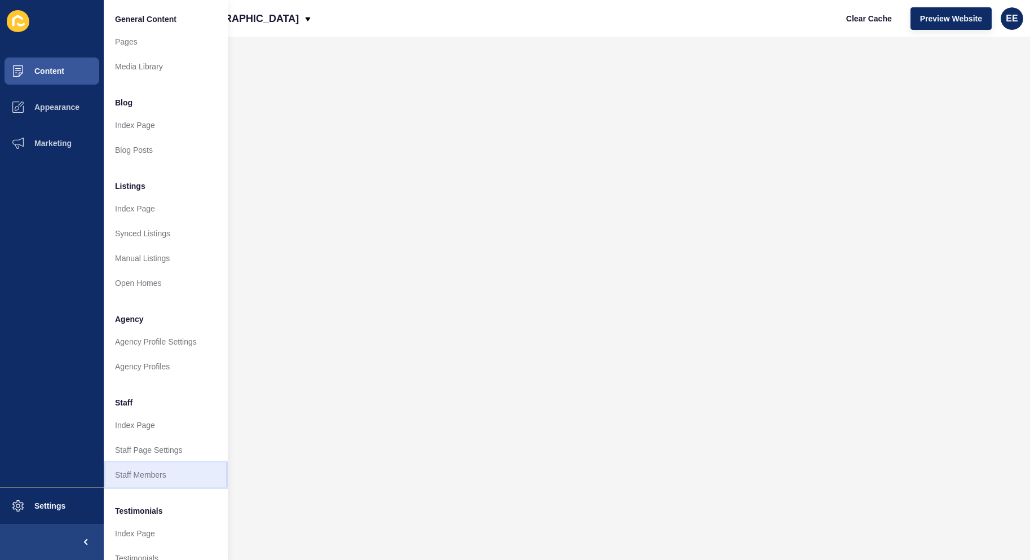
click at [133, 481] on link "Staff Members" at bounding box center [166, 474] width 124 height 25
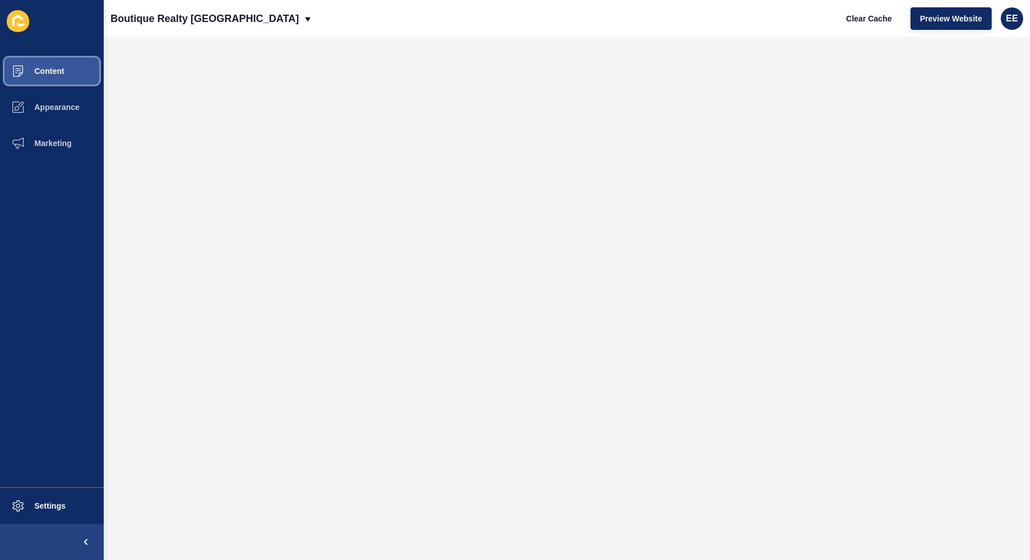
click at [51, 69] on span "Content" at bounding box center [31, 71] width 66 height 9
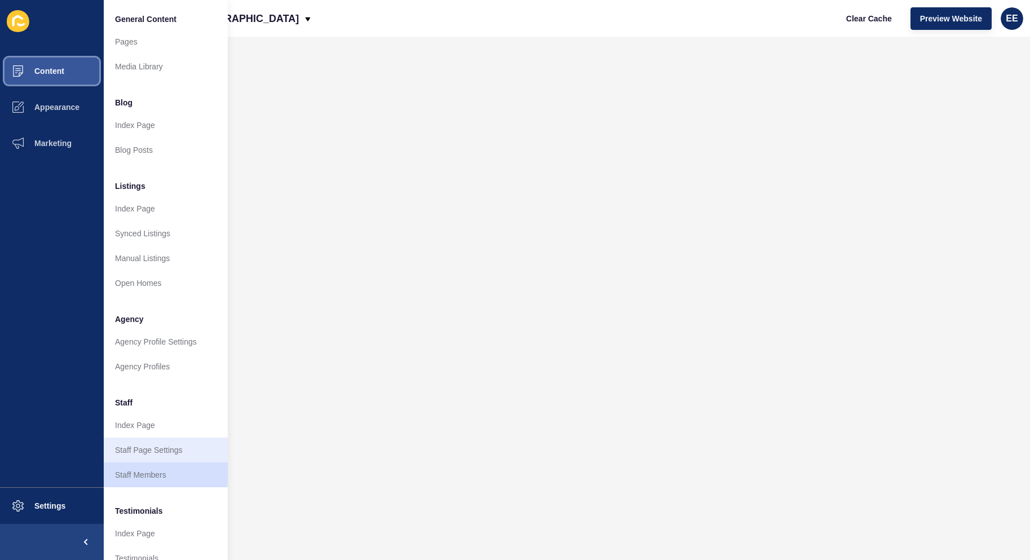
scroll to position [56, 0]
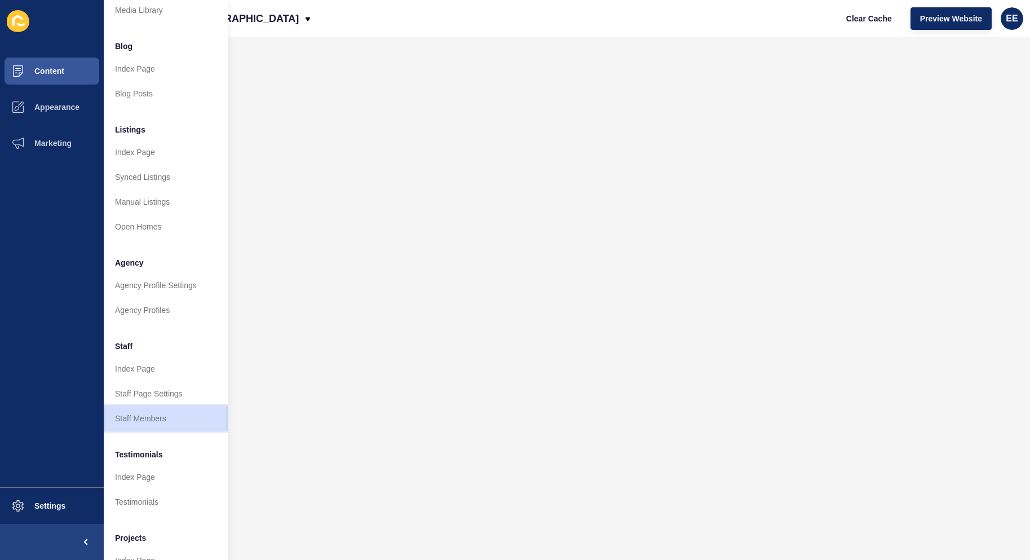
click at [134, 418] on link "Staff Members" at bounding box center [166, 418] width 124 height 25
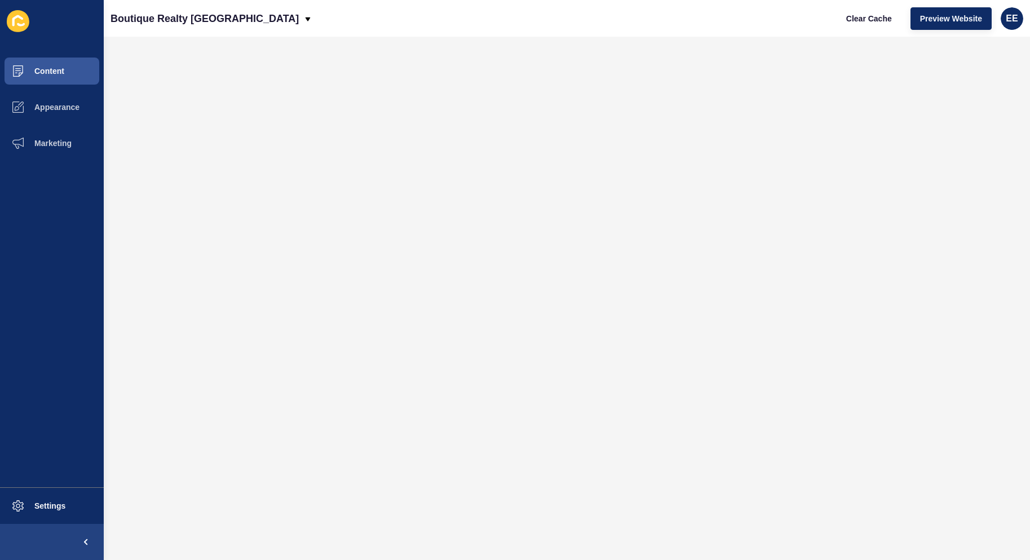
scroll to position [0, 0]
click at [60, 68] on span "Content" at bounding box center [31, 71] width 66 height 9
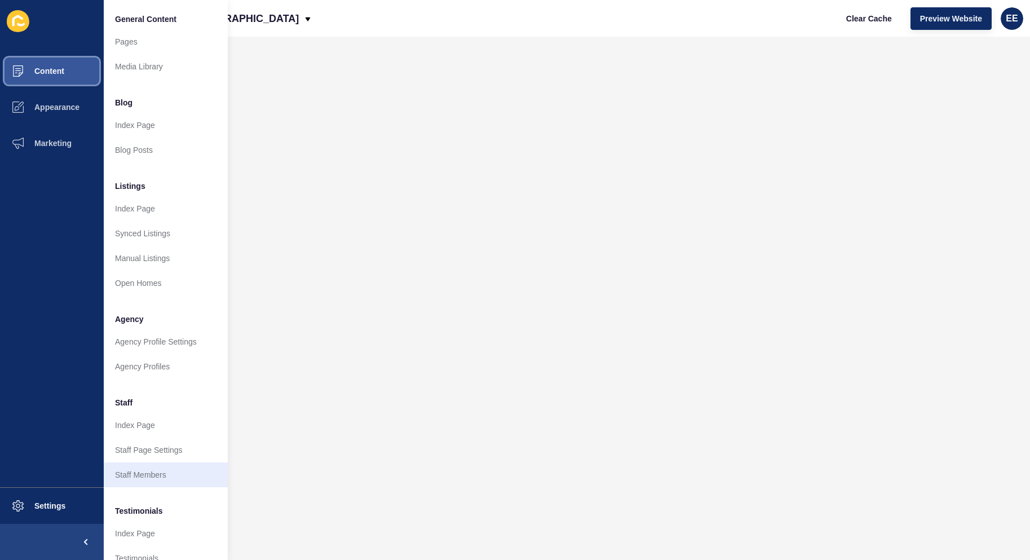
scroll to position [109, 0]
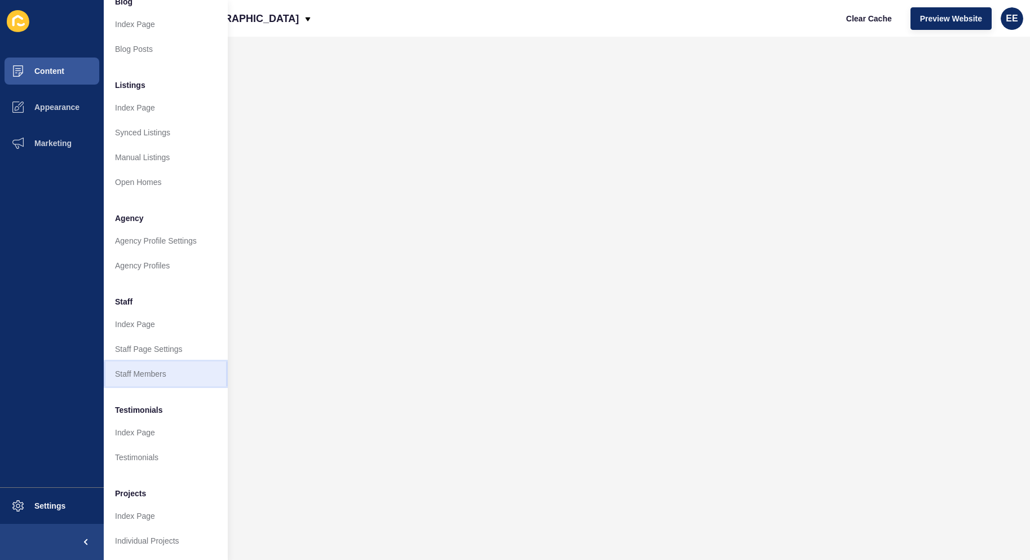
click at [139, 368] on link "Staff Members" at bounding box center [166, 374] width 124 height 25
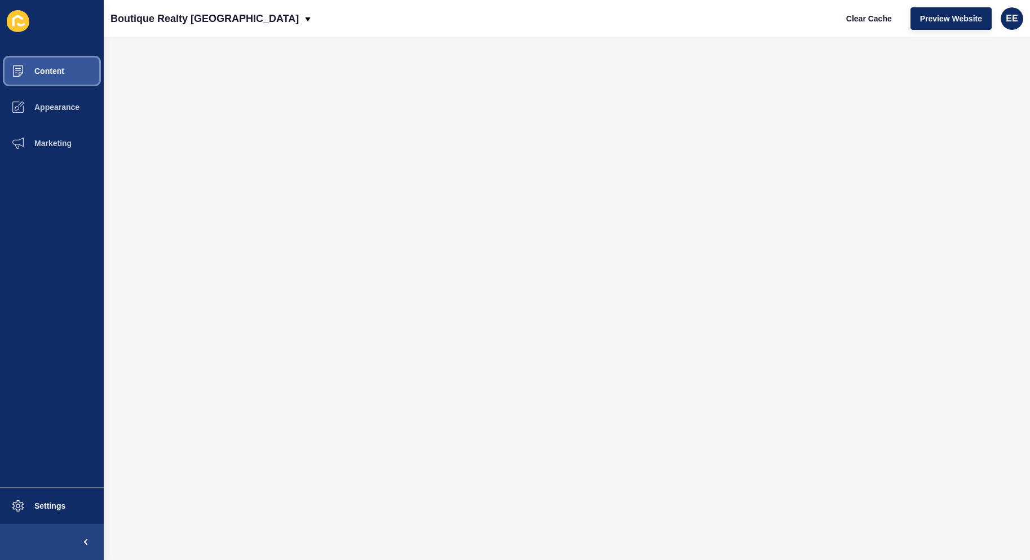
click at [44, 72] on span "Content" at bounding box center [31, 71] width 66 height 9
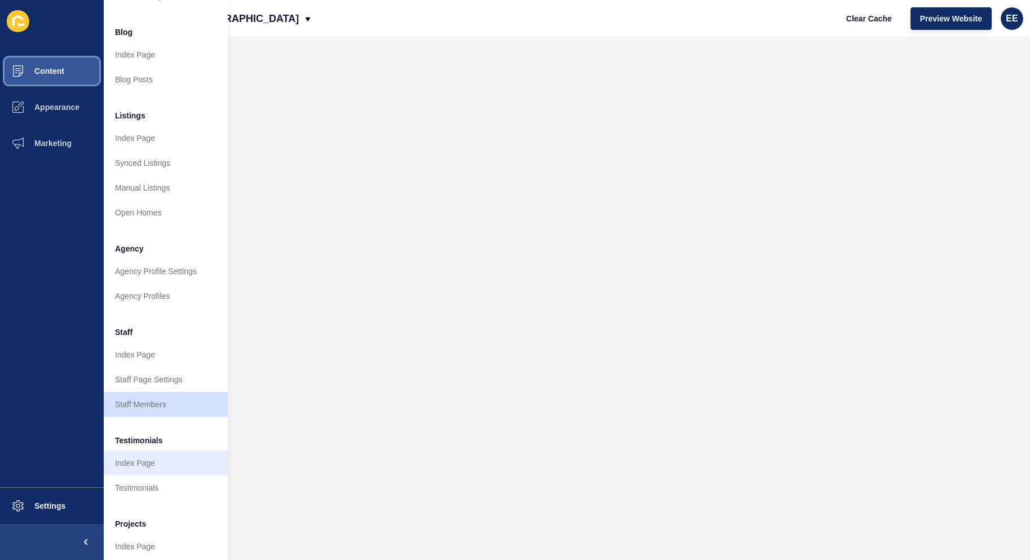
scroll to position [109, 0]
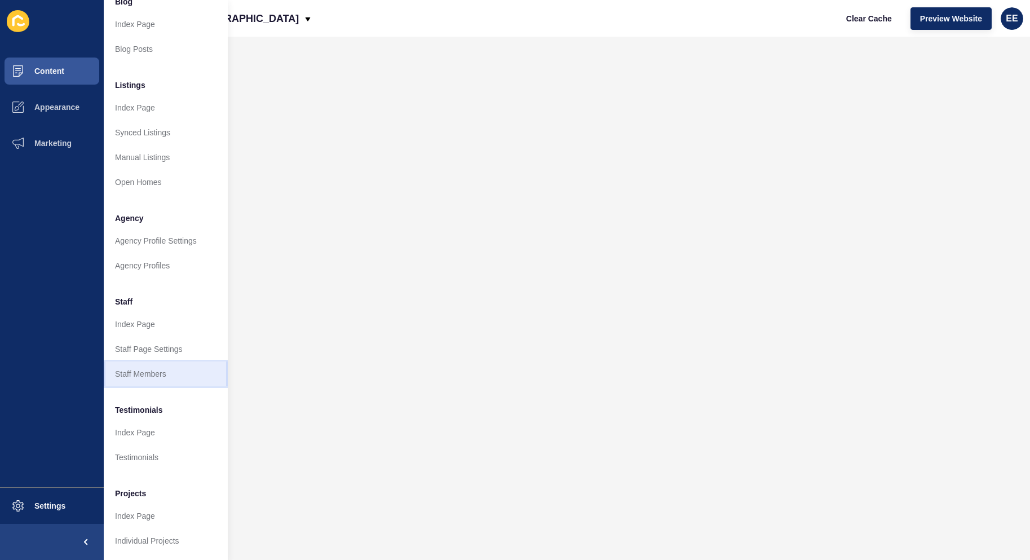
click at [158, 364] on link "Staff Members" at bounding box center [166, 374] width 124 height 25
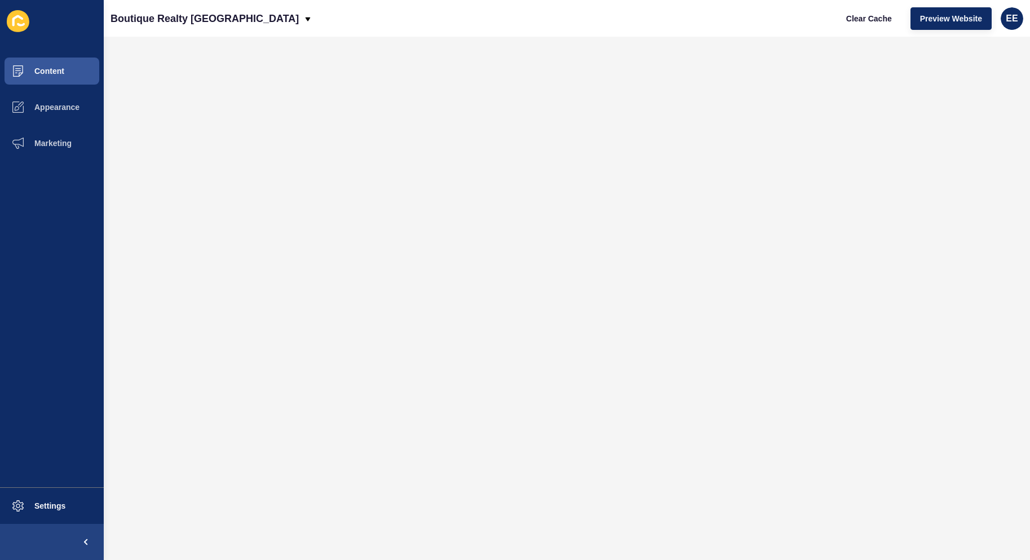
scroll to position [0, 0]
click at [45, 74] on span "Content" at bounding box center [31, 71] width 66 height 9
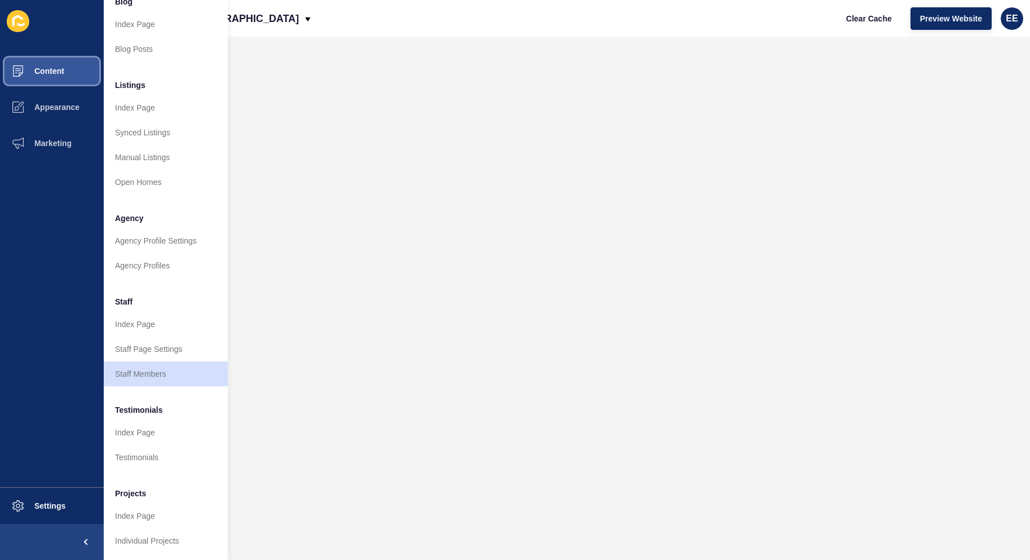
scroll to position [109, 0]
click at [130, 364] on link "Staff Members" at bounding box center [166, 374] width 124 height 25
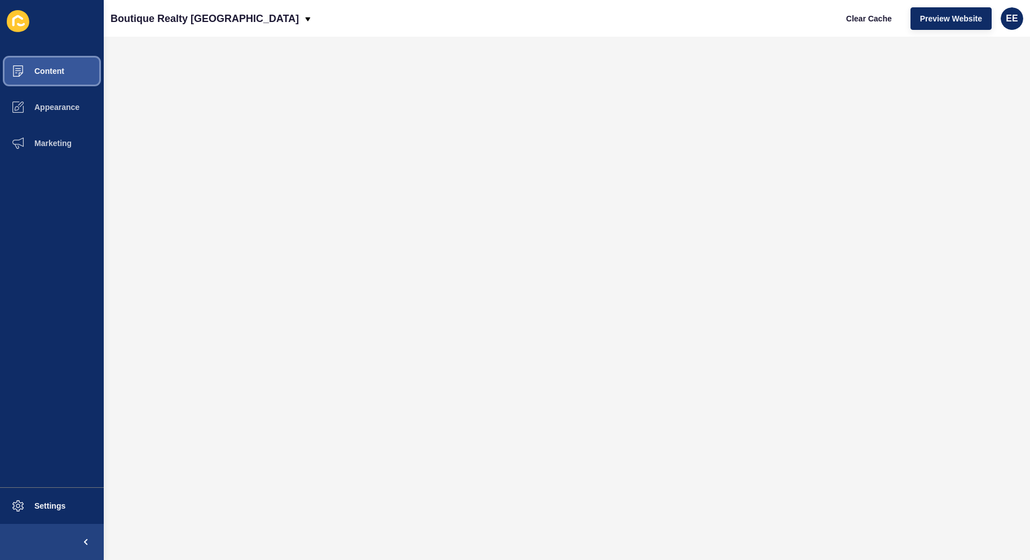
click at [42, 69] on span "Content" at bounding box center [31, 71] width 66 height 9
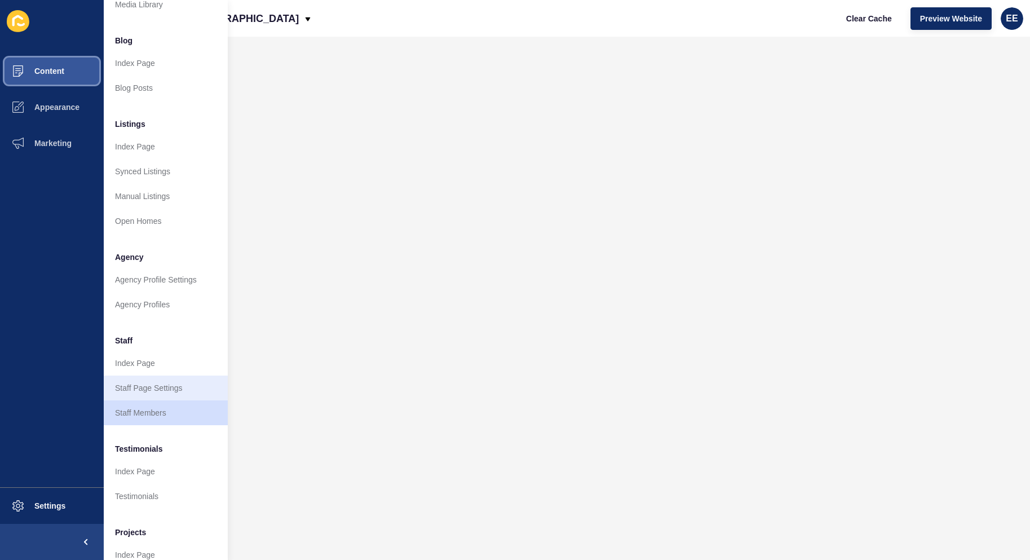
scroll to position [109, 0]
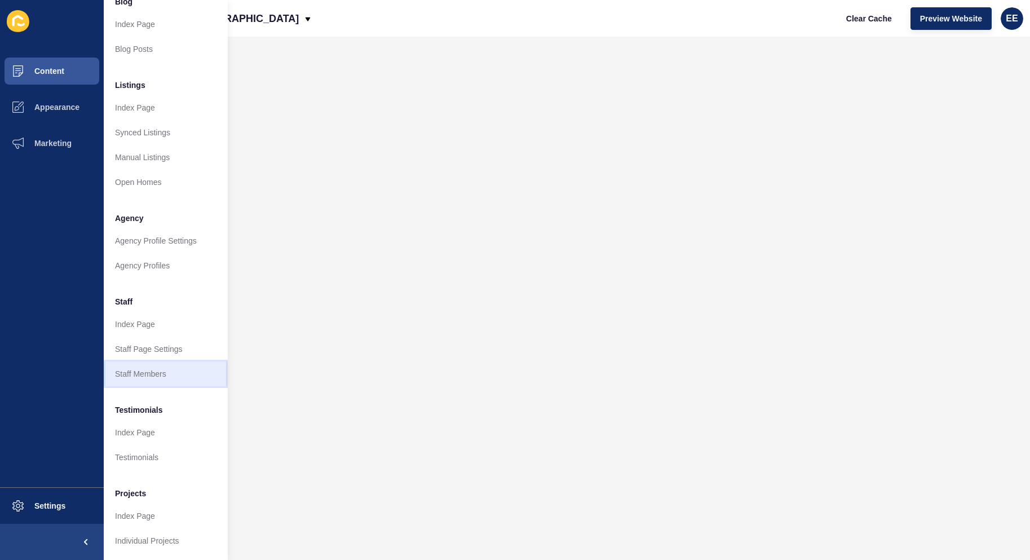
click at [153, 365] on link "Staff Members" at bounding box center [166, 374] width 124 height 25
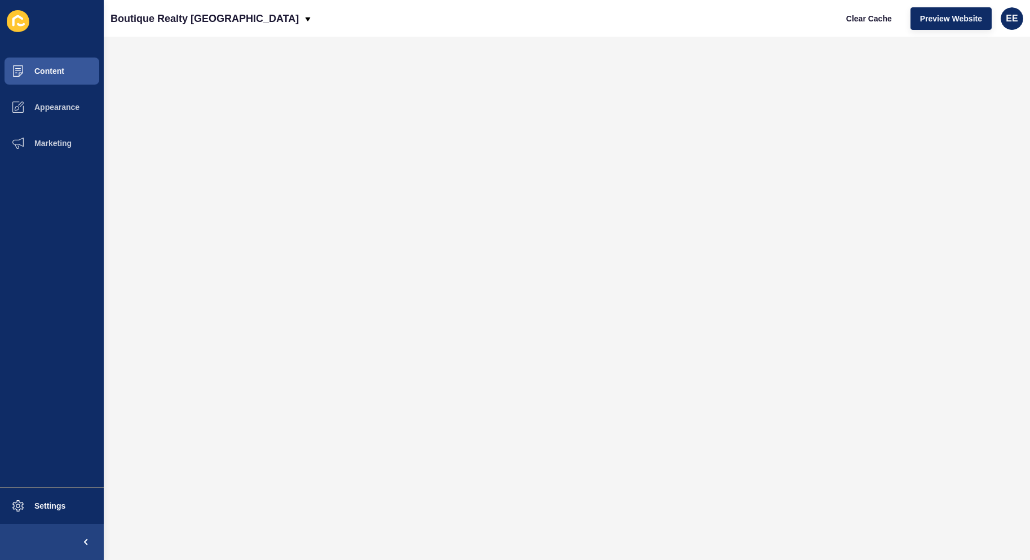
scroll to position [0, 0]
click at [55, 75] on span "Content" at bounding box center [31, 71] width 66 height 9
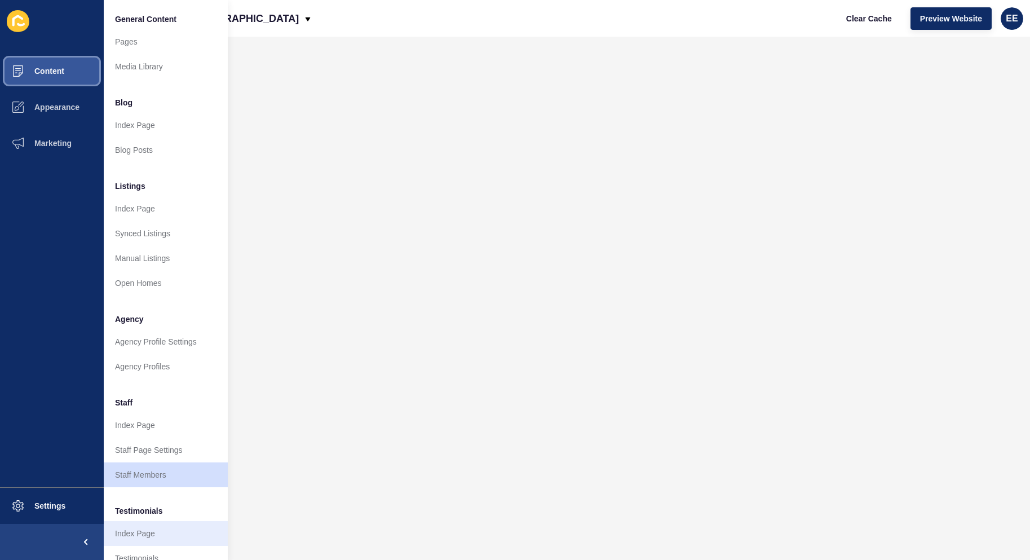
scroll to position [109, 0]
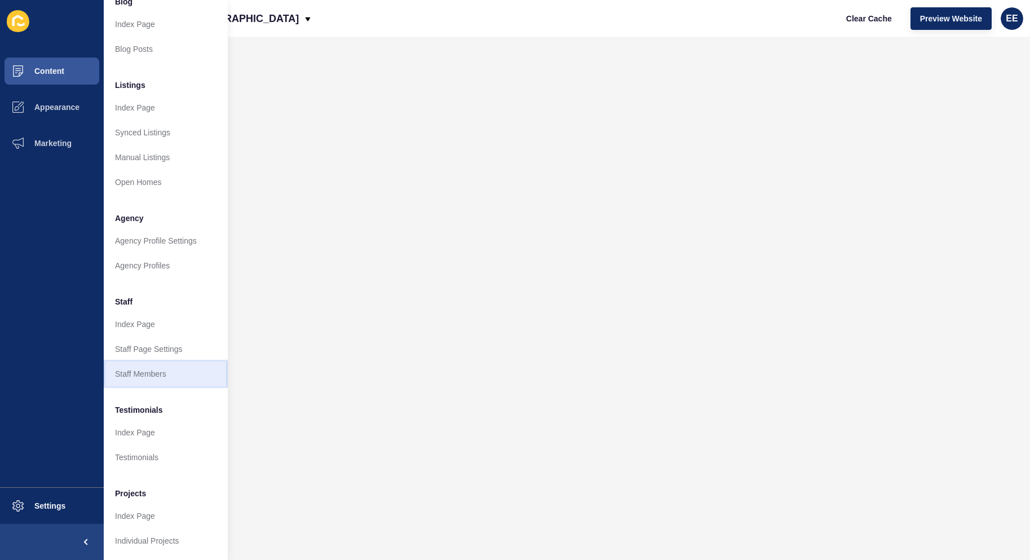
click at [152, 367] on link "Staff Members" at bounding box center [166, 374] width 124 height 25
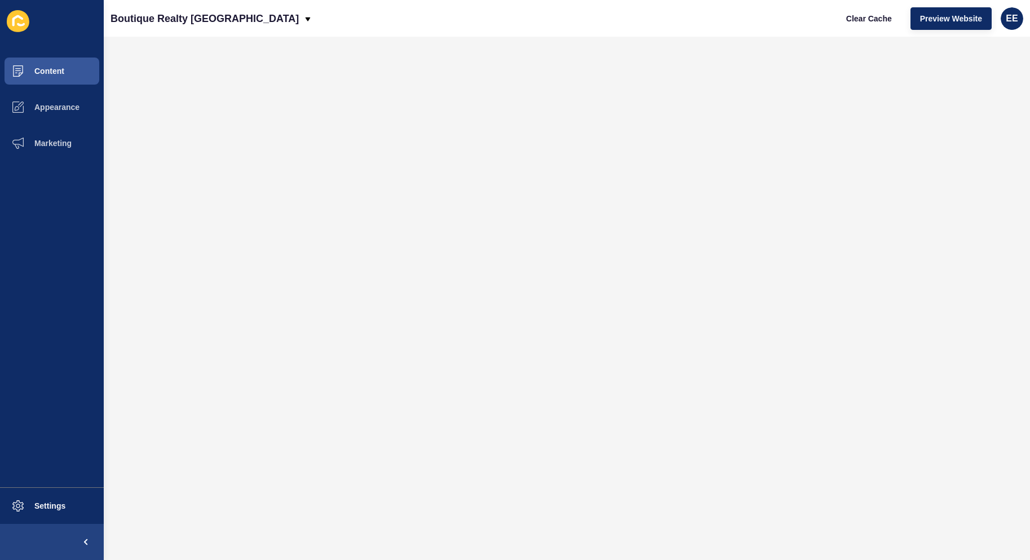
scroll to position [0, 0]
click at [28, 74] on span "Content" at bounding box center [31, 71] width 66 height 9
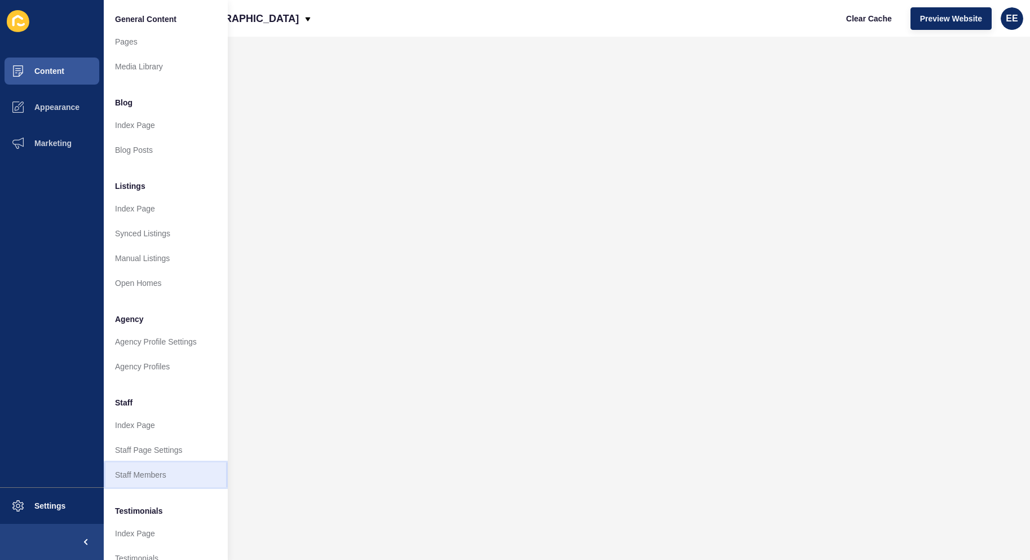
click at [135, 475] on link "Staff Members" at bounding box center [166, 474] width 124 height 25
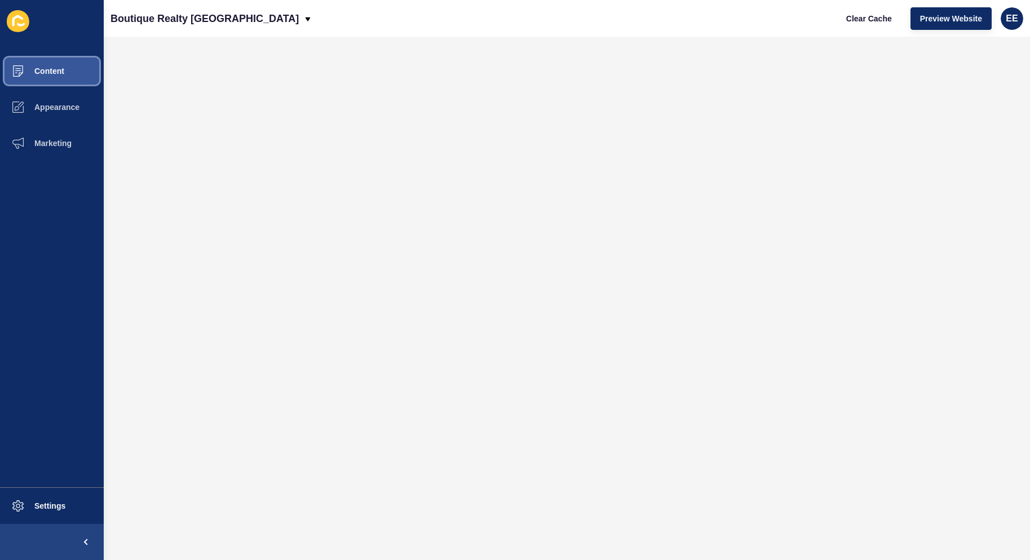
click at [45, 67] on span "Content" at bounding box center [31, 71] width 66 height 9
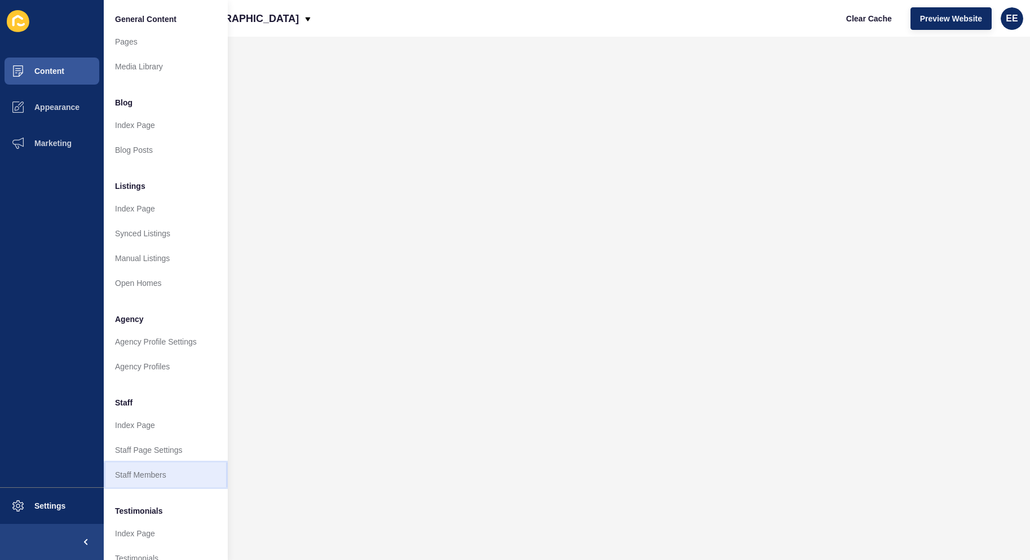
click at [145, 469] on link "Staff Members" at bounding box center [166, 474] width 124 height 25
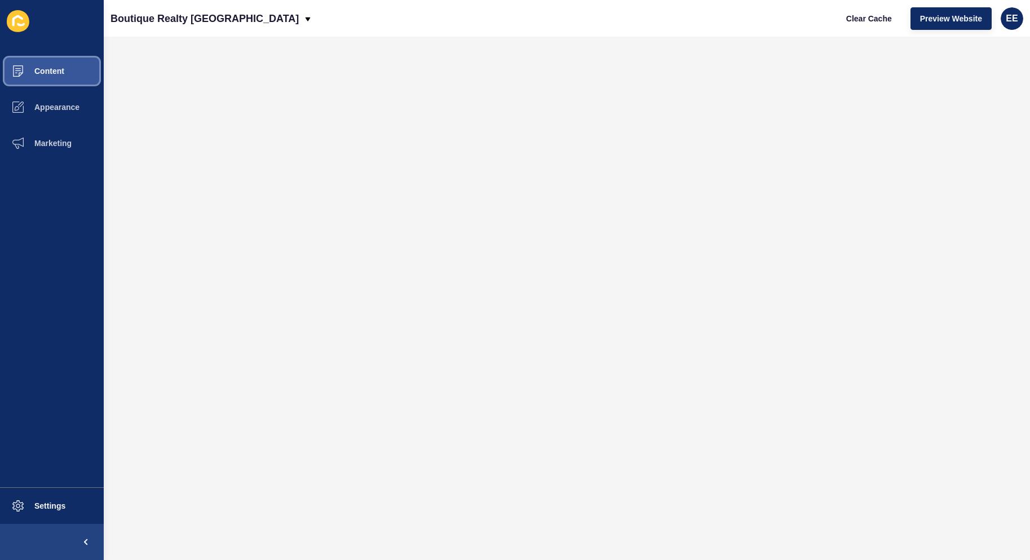
click at [43, 70] on span "Content" at bounding box center [31, 71] width 66 height 9
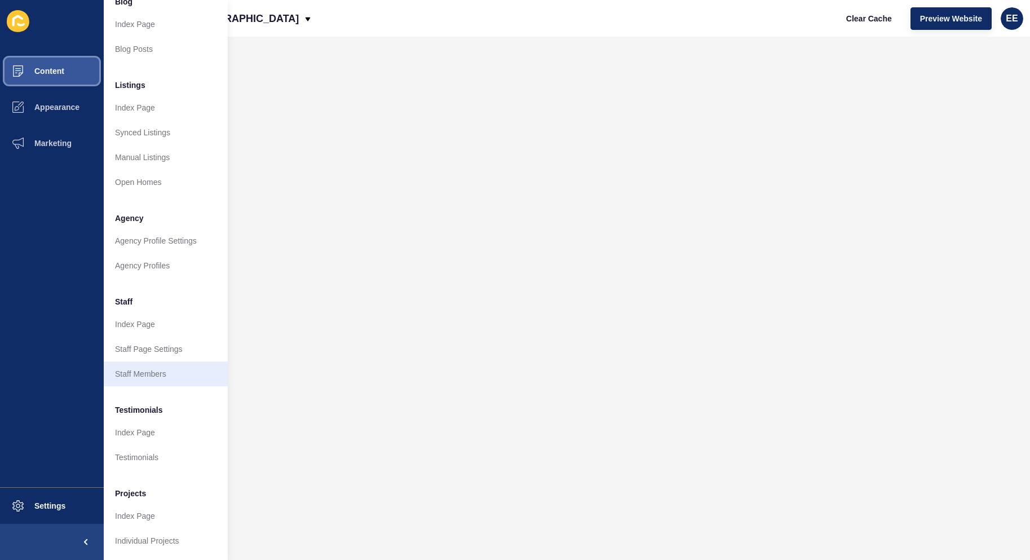
scroll to position [109, 0]
click at [154, 365] on link "Staff Members" at bounding box center [166, 374] width 124 height 25
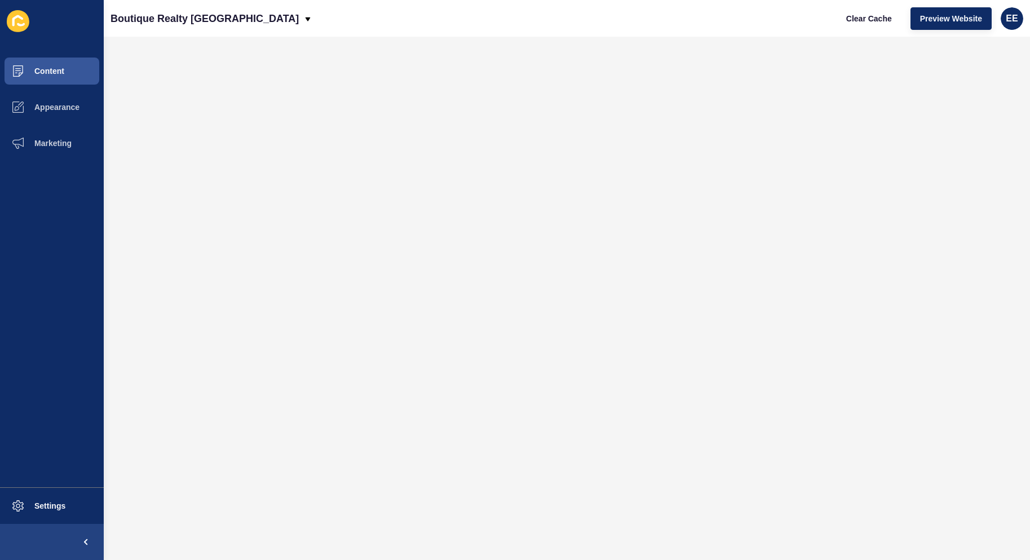
scroll to position [0, 0]
click at [33, 70] on span "Content" at bounding box center [31, 71] width 66 height 9
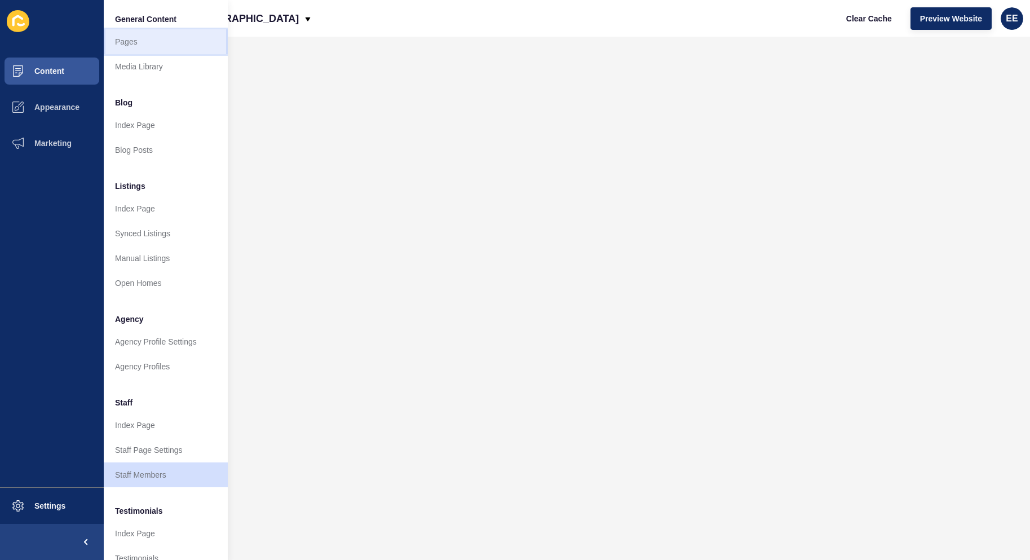
click at [117, 38] on link "Pages" at bounding box center [166, 41] width 124 height 25
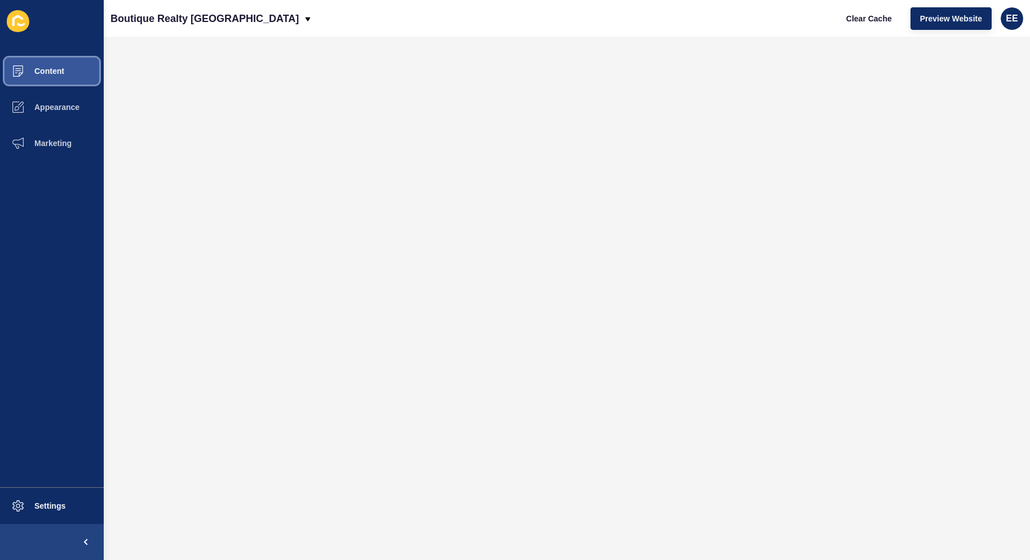
click at [64, 73] on span "Content" at bounding box center [31, 71] width 66 height 9
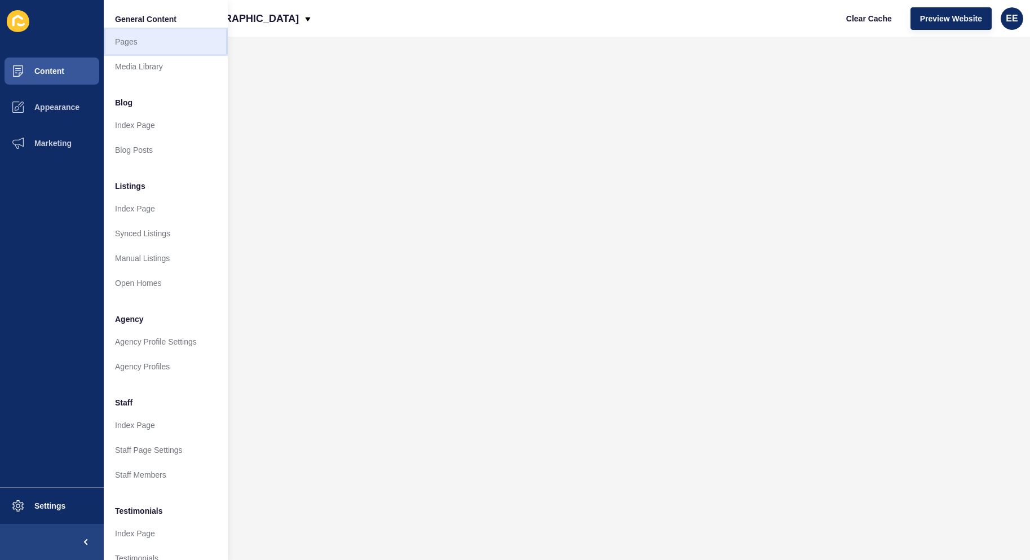
click at [153, 34] on link "Pages" at bounding box center [166, 41] width 124 height 25
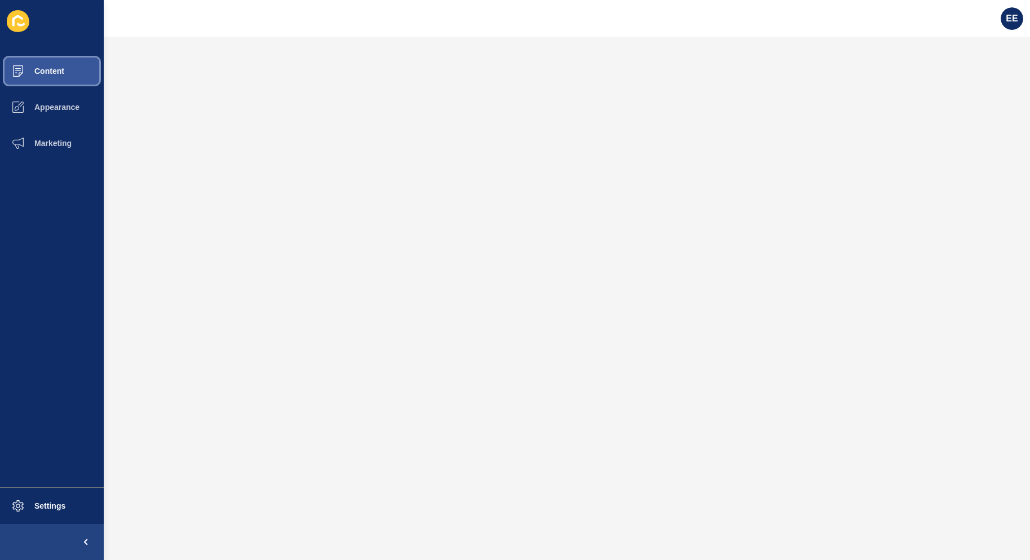
click at [40, 71] on span "Content" at bounding box center [31, 71] width 66 height 9
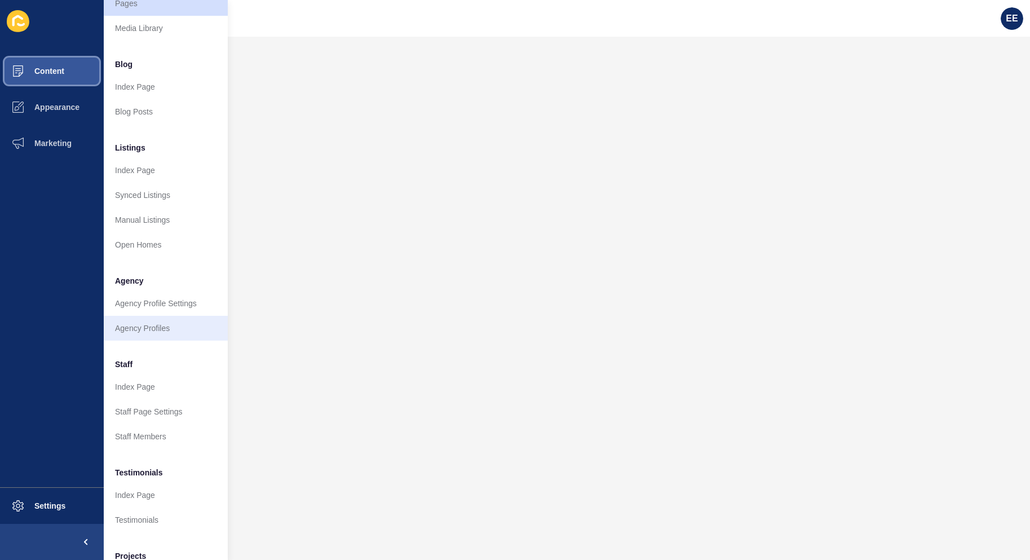
scroll to position [109, 0]
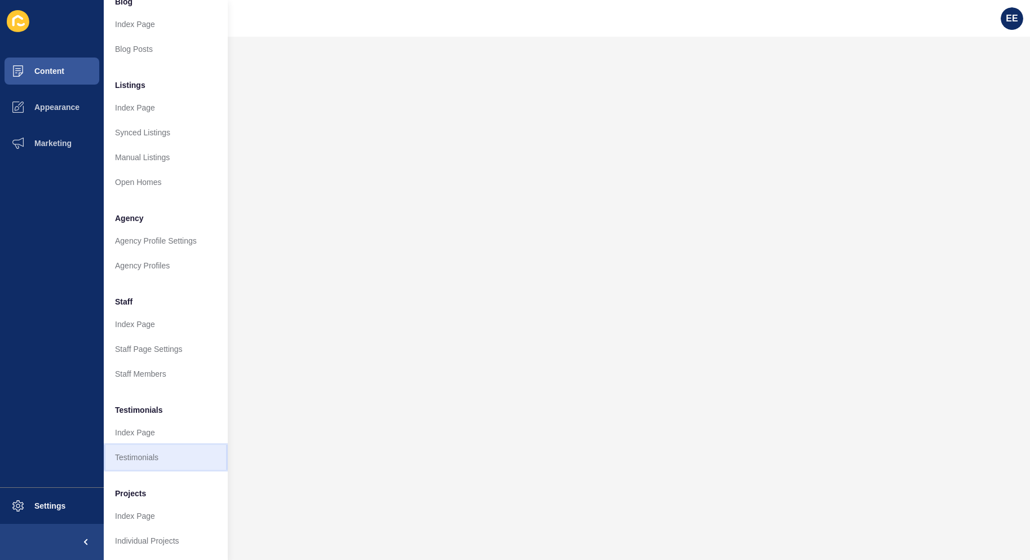
click at [138, 447] on link "Testimonials" at bounding box center [166, 457] width 124 height 25
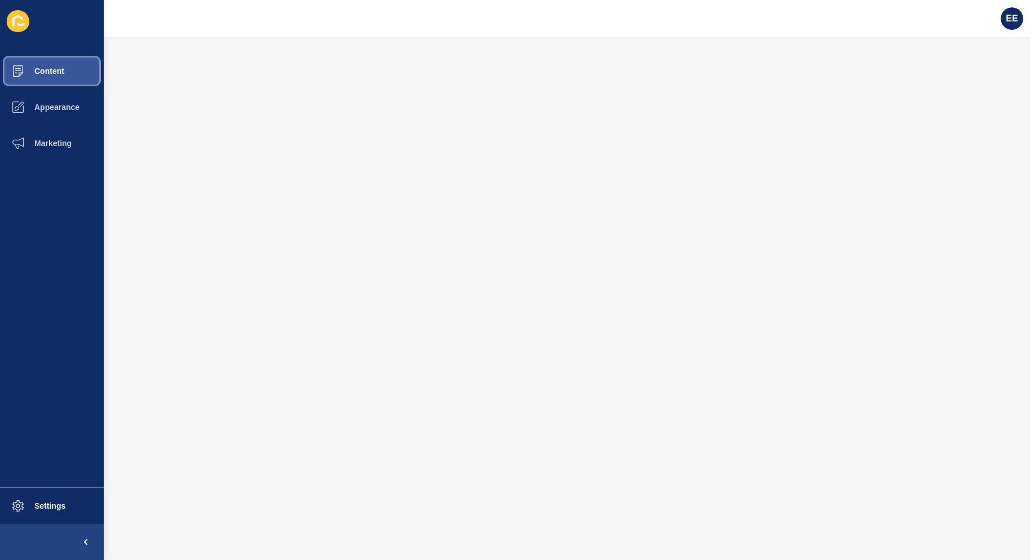
click at [38, 68] on span "Content" at bounding box center [31, 71] width 66 height 9
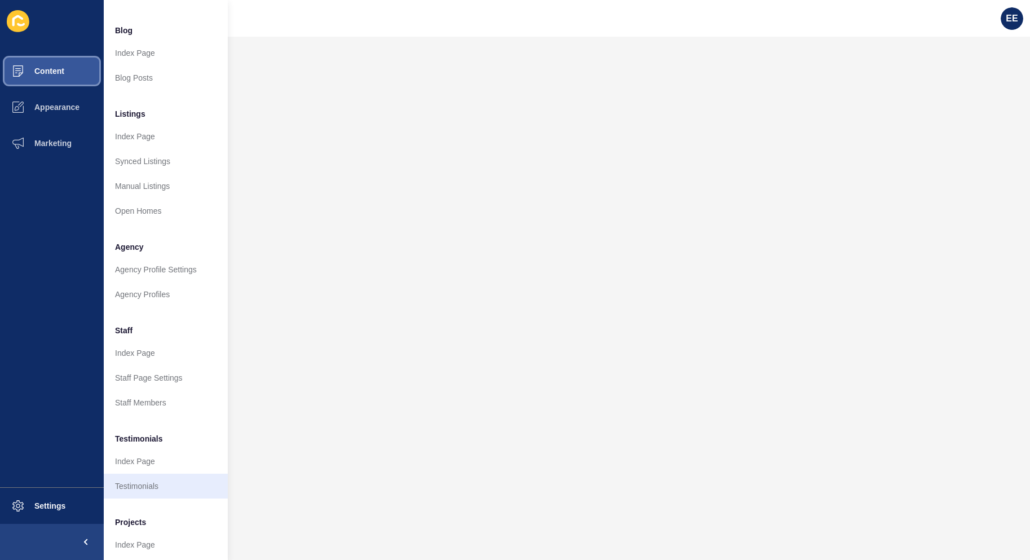
scroll to position [109, 0]
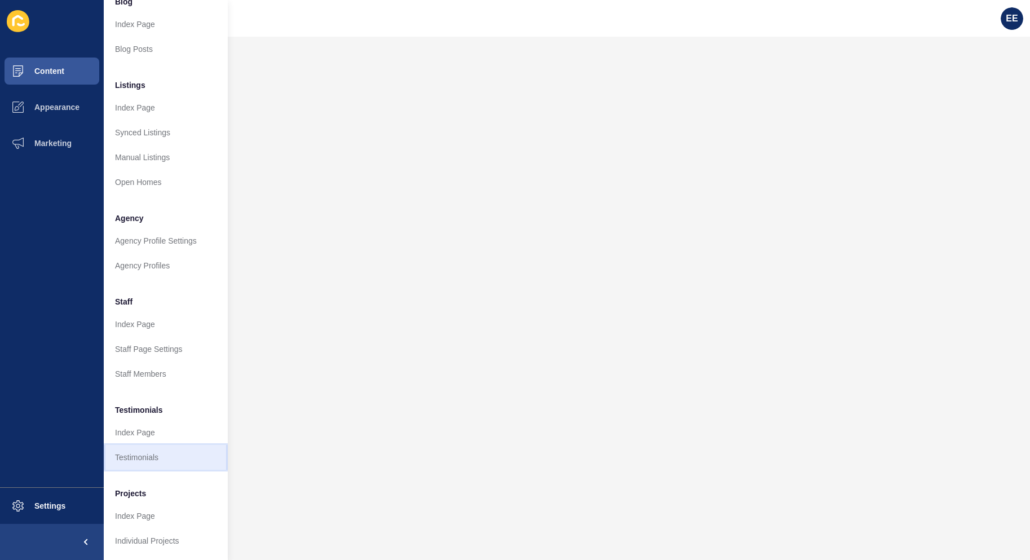
click at [155, 455] on link "Testimonials" at bounding box center [166, 457] width 124 height 25
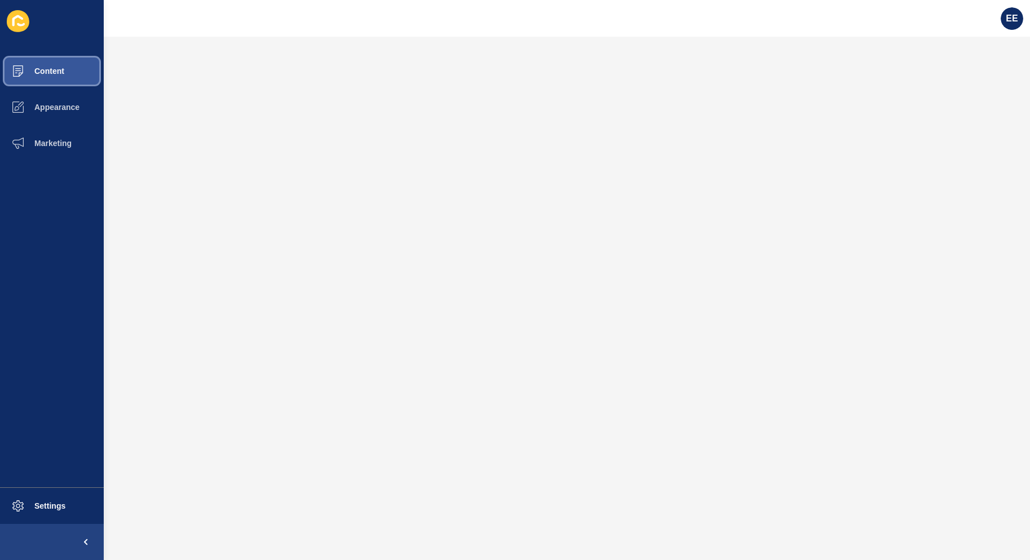
click at [50, 75] on span "Content" at bounding box center [31, 71] width 66 height 9
click at [47, 72] on span "Content" at bounding box center [31, 71] width 66 height 9
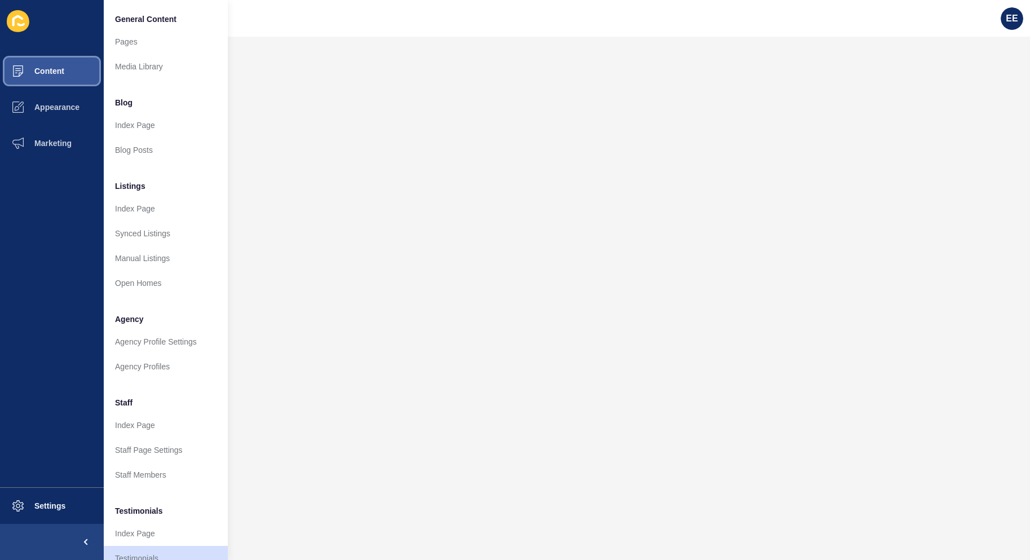
scroll to position [109, 0]
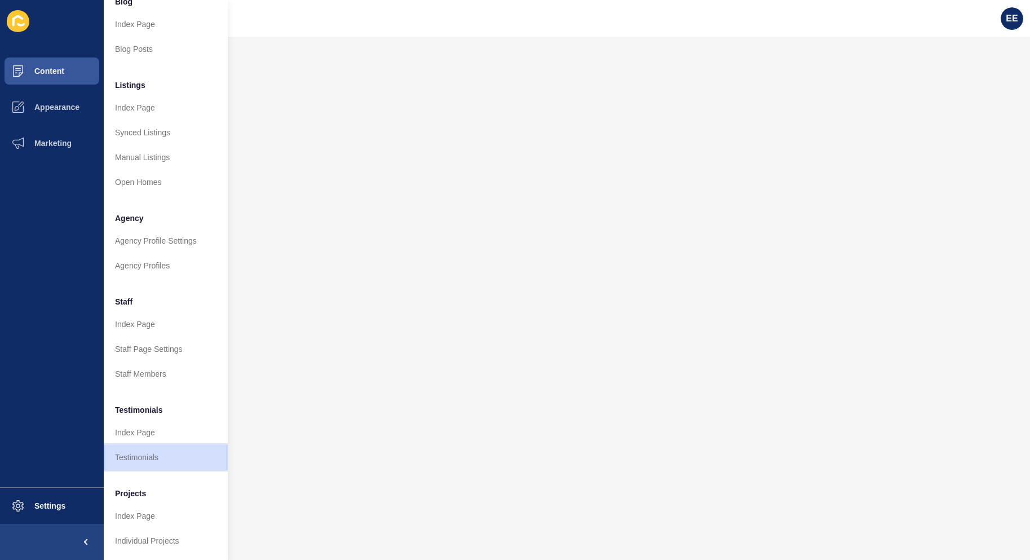
drag, startPoint x: 140, startPoint y: 446, endPoint x: 181, endPoint y: 445, distance: 40.6
click at [141, 446] on link "Testimonials" at bounding box center [166, 457] width 124 height 25
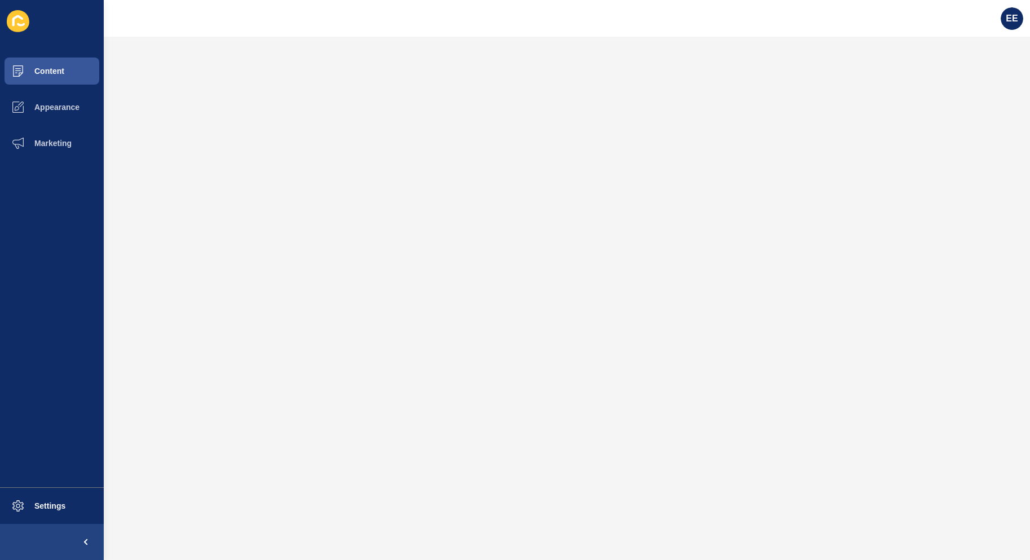
scroll to position [0, 0]
click at [30, 73] on span "Content" at bounding box center [31, 71] width 66 height 9
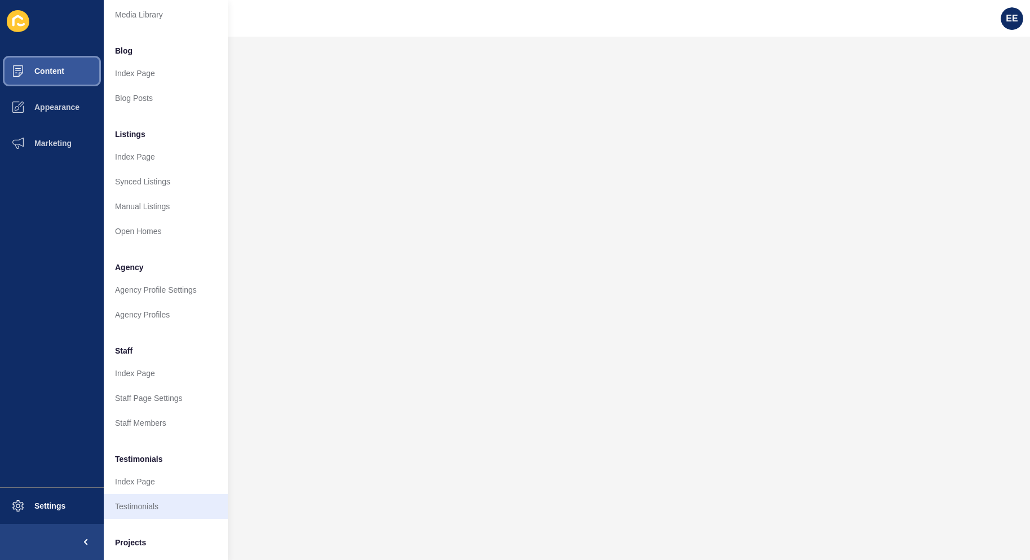
scroll to position [109, 0]
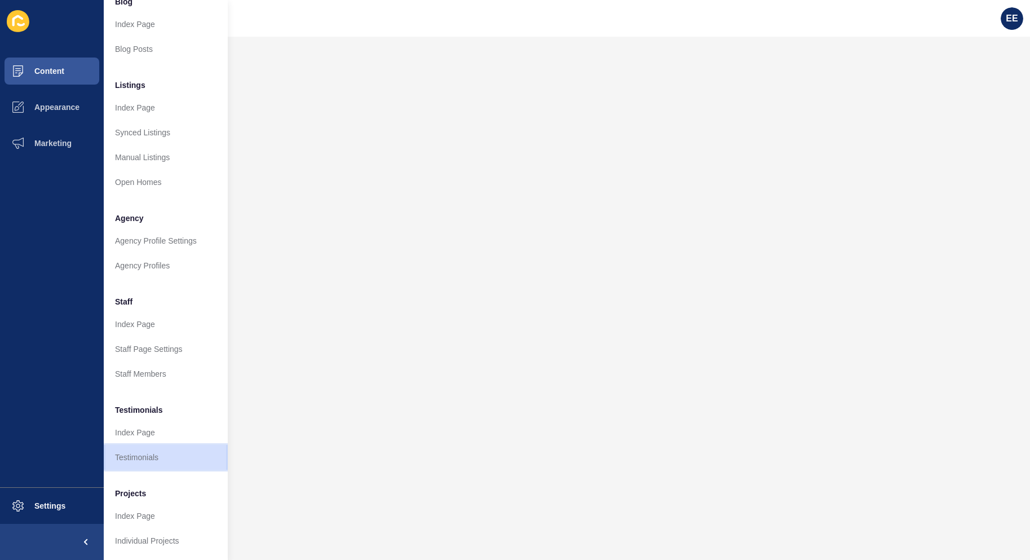
drag, startPoint x: 149, startPoint y: 448, endPoint x: 173, endPoint y: 437, distance: 25.7
click at [150, 448] on link "Testimonials" at bounding box center [166, 457] width 124 height 25
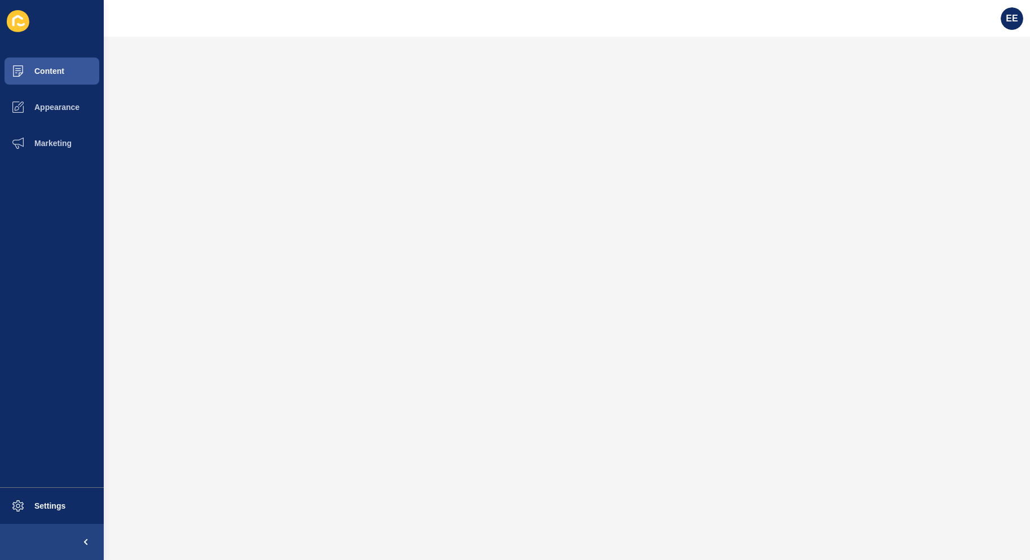
scroll to position [0, 0]
click at [59, 71] on span "Content" at bounding box center [31, 71] width 66 height 9
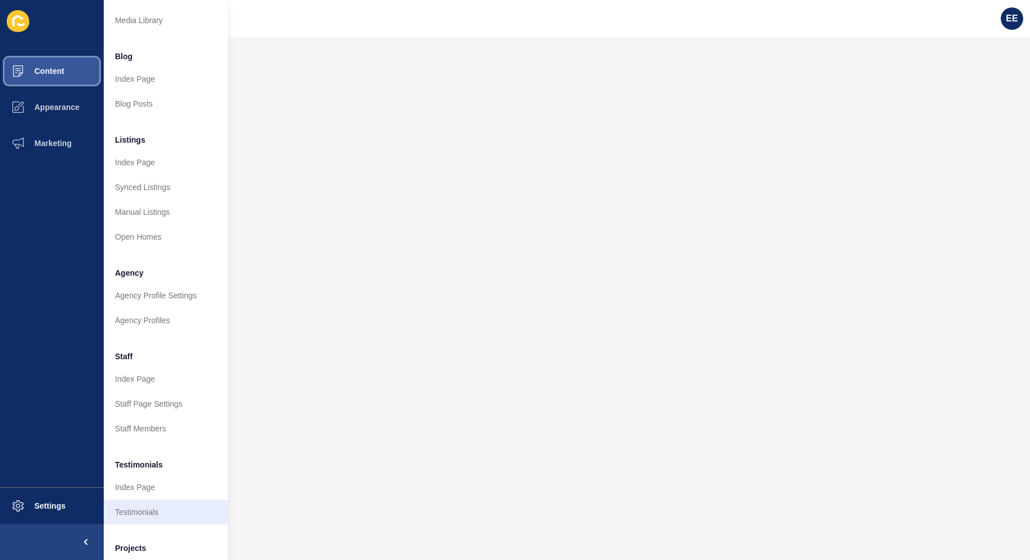
scroll to position [109, 0]
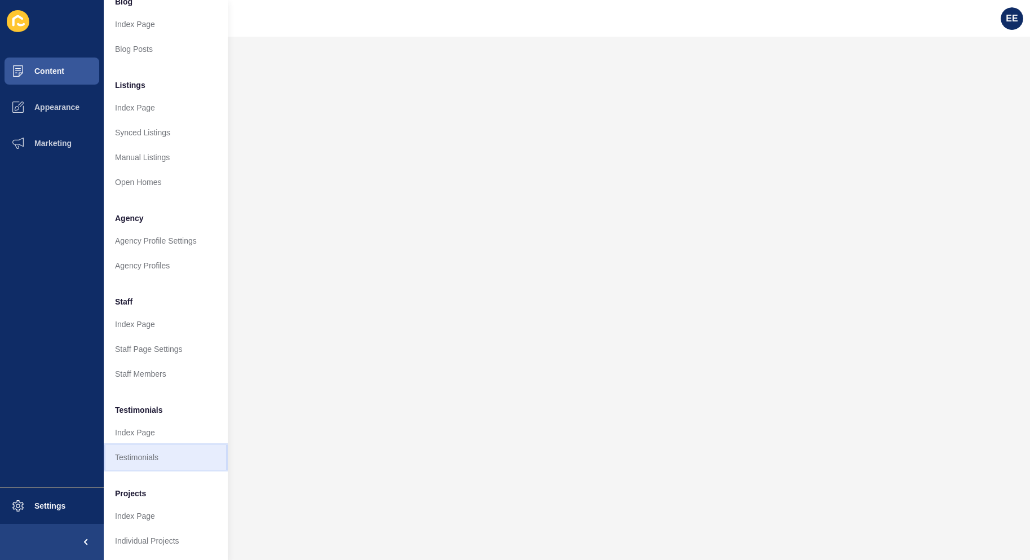
click at [143, 445] on link "Testimonials" at bounding box center [166, 457] width 124 height 25
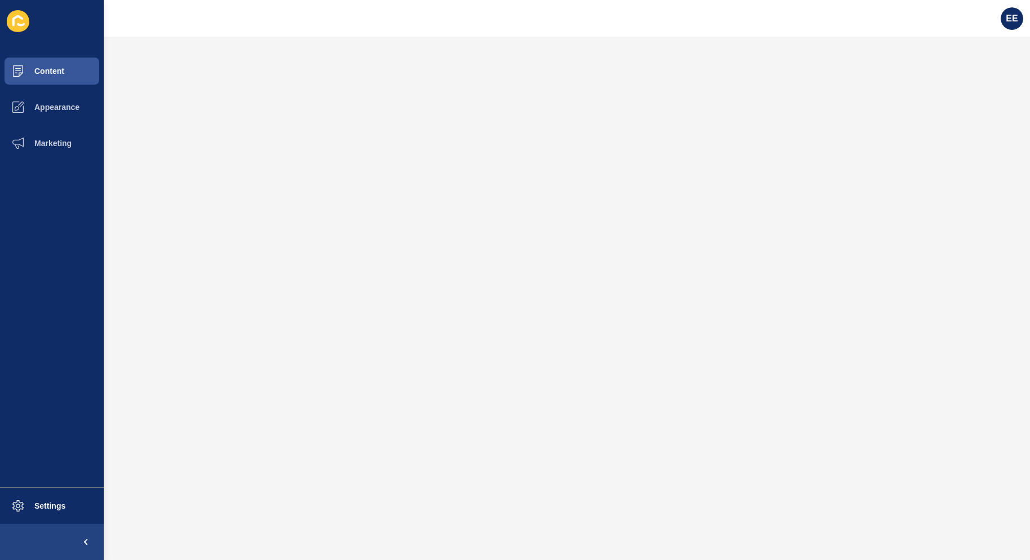
scroll to position [0, 0]
drag, startPoint x: 45, startPoint y: 70, endPoint x: 92, endPoint y: 70, distance: 47.4
click at [45, 70] on span "Content" at bounding box center [31, 71] width 66 height 9
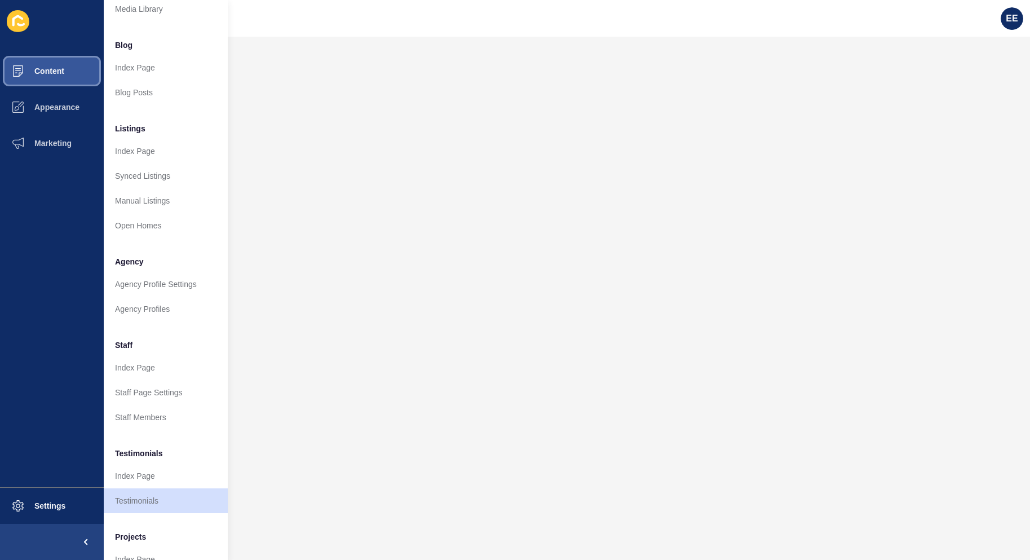
scroll to position [109, 0]
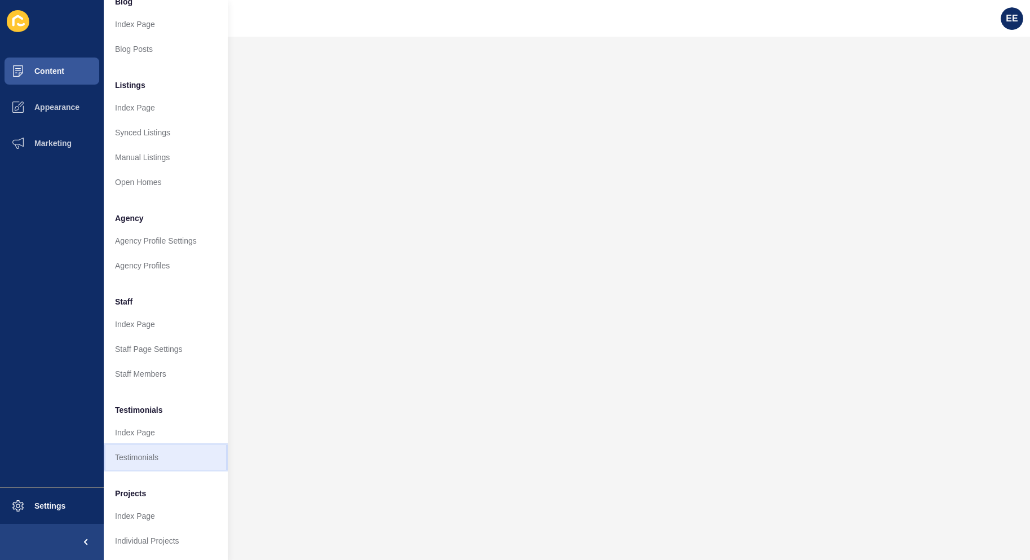
click at [146, 448] on link "Testimonials" at bounding box center [166, 457] width 124 height 25
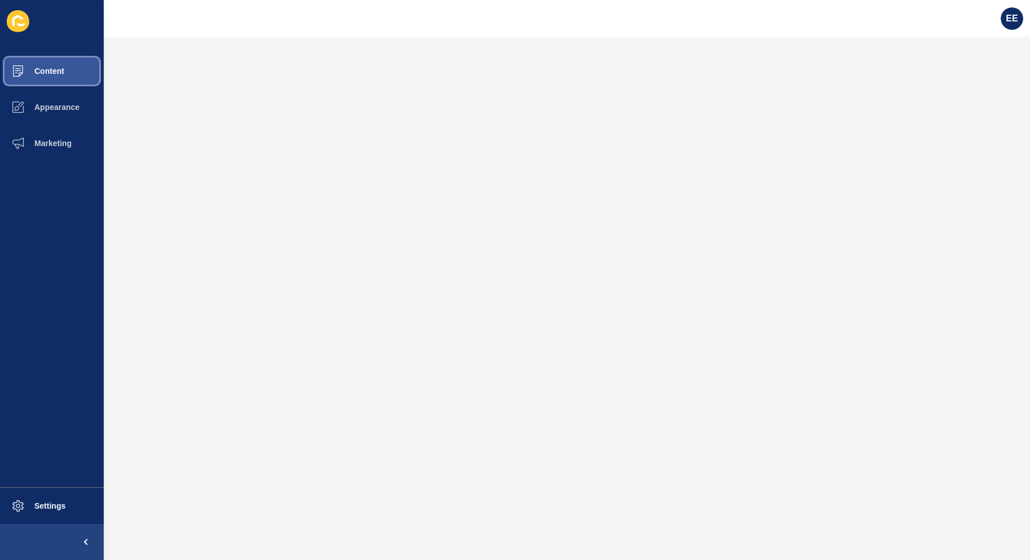
click at [46, 69] on span "Content" at bounding box center [31, 71] width 66 height 9
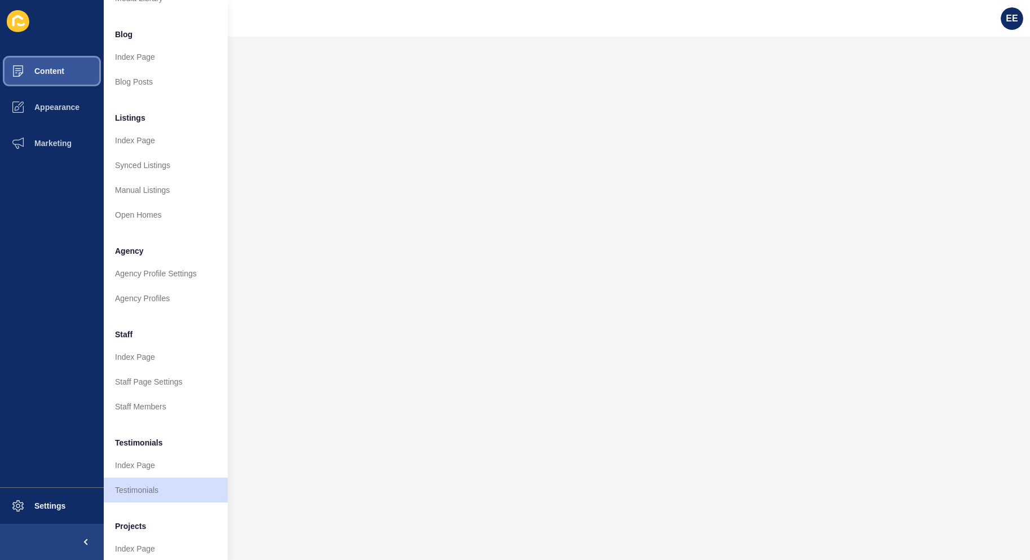
scroll to position [109, 0]
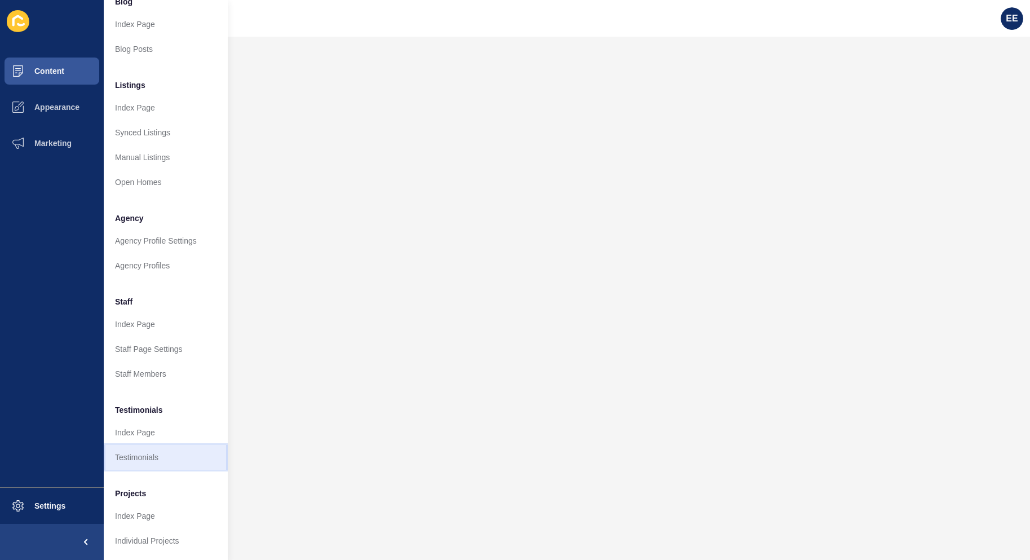
click at [162, 445] on link "Testimonials" at bounding box center [166, 457] width 124 height 25
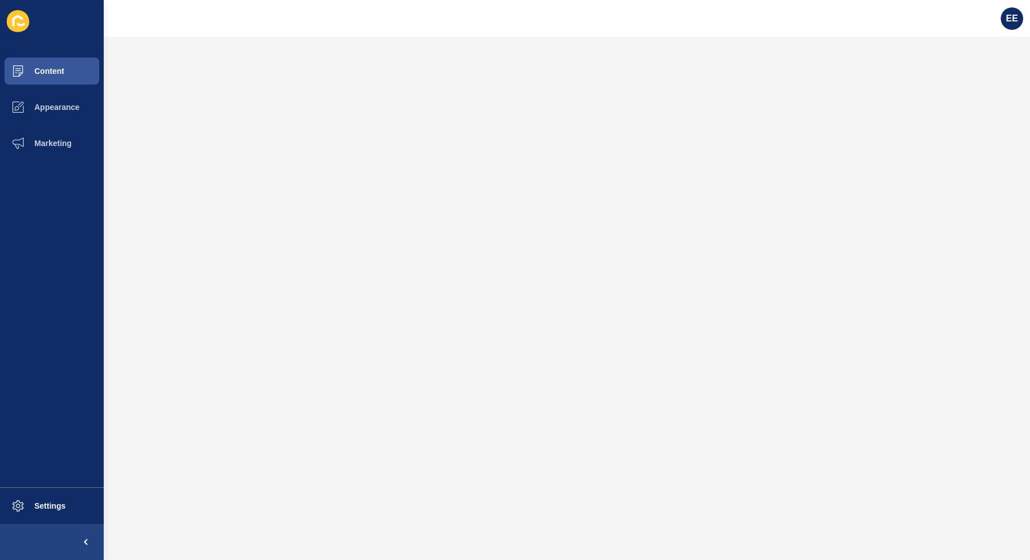
scroll to position [0, 0]
click at [55, 53] on button "Content" at bounding box center [52, 71] width 104 height 36
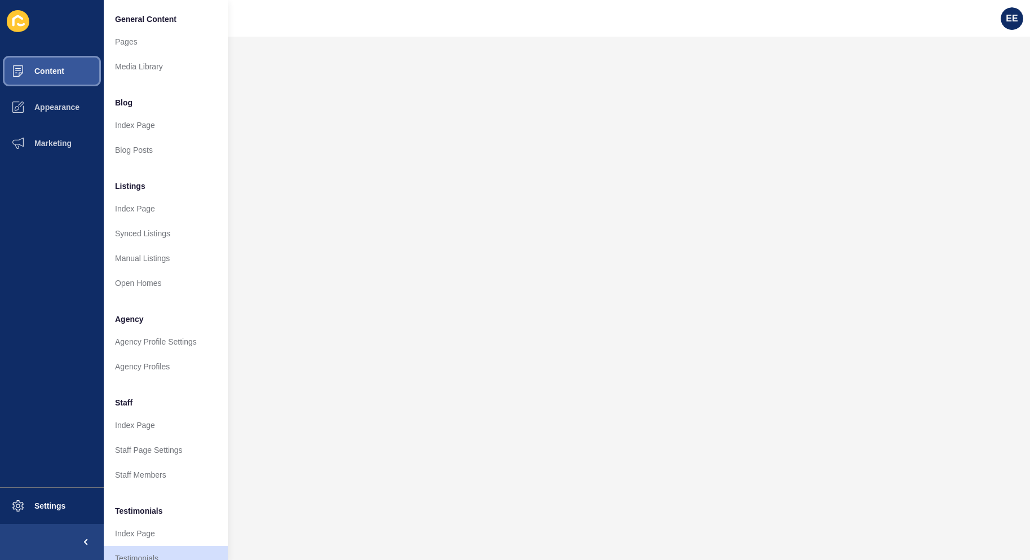
scroll to position [109, 0]
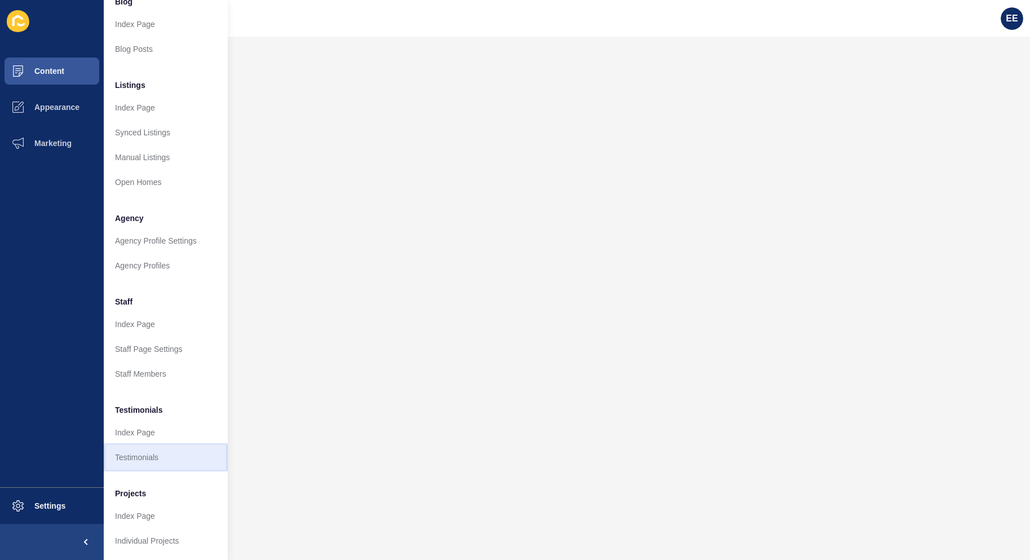
click at [158, 445] on link "Testimonials" at bounding box center [166, 457] width 124 height 25
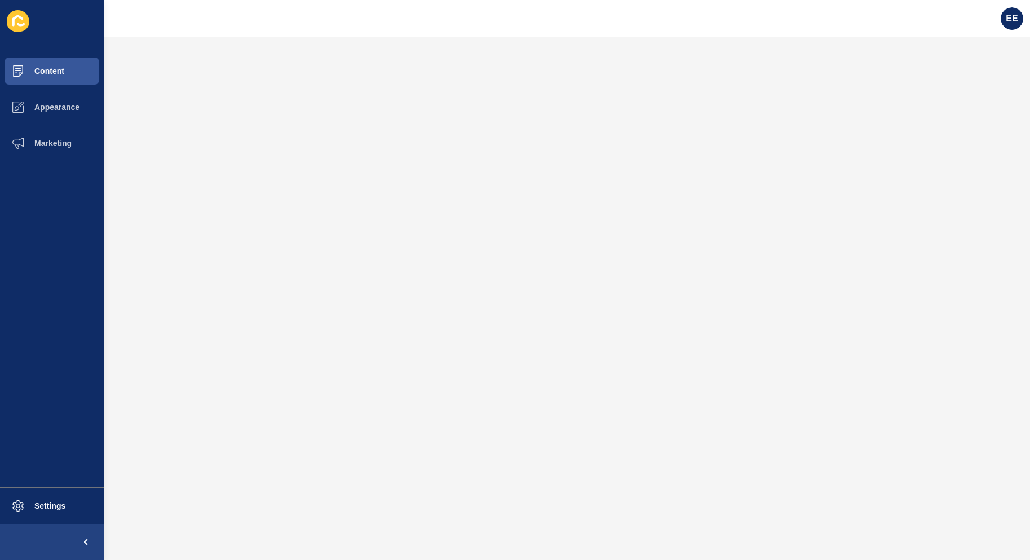
scroll to position [0, 0]
click at [35, 55] on span at bounding box center [18, 71] width 36 height 36
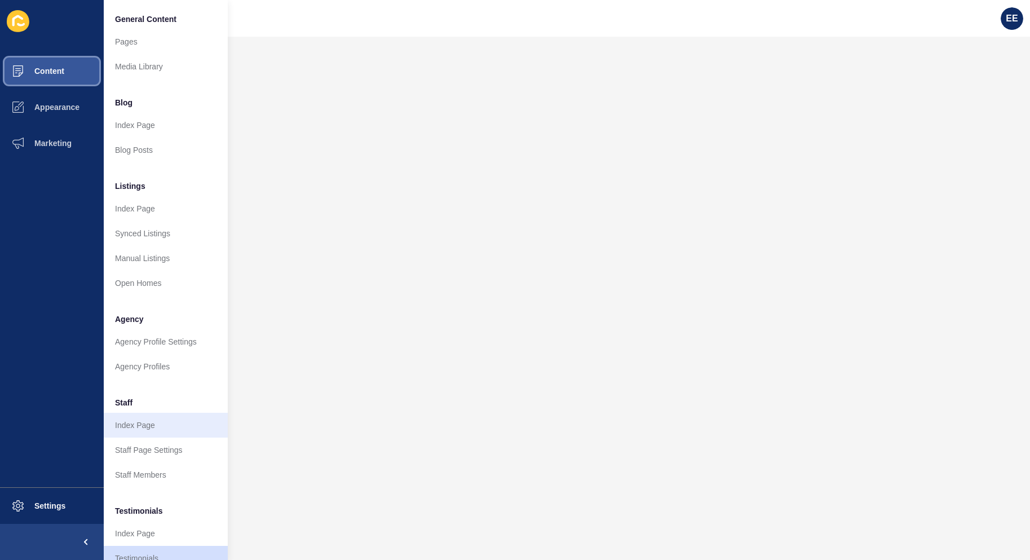
scroll to position [109, 0]
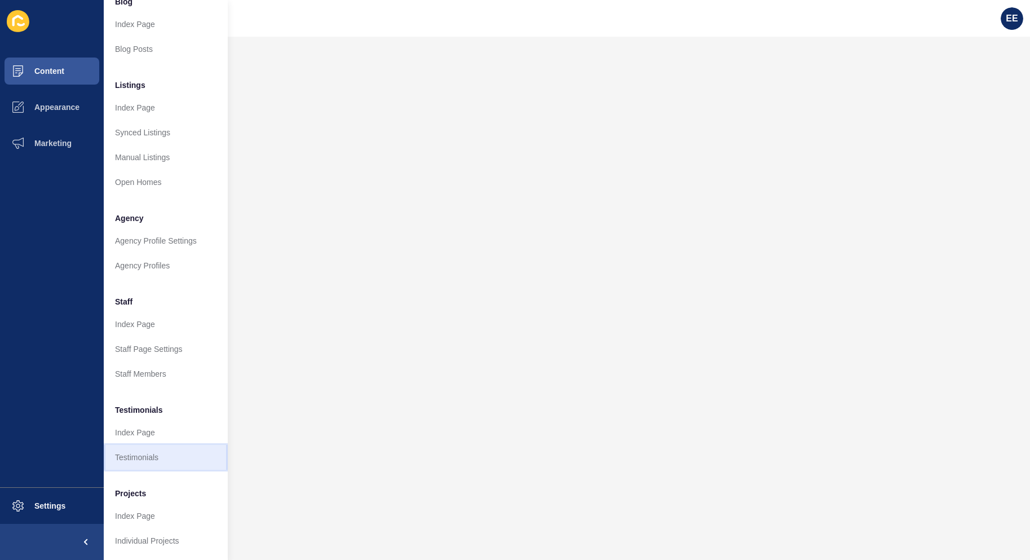
click at [145, 445] on link "Testimonials" at bounding box center [166, 457] width 124 height 25
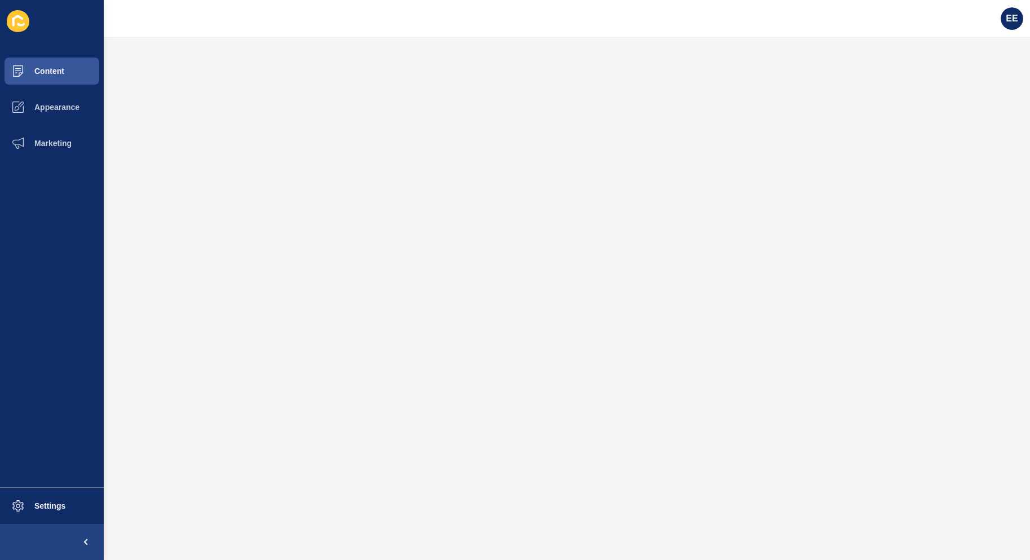
scroll to position [0, 0]
click at [56, 82] on button "Content" at bounding box center [52, 71] width 104 height 36
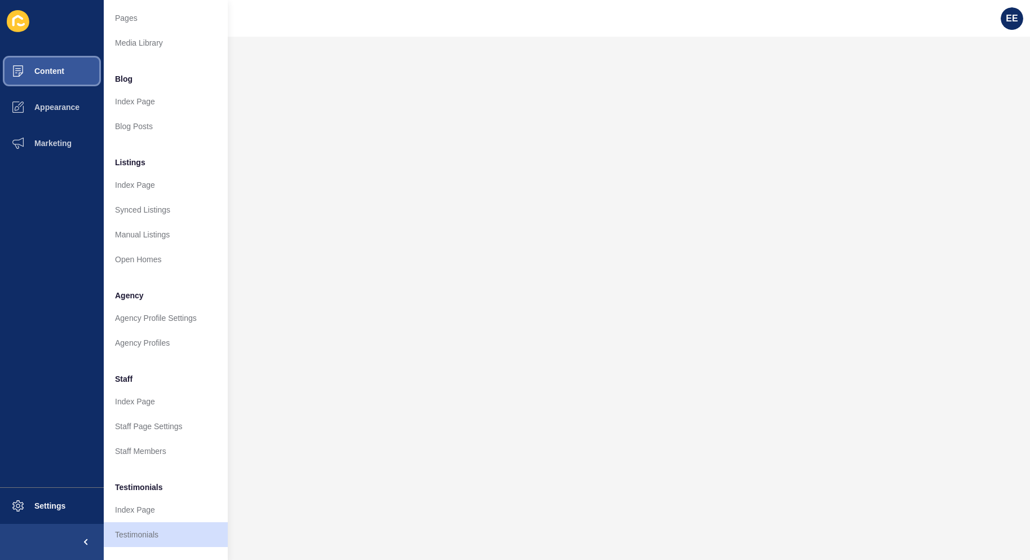
scroll to position [56, 0]
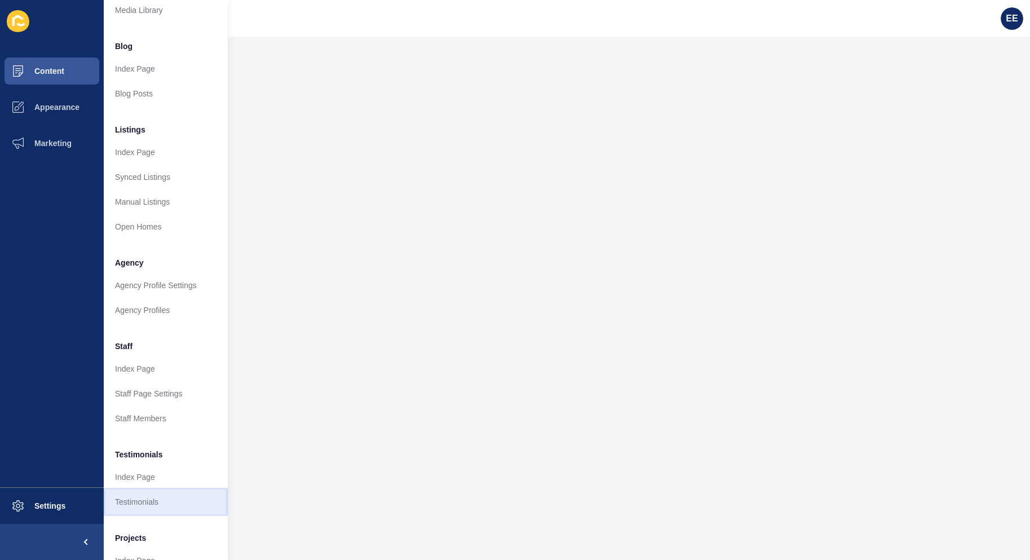
click at [151, 494] on link "Testimonials" at bounding box center [166, 502] width 124 height 25
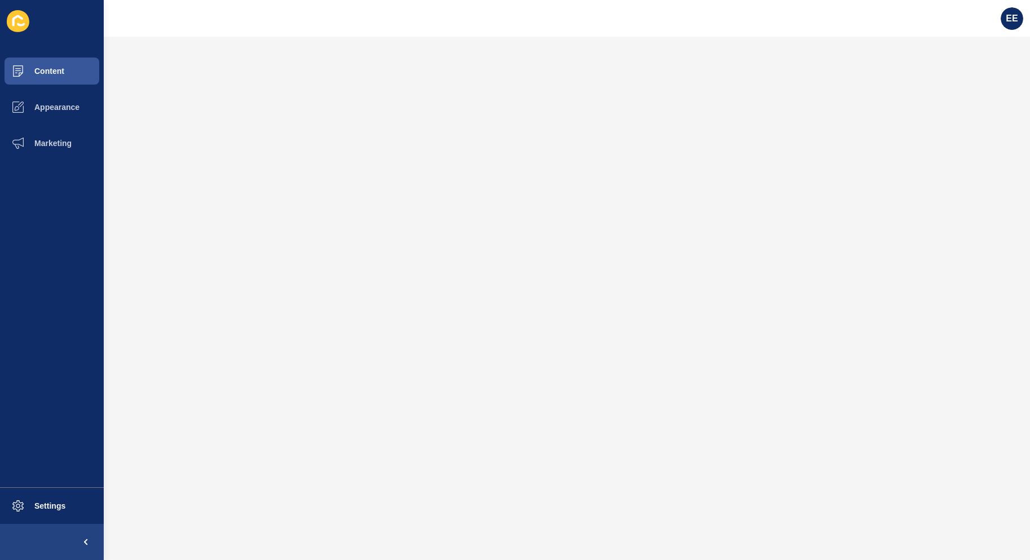
scroll to position [0, 0]
click at [55, 78] on button "Content" at bounding box center [52, 71] width 104 height 36
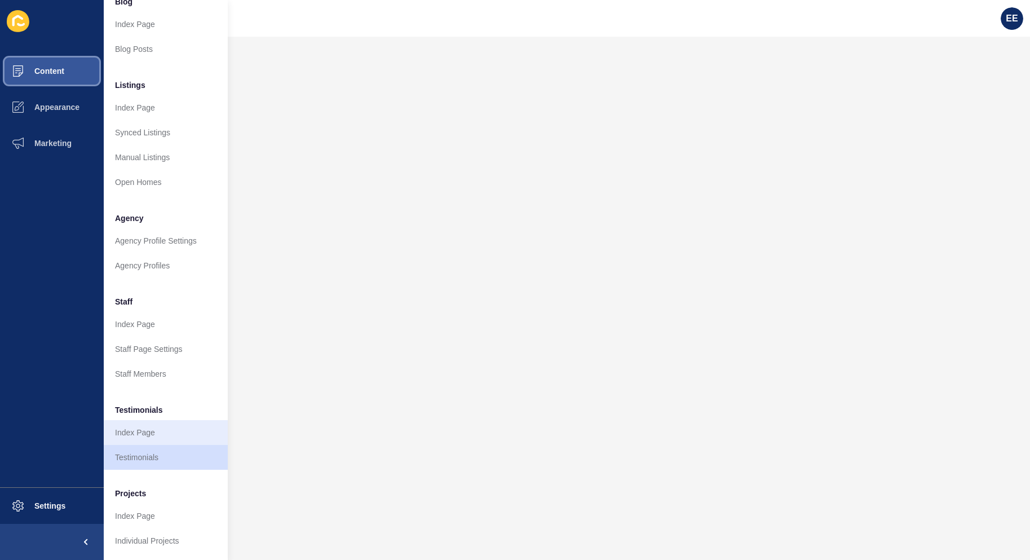
scroll to position [109, 0]
click at [145, 452] on link "Testimonials" at bounding box center [166, 457] width 124 height 25
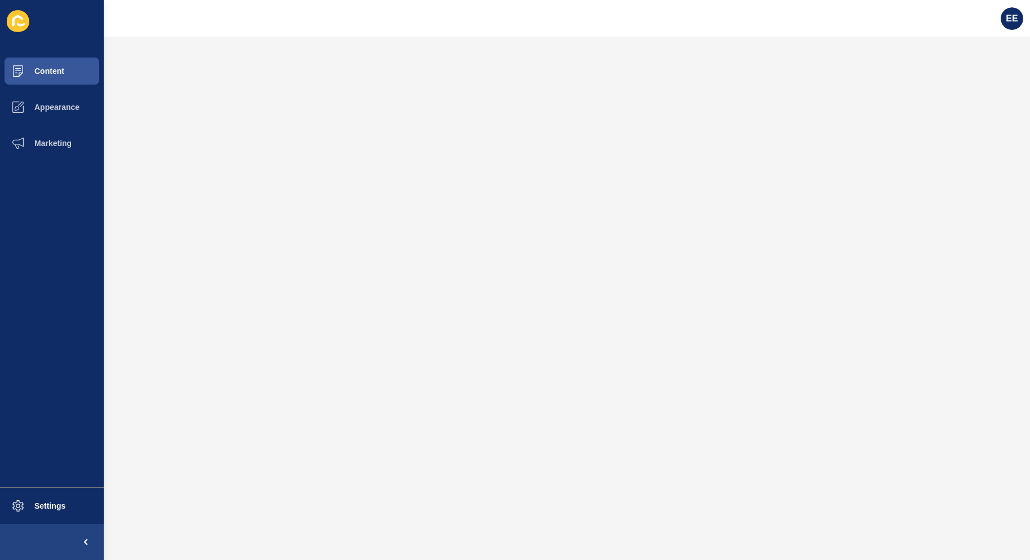
scroll to position [0, 0]
